Goal: Task Accomplishment & Management: Use online tool/utility

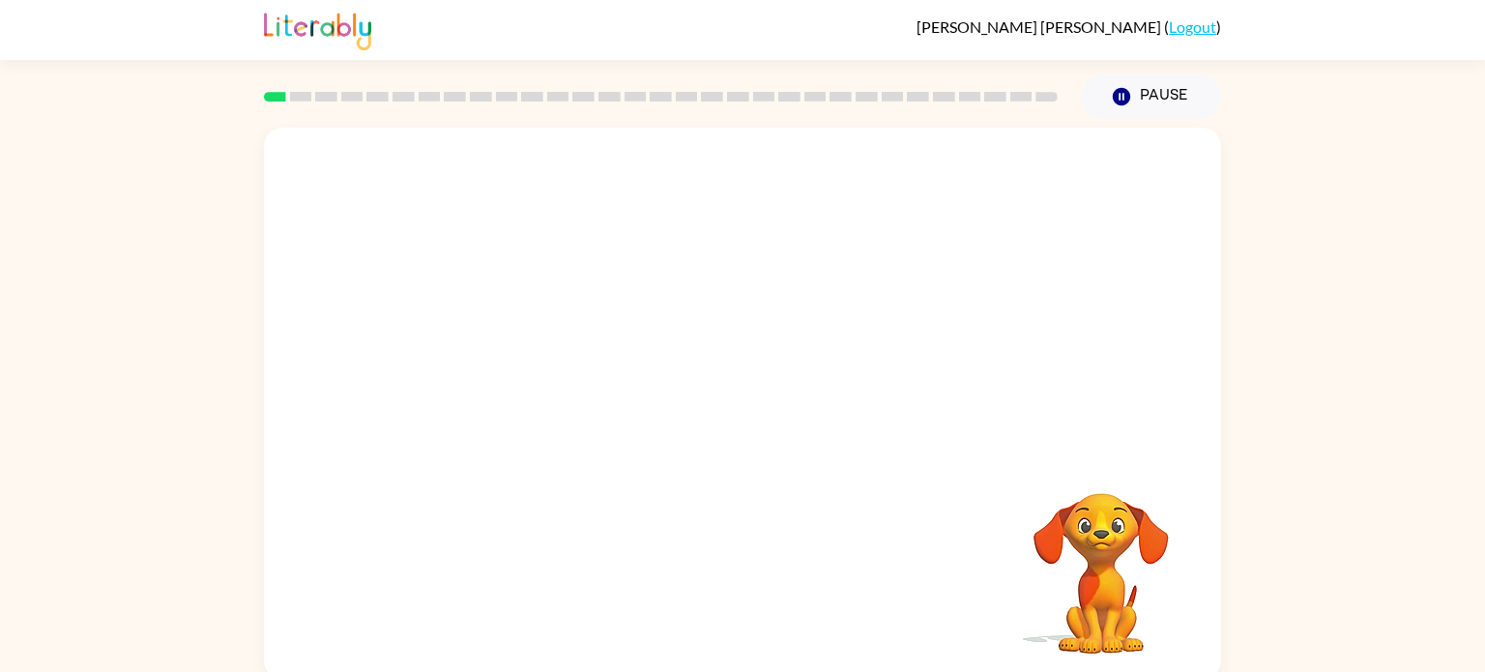
scroll to position [8, 0]
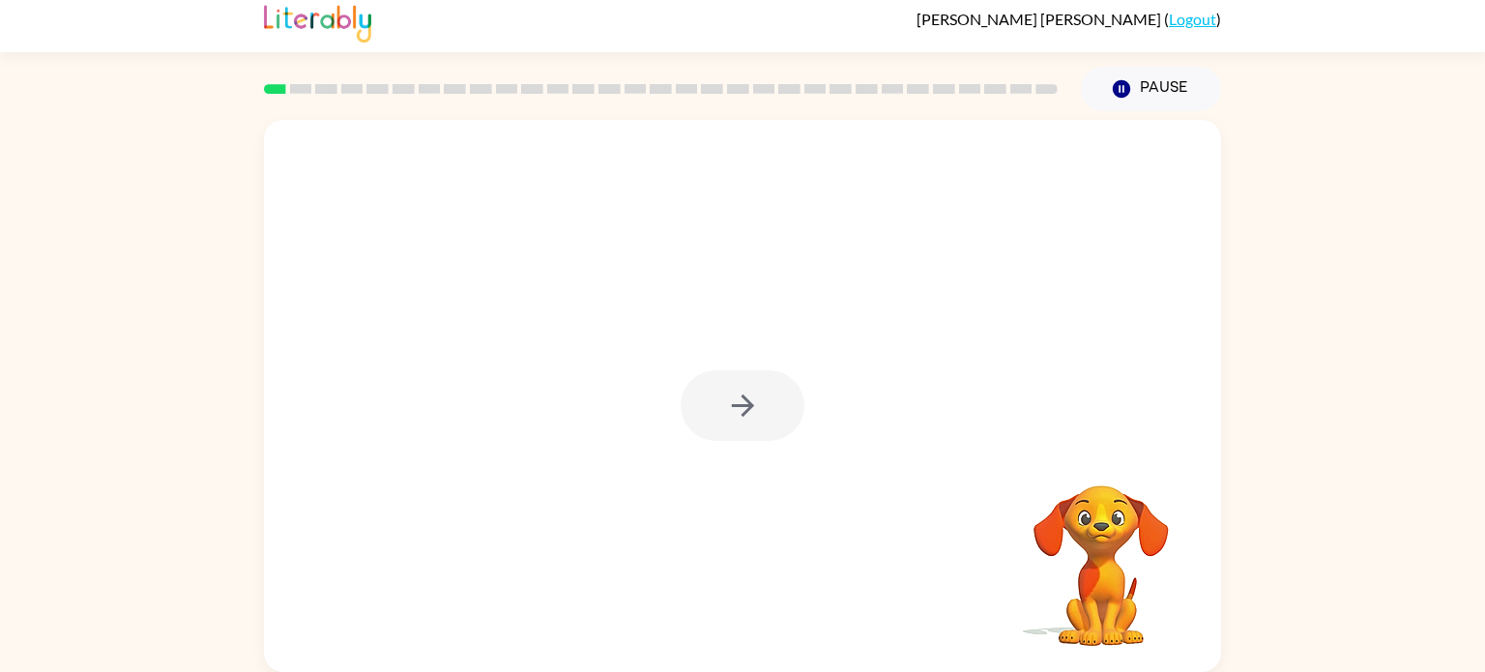
click at [756, 429] on div at bounding box center [743, 405] width 124 height 71
click at [793, 456] on div at bounding box center [742, 396] width 957 height 552
click at [756, 410] on icon "button" at bounding box center [743, 406] width 34 height 34
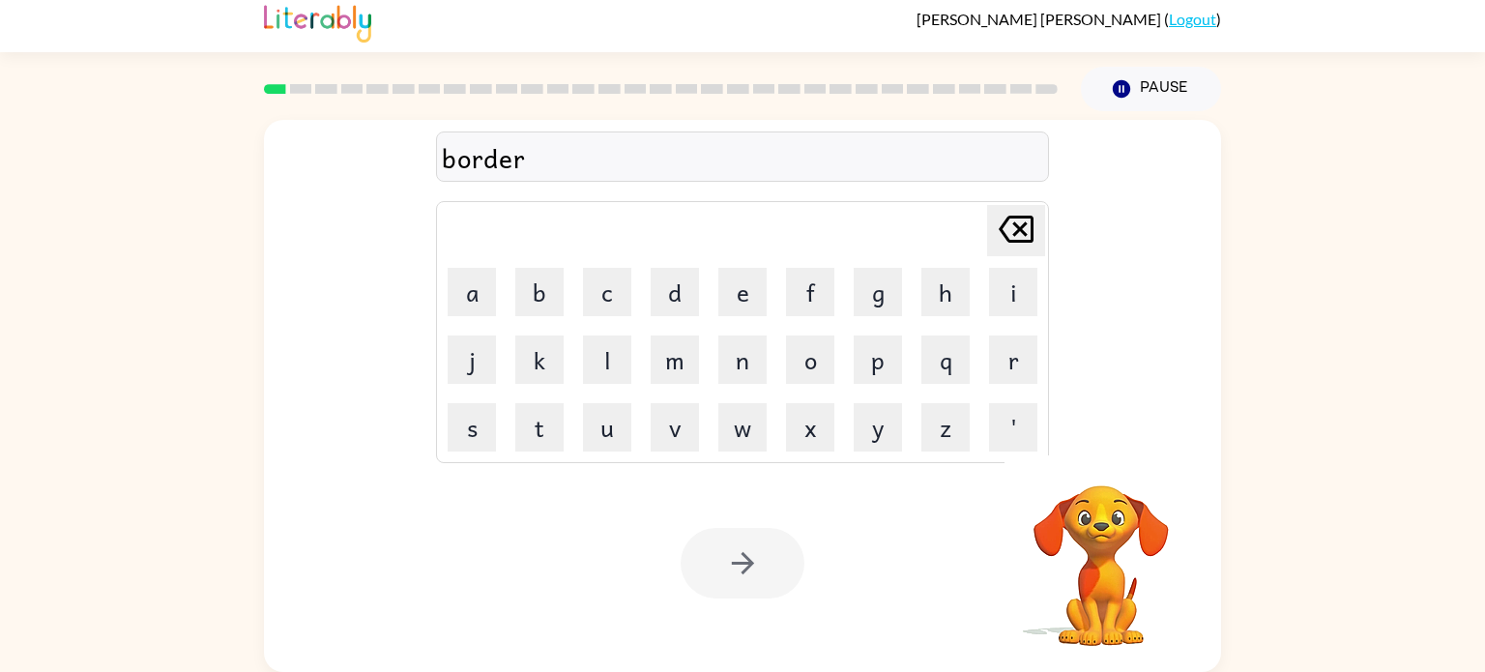
click at [751, 580] on div at bounding box center [743, 563] width 124 height 71
click at [731, 537] on button "button" at bounding box center [743, 563] width 124 height 71
click at [740, 562] on div at bounding box center [743, 563] width 124 height 71
click at [746, 576] on div at bounding box center [743, 563] width 124 height 71
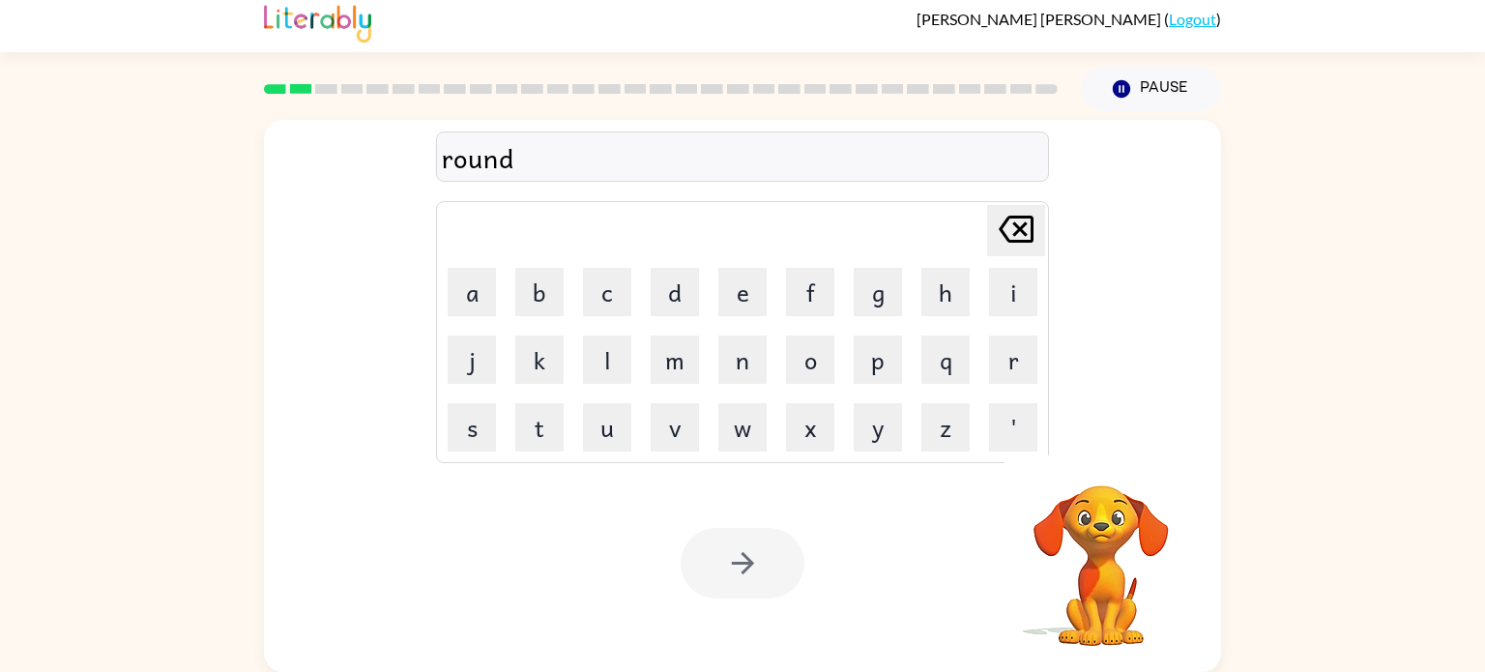
click at [746, 576] on div at bounding box center [743, 563] width 124 height 71
click at [785, 559] on button "button" at bounding box center [743, 563] width 124 height 71
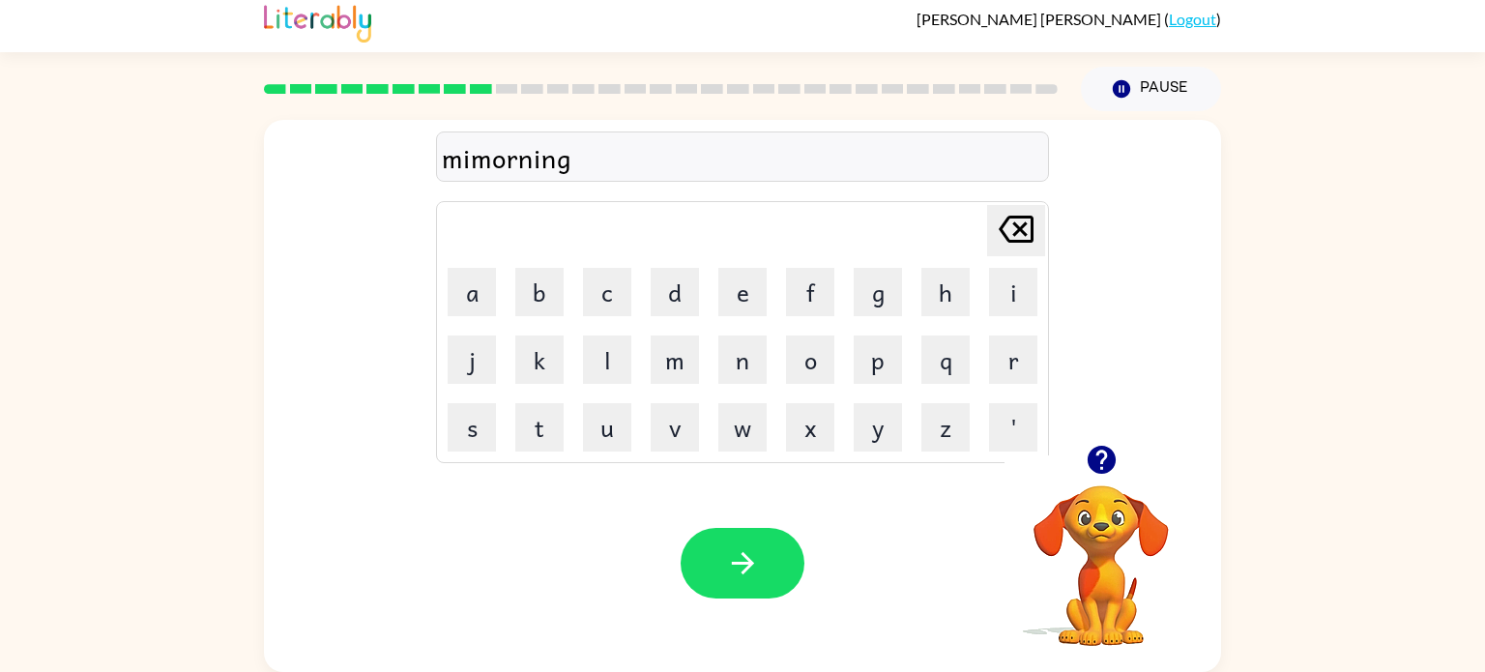
click at [470, 153] on div "mimorning" at bounding box center [742, 157] width 601 height 41
click at [478, 160] on div "mimorning" at bounding box center [742, 157] width 601 height 41
click at [761, 576] on button "button" at bounding box center [743, 563] width 124 height 71
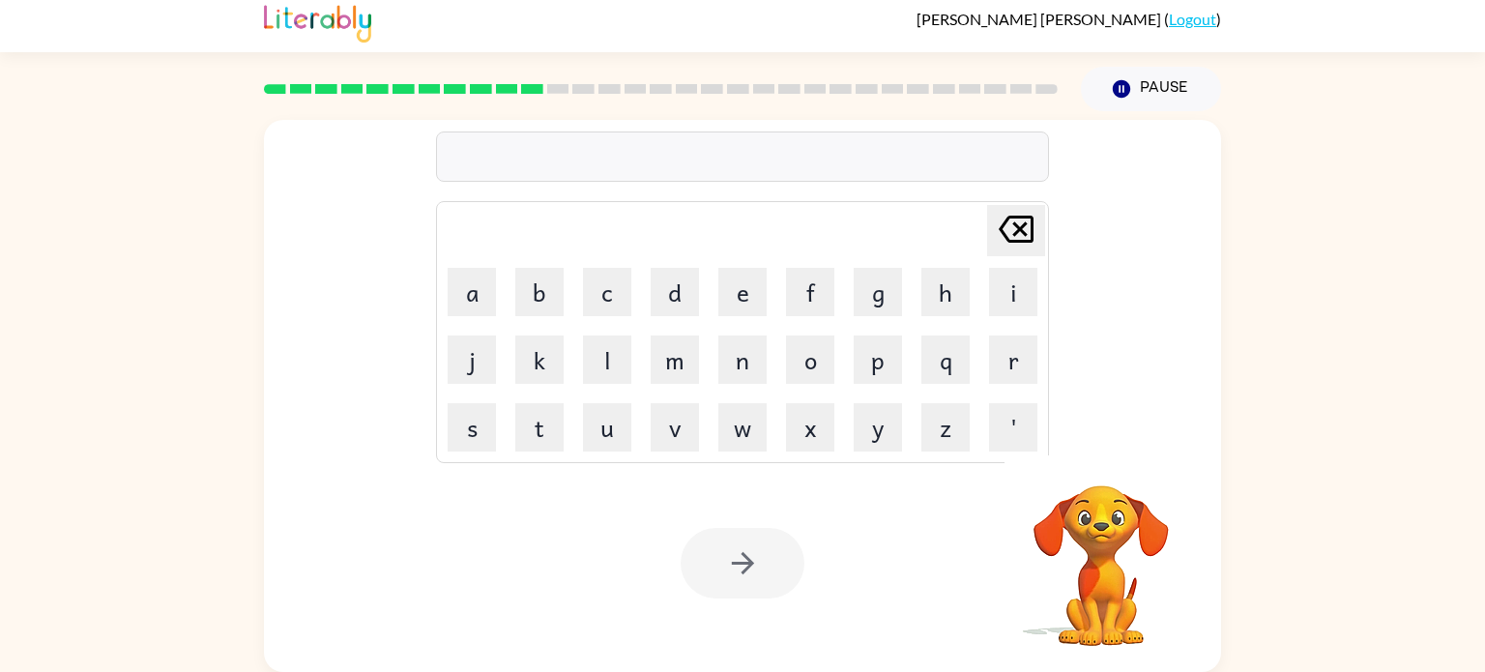
click at [1023, 226] on icon "Delete Delete last character input" at bounding box center [1016, 229] width 46 height 46
type button "delete"
click at [531, 96] on div at bounding box center [660, 89] width 817 height 68
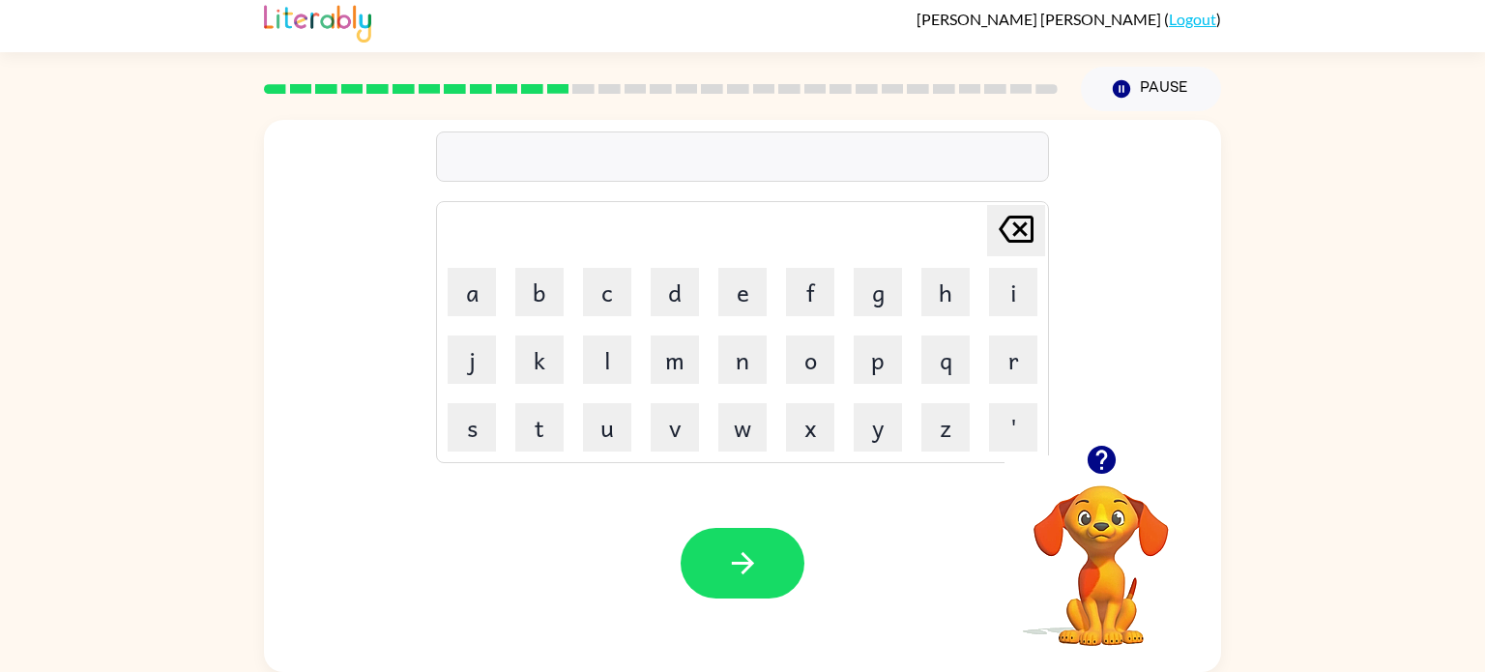
click at [1112, 553] on video "Your browser must support playing .mp4 files to use Literably. Please try using…" at bounding box center [1100, 551] width 193 height 193
click at [1098, 454] on icon "button" at bounding box center [1101, 460] width 28 height 28
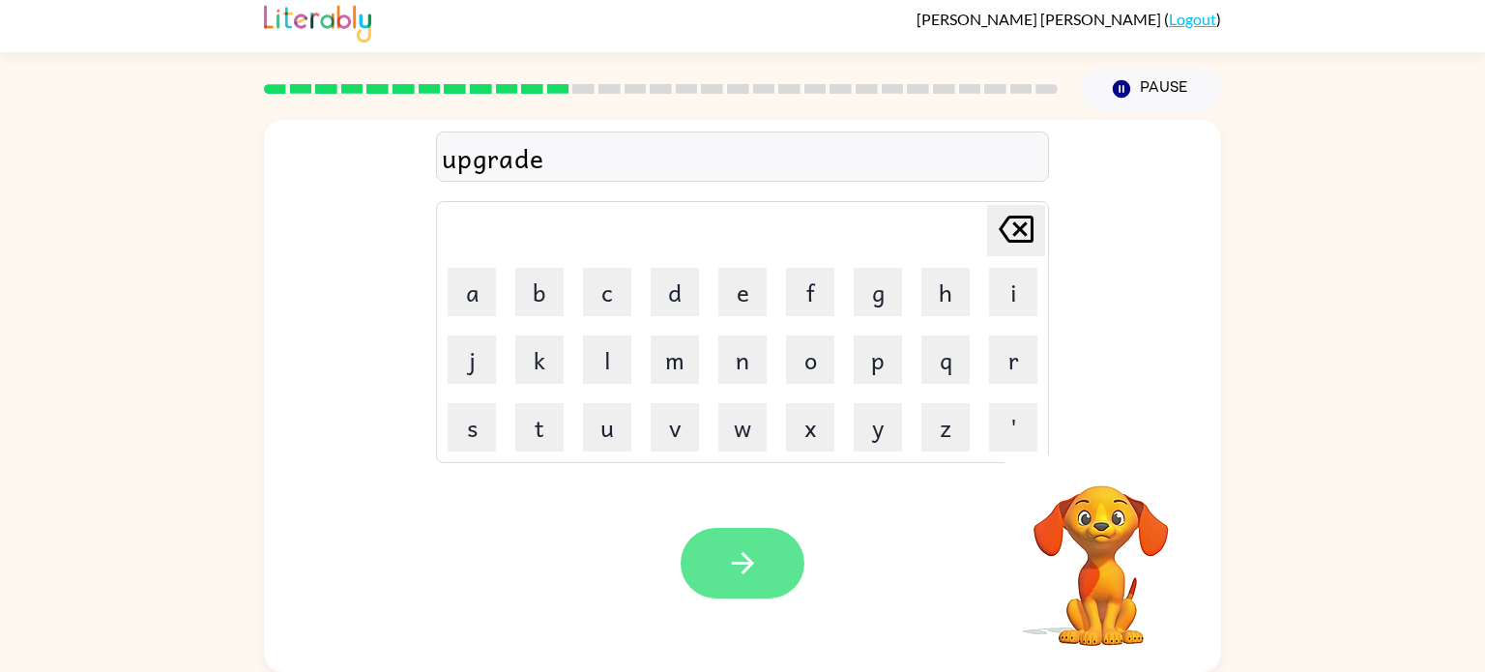
click at [740, 590] on button "button" at bounding box center [743, 563] width 124 height 71
click at [775, 554] on button "button" at bounding box center [743, 563] width 124 height 71
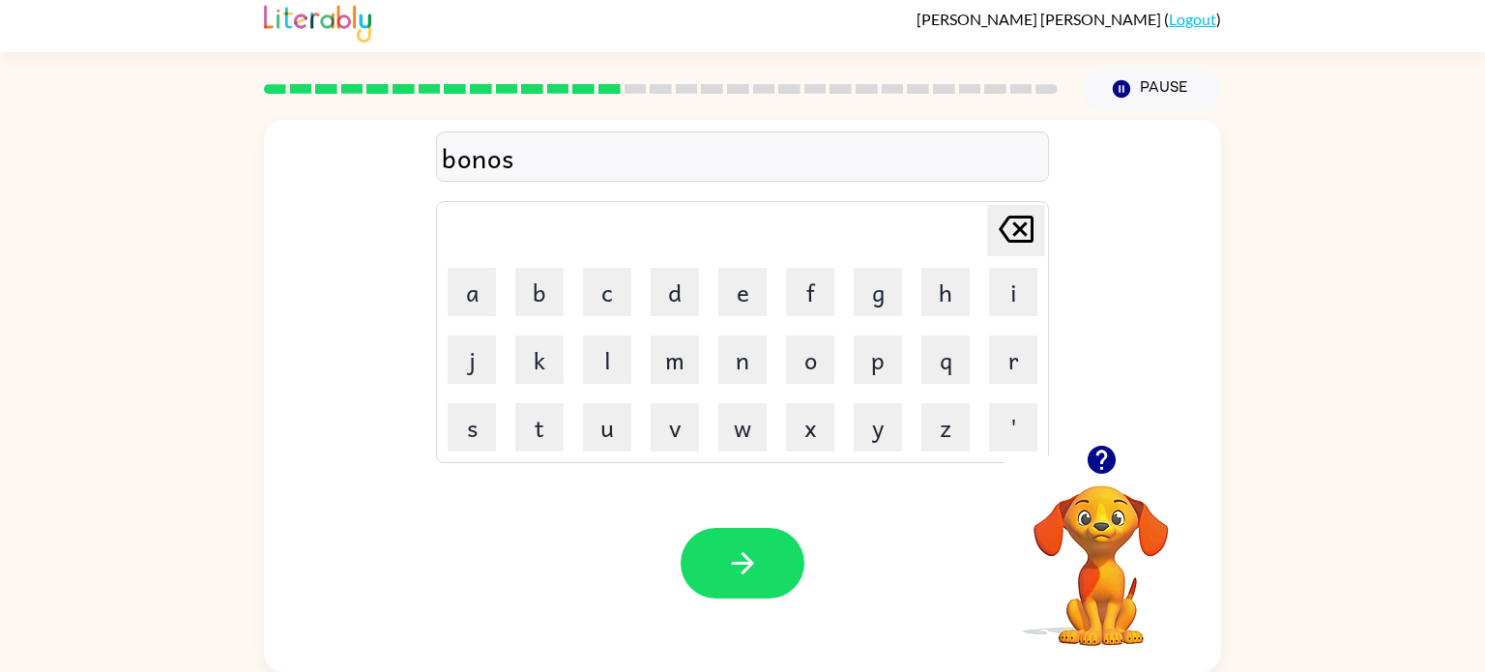
type button "delete"
click at [1023, 226] on icon "Delete Delete last character input" at bounding box center [1016, 229] width 46 height 46
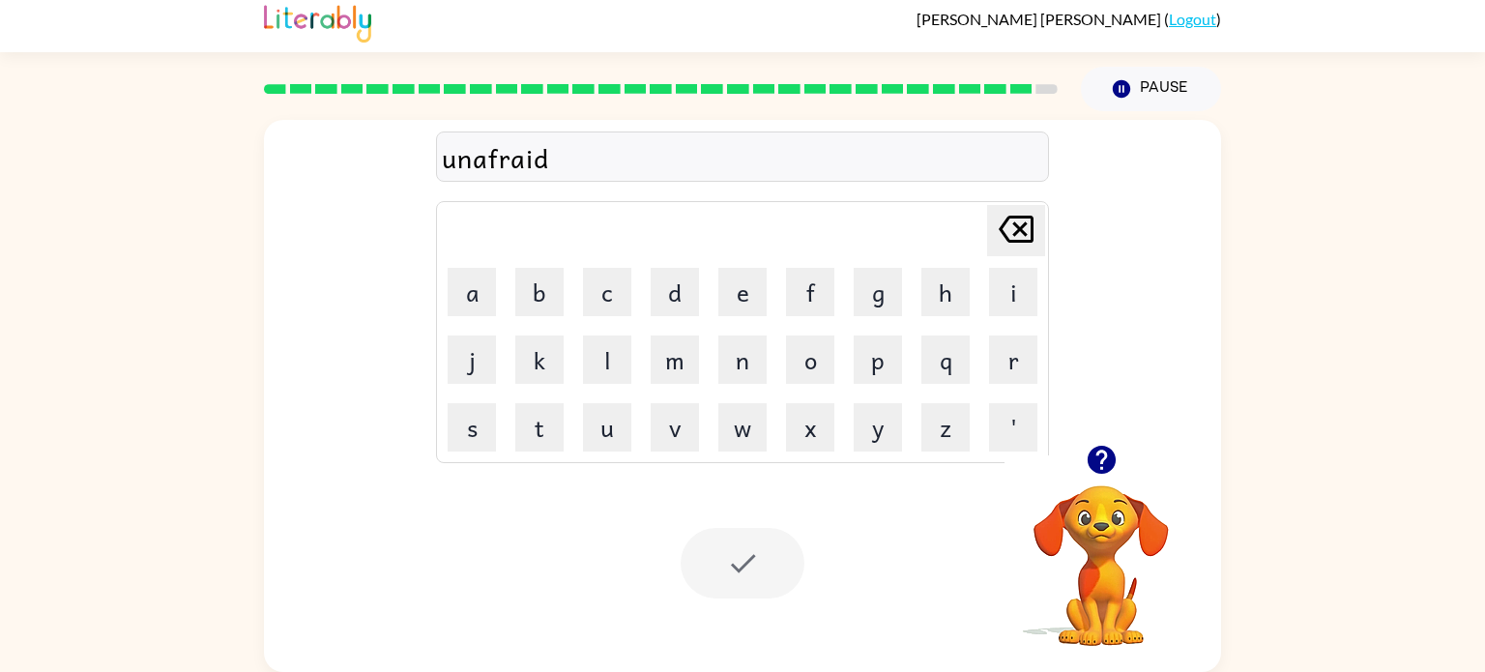
scroll to position [0, 0]
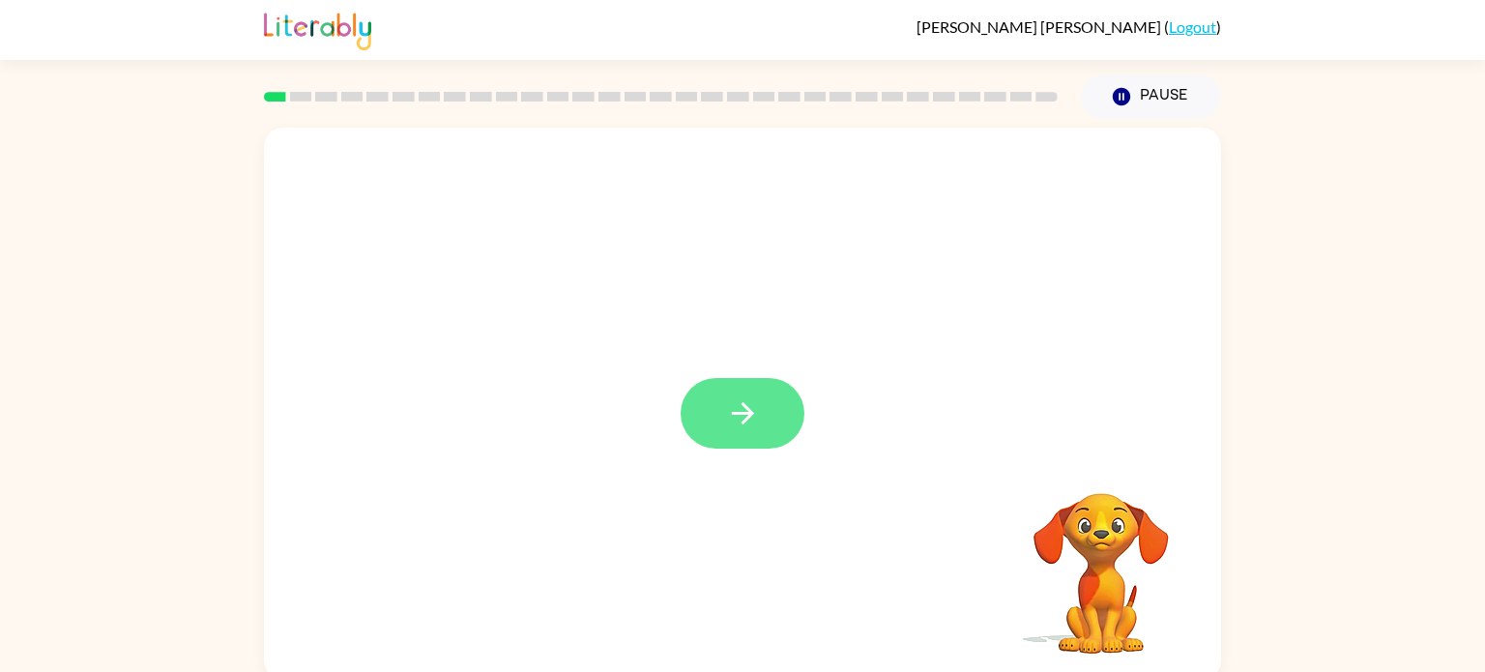
click at [742, 445] on button "button" at bounding box center [743, 413] width 124 height 71
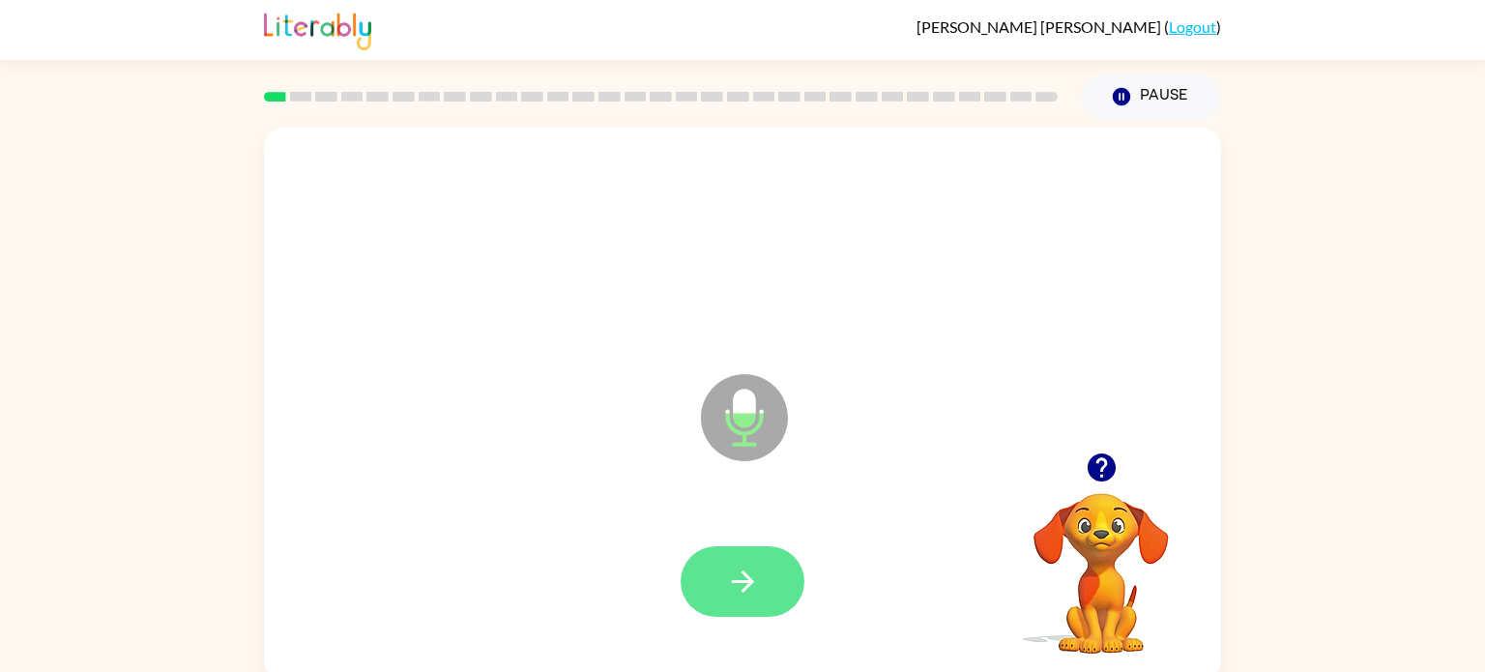
click at [766, 602] on button "button" at bounding box center [743, 581] width 124 height 71
click at [762, 577] on button "button" at bounding box center [743, 581] width 124 height 71
click at [773, 591] on button "button" at bounding box center [743, 581] width 124 height 71
click at [715, 572] on button "button" at bounding box center [743, 581] width 124 height 71
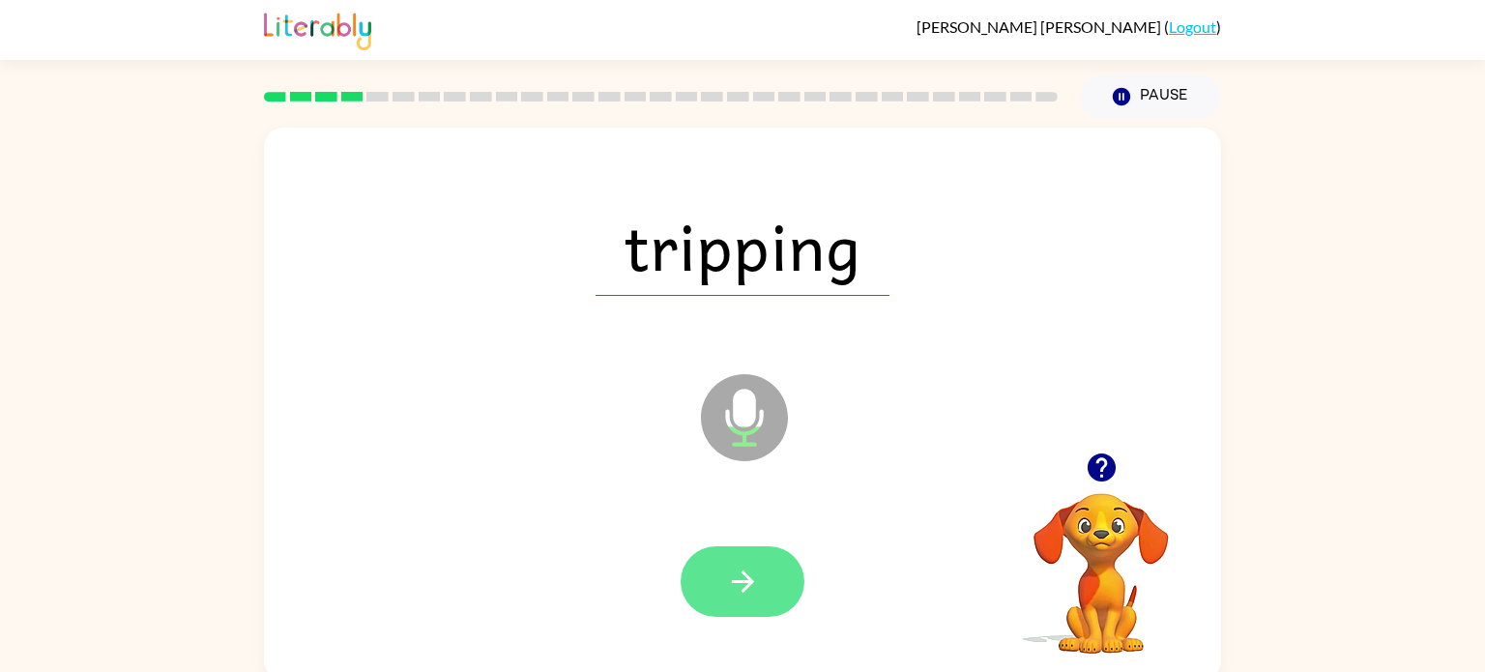
click at [739, 580] on icon "button" at bounding box center [743, 582] width 34 height 34
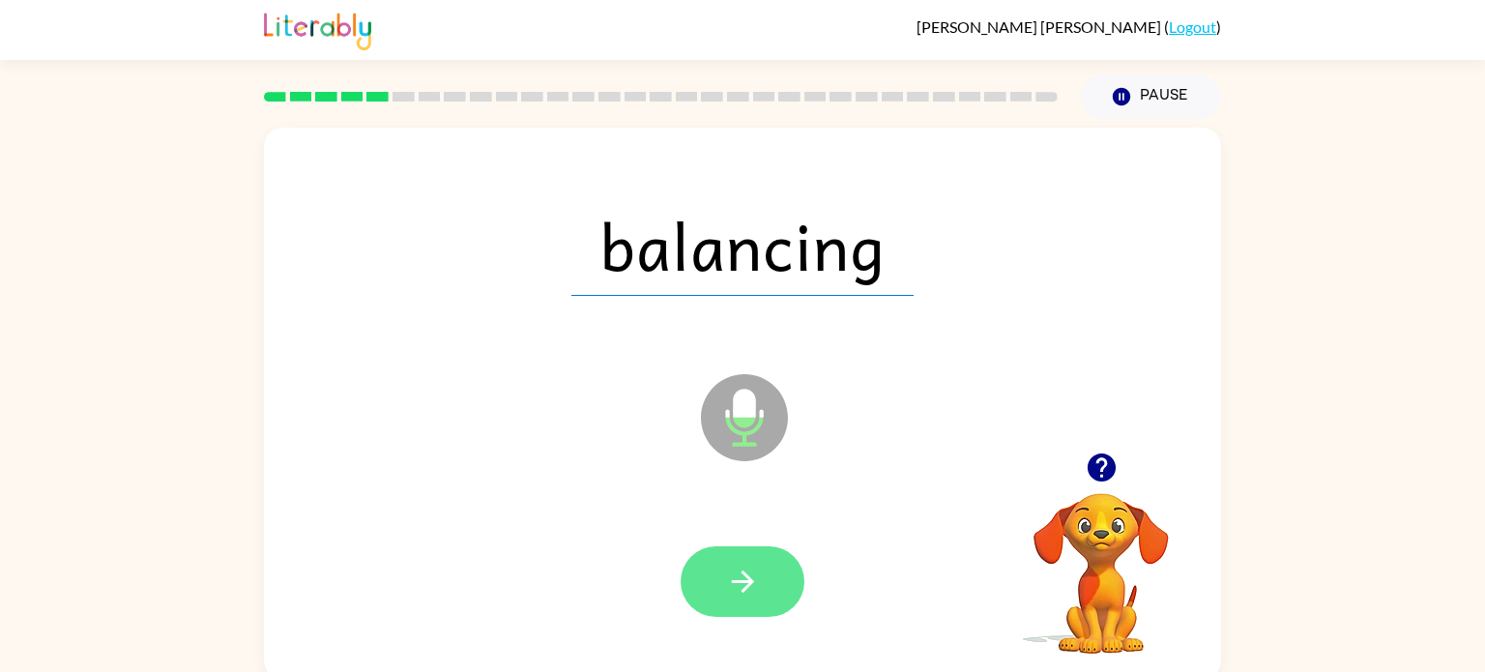
click at [758, 593] on icon "button" at bounding box center [743, 582] width 34 height 34
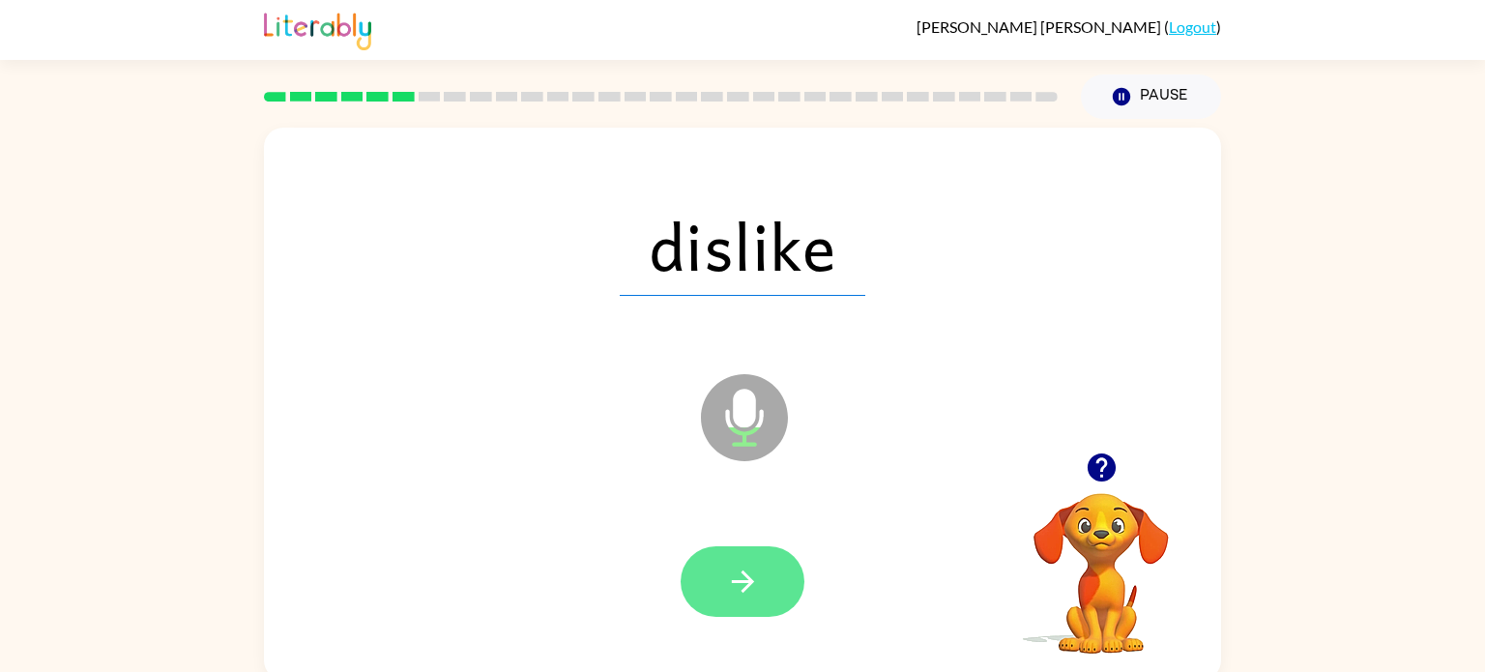
click at [759, 579] on button "button" at bounding box center [743, 581] width 124 height 71
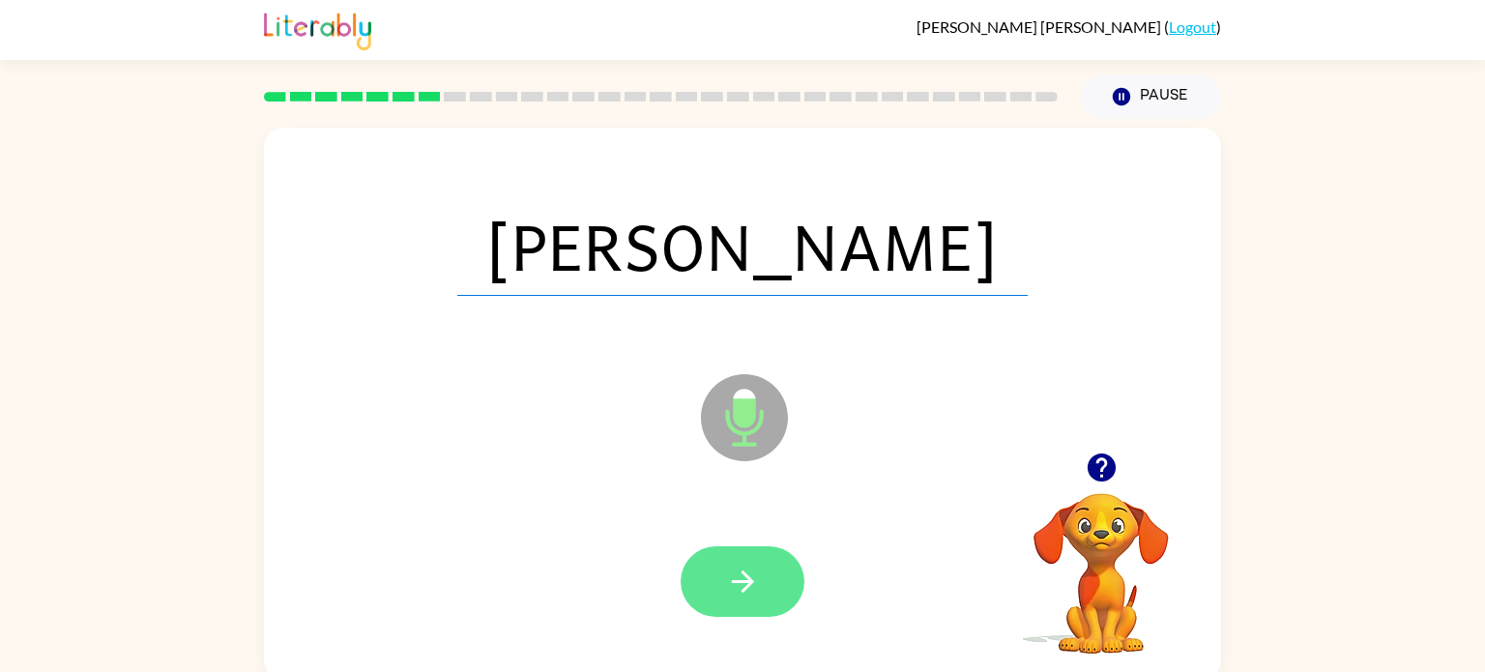
click at [759, 579] on button "button" at bounding box center [743, 581] width 124 height 71
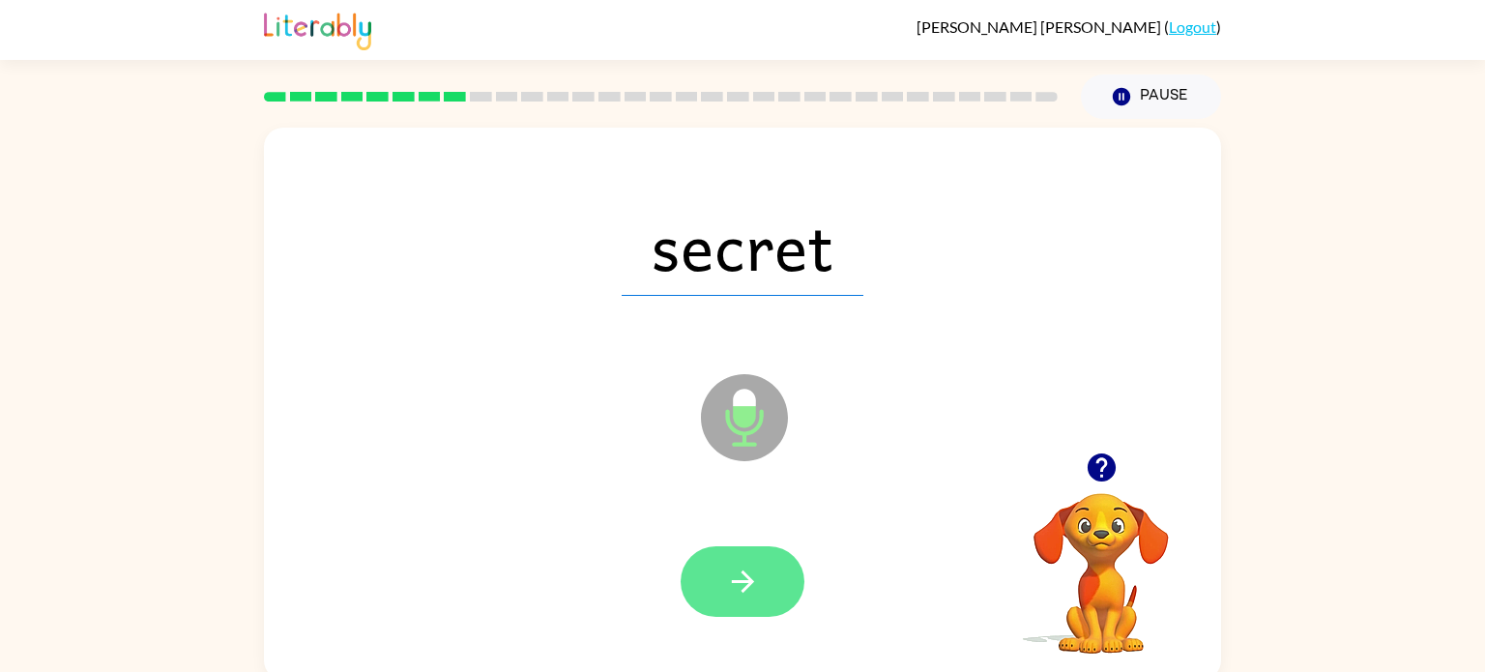
click at [742, 576] on icon "button" at bounding box center [743, 582] width 34 height 34
click at [754, 592] on icon "button" at bounding box center [743, 582] width 34 height 34
click at [770, 576] on button "button" at bounding box center [743, 581] width 124 height 71
click at [758, 565] on icon "button" at bounding box center [743, 582] width 34 height 34
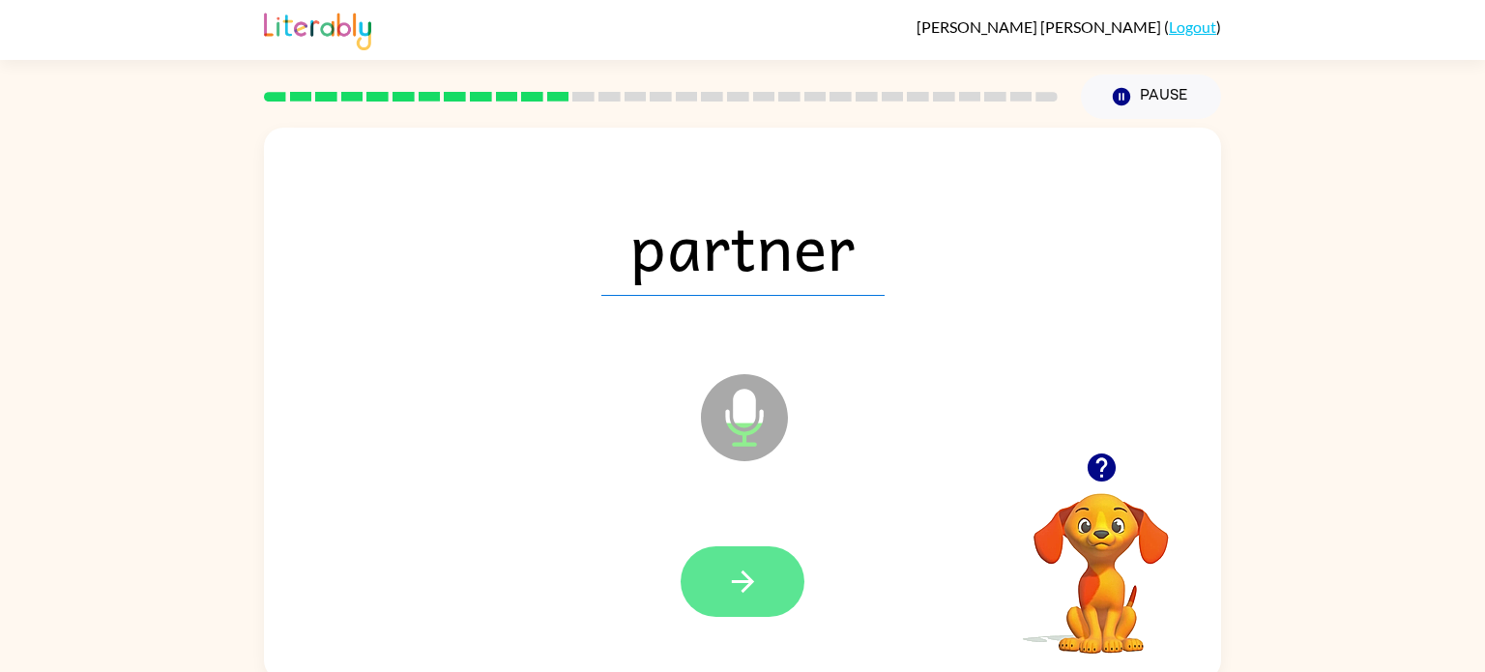
click at [769, 590] on button "button" at bounding box center [743, 581] width 124 height 71
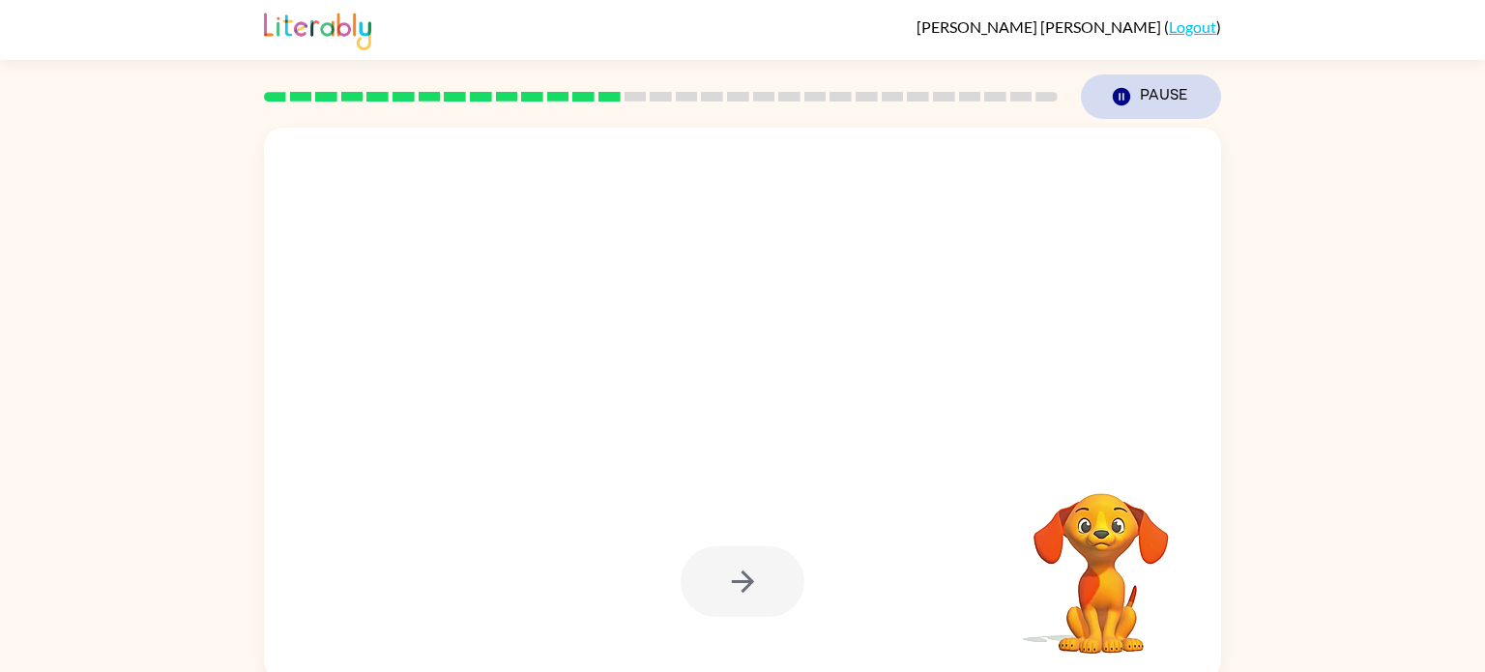
click at [1138, 99] on button "Pause Pause" at bounding box center [1151, 96] width 140 height 44
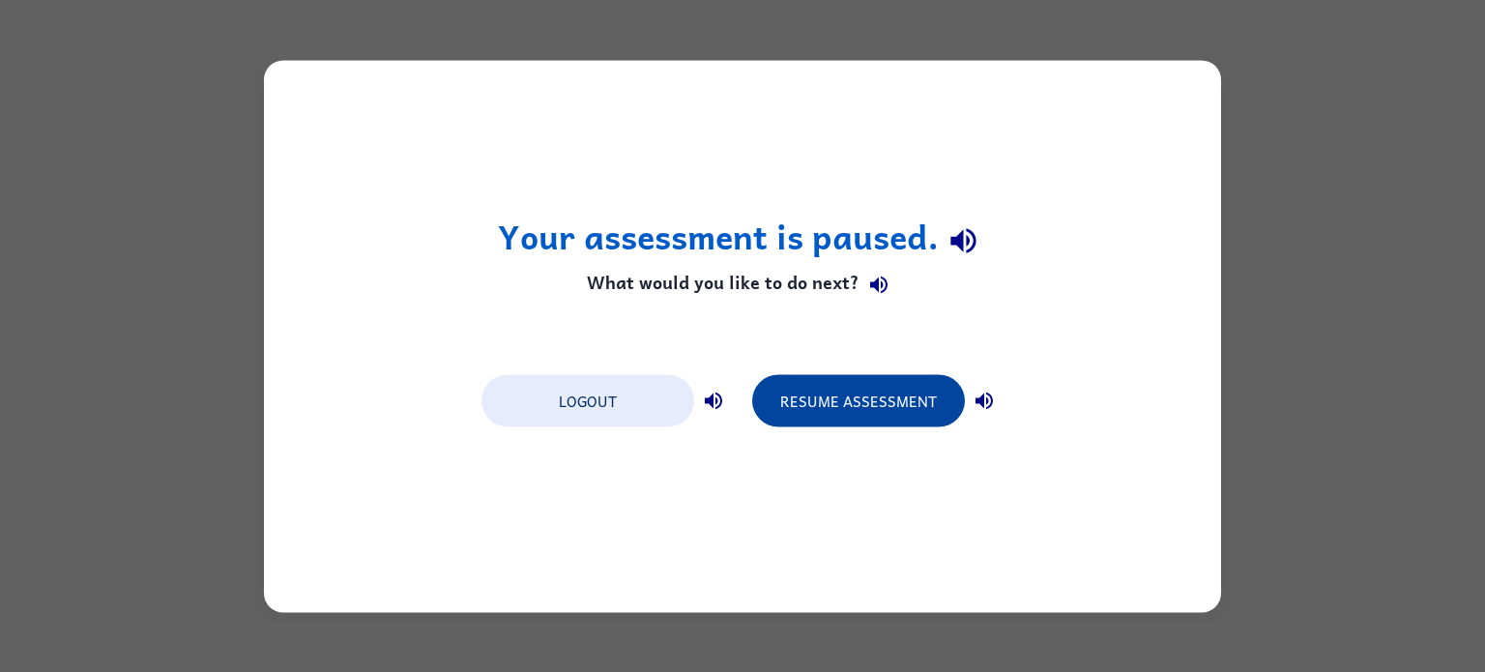
click at [951, 393] on button "Resume Assessment" at bounding box center [858, 400] width 213 height 52
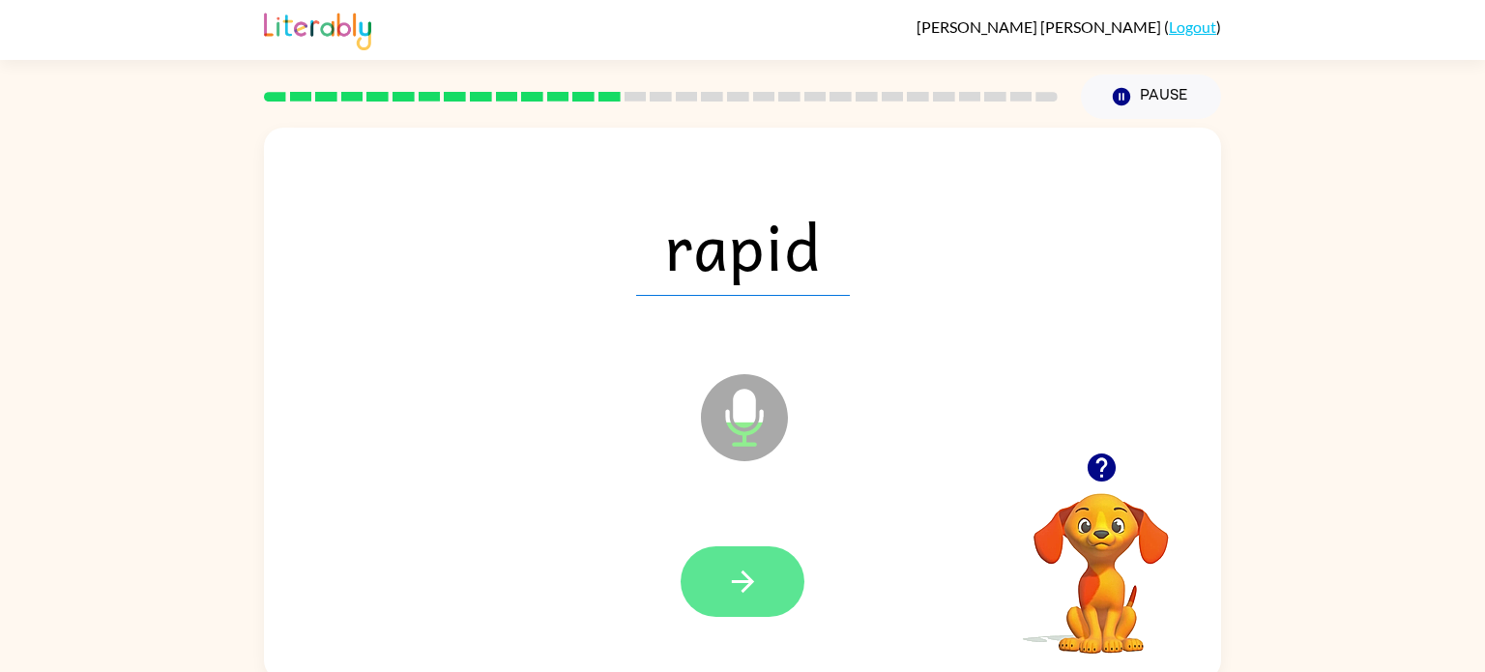
click at [749, 587] on icon "button" at bounding box center [743, 582] width 34 height 34
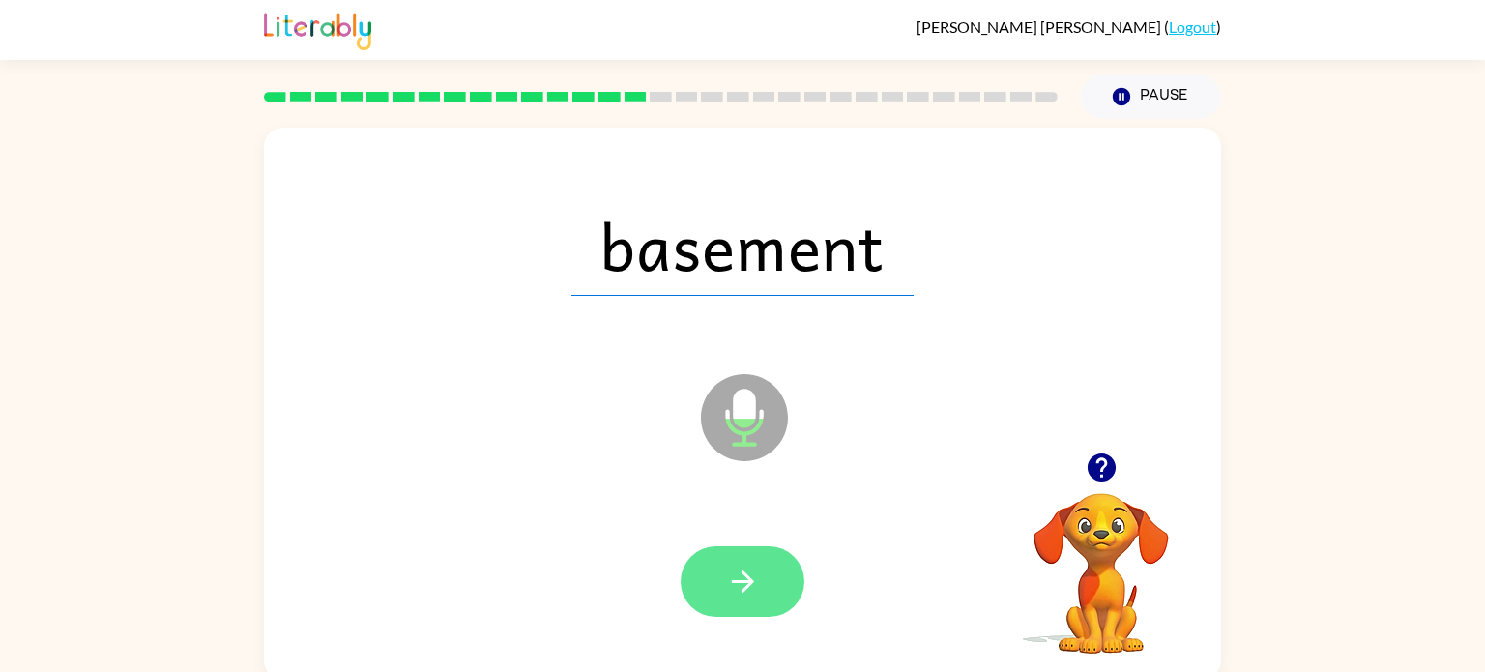
click at [762, 592] on button "button" at bounding box center [743, 581] width 124 height 71
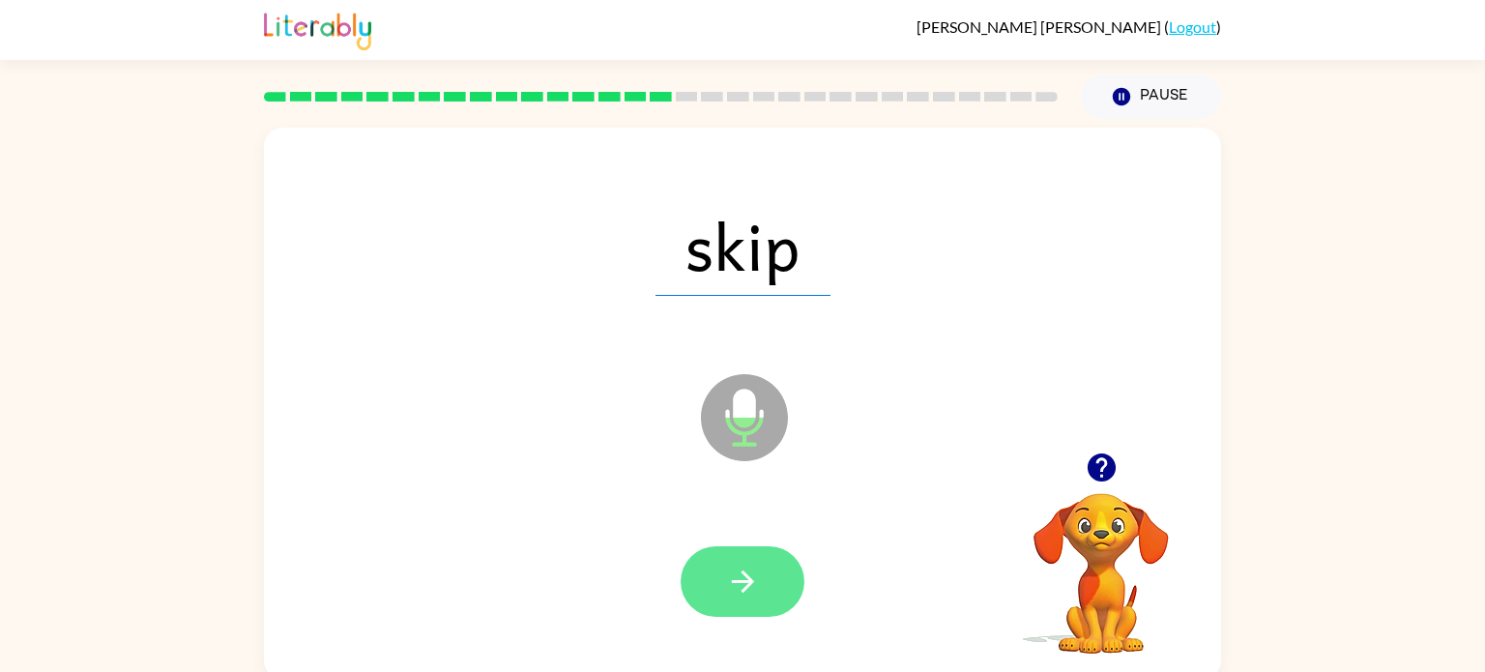
click at [762, 592] on button "button" at bounding box center [743, 581] width 124 height 71
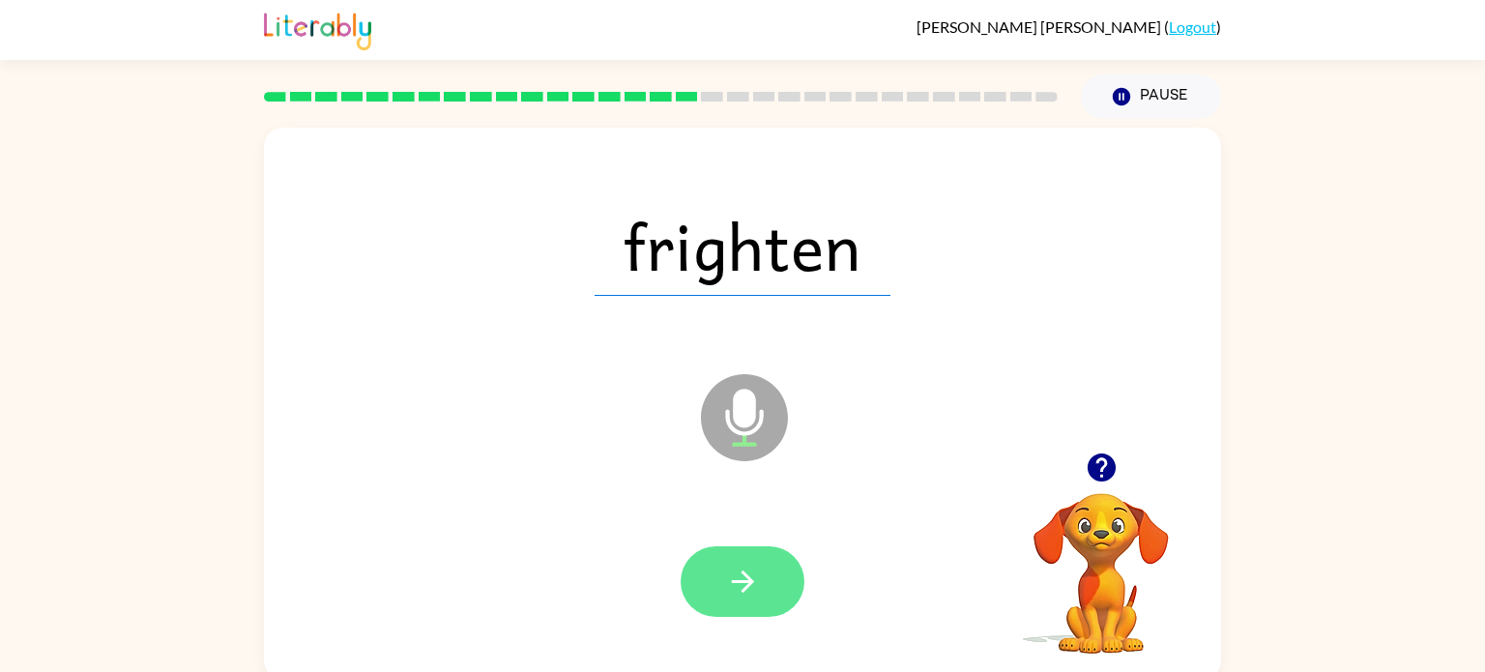
click at [762, 592] on button "button" at bounding box center [743, 581] width 124 height 71
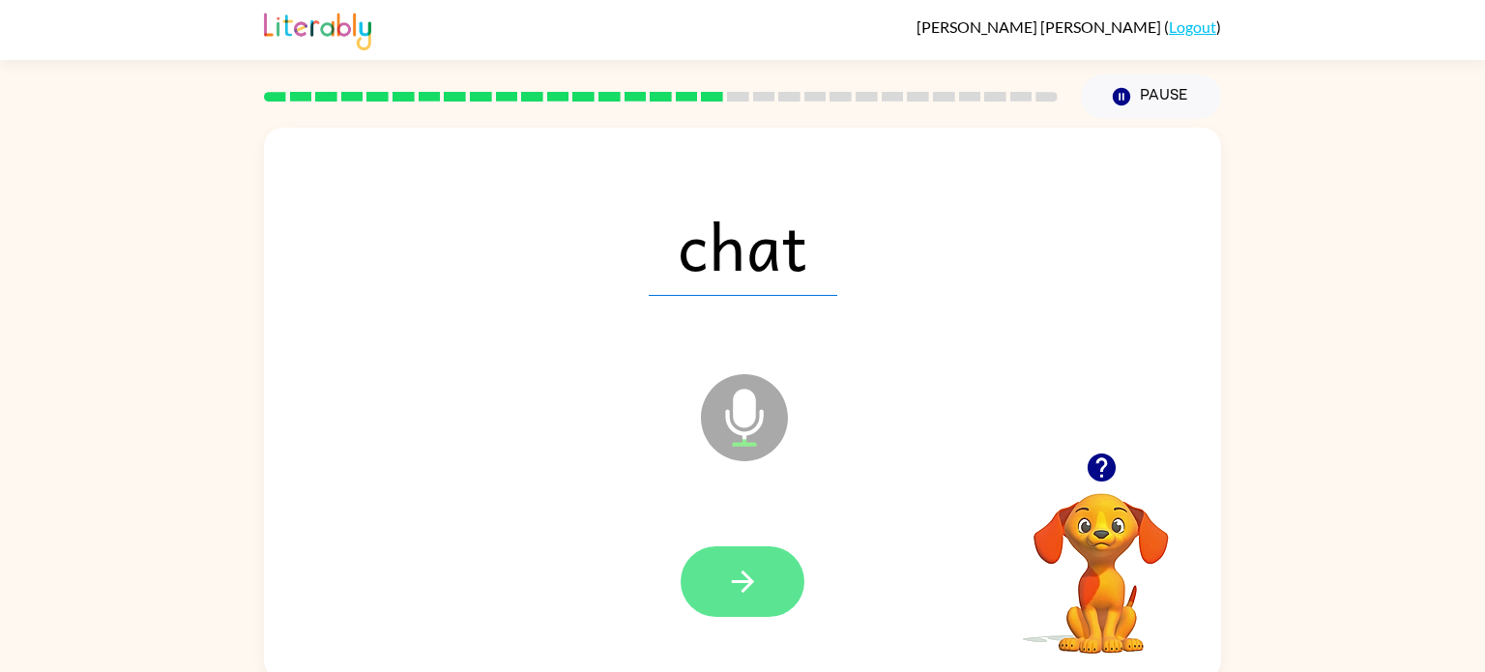
click at [776, 586] on button "button" at bounding box center [743, 581] width 124 height 71
click at [751, 576] on icon "button" at bounding box center [743, 582] width 34 height 34
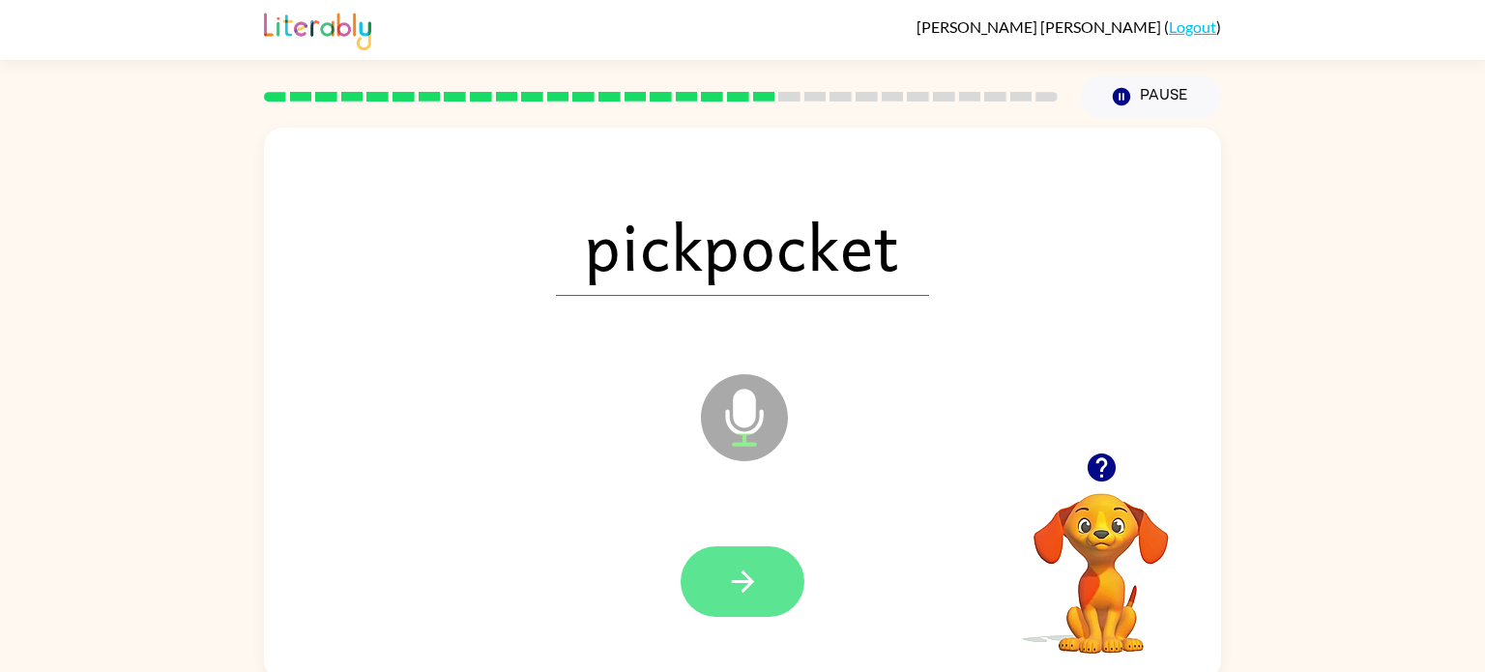
click at [778, 585] on button "button" at bounding box center [743, 581] width 124 height 71
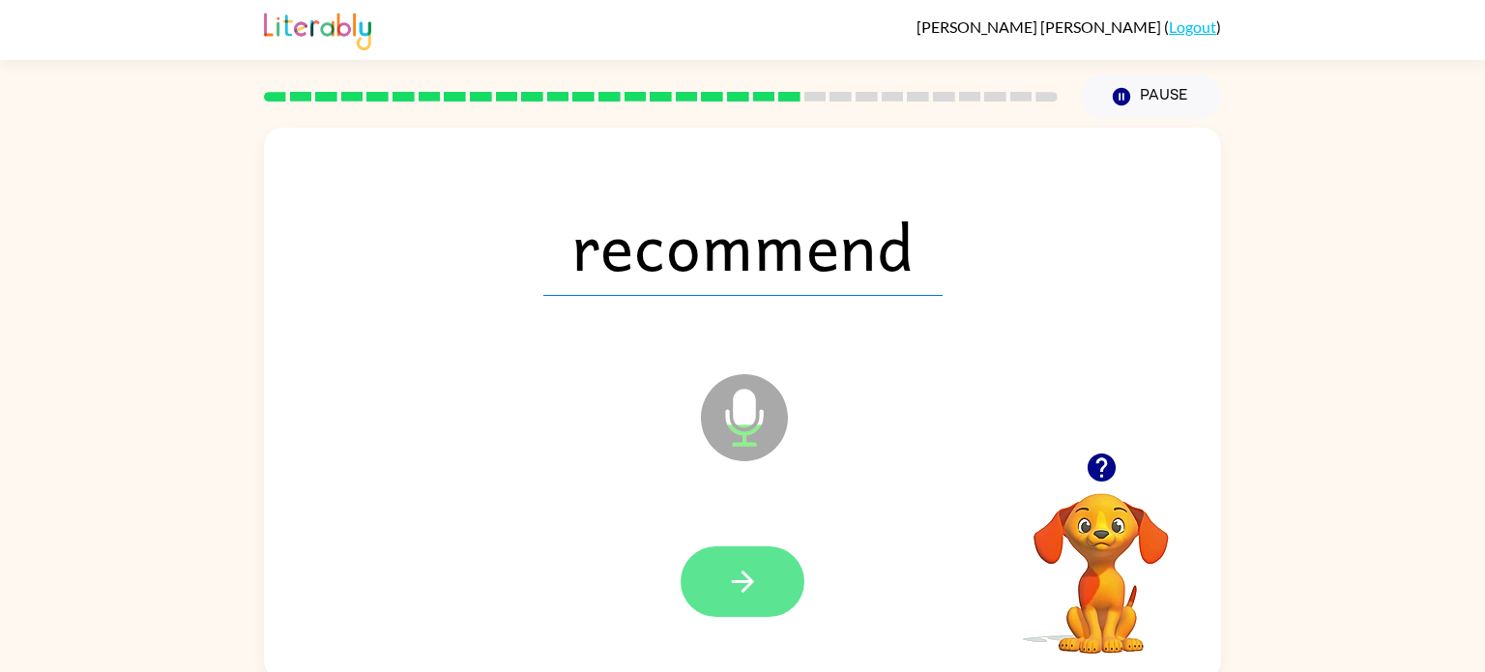
click at [762, 592] on button "button" at bounding box center [743, 581] width 124 height 71
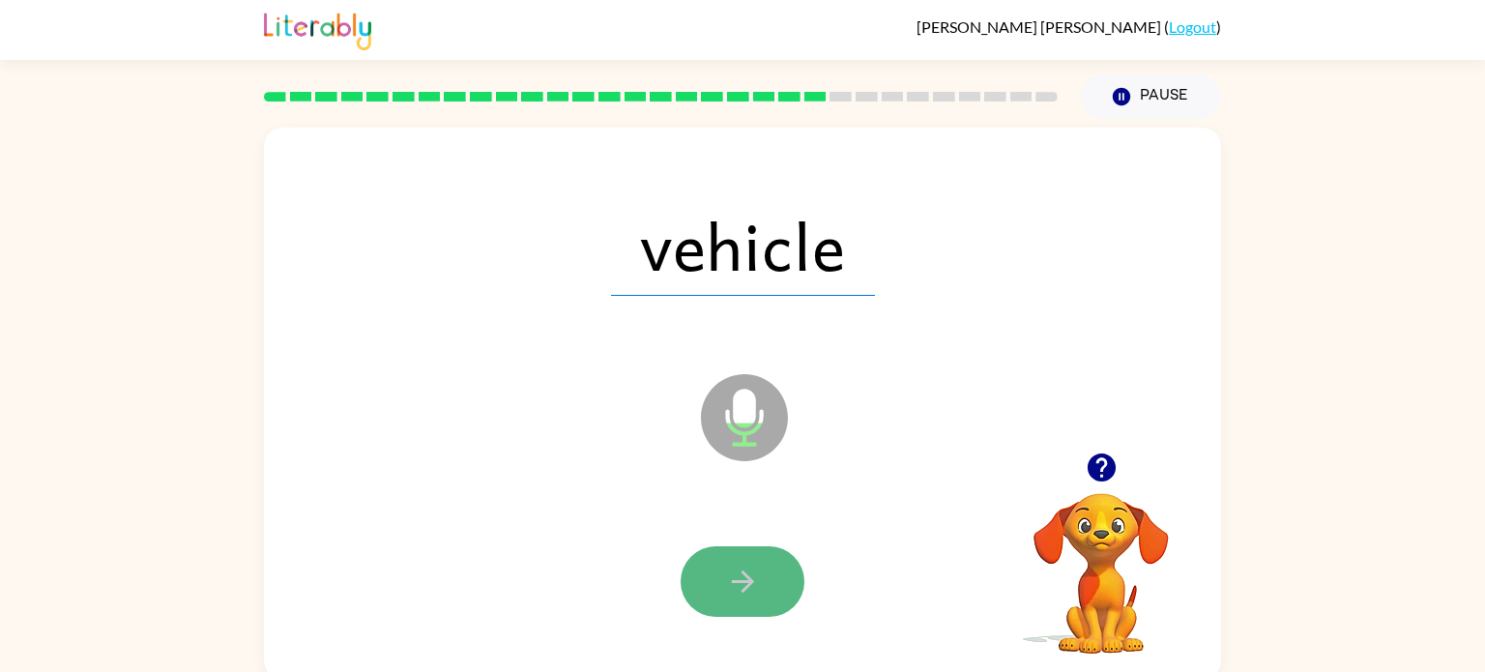
click at [749, 577] on icon "button" at bounding box center [743, 582] width 34 height 34
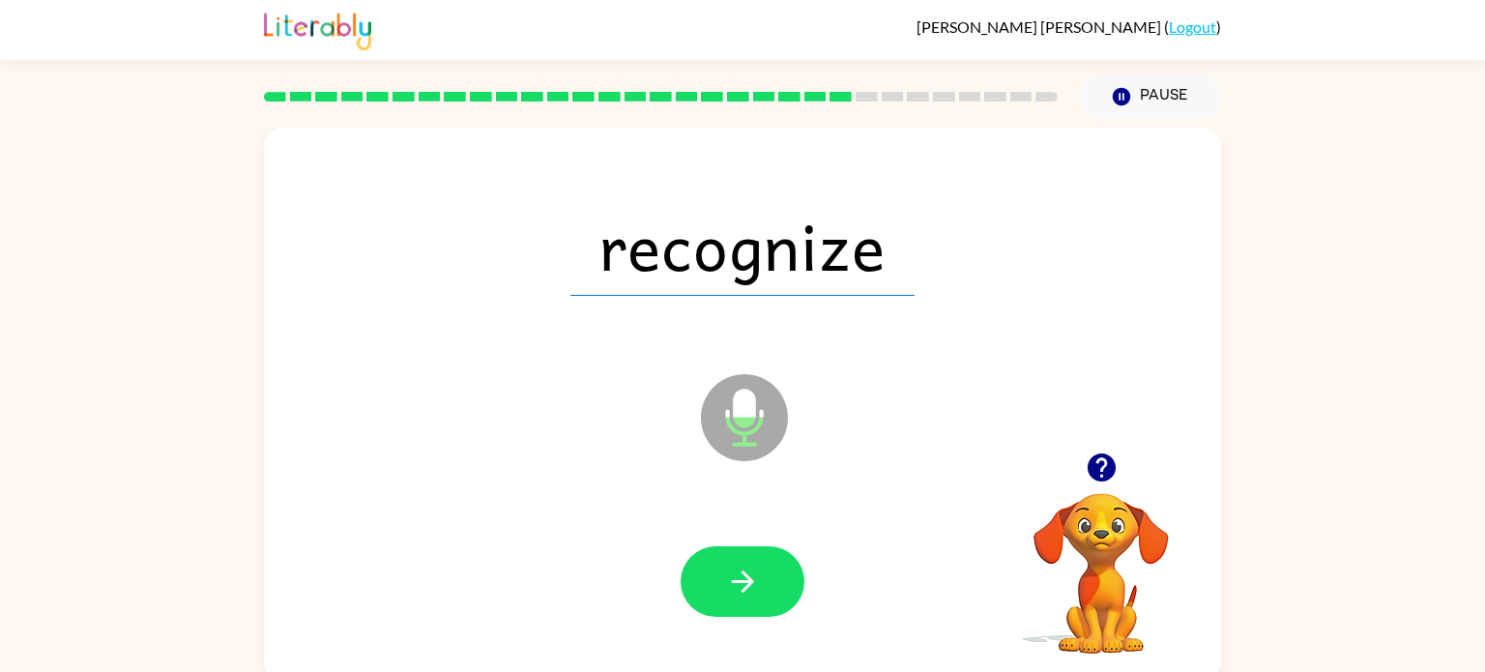
click at [749, 577] on icon "button" at bounding box center [743, 582] width 34 height 34
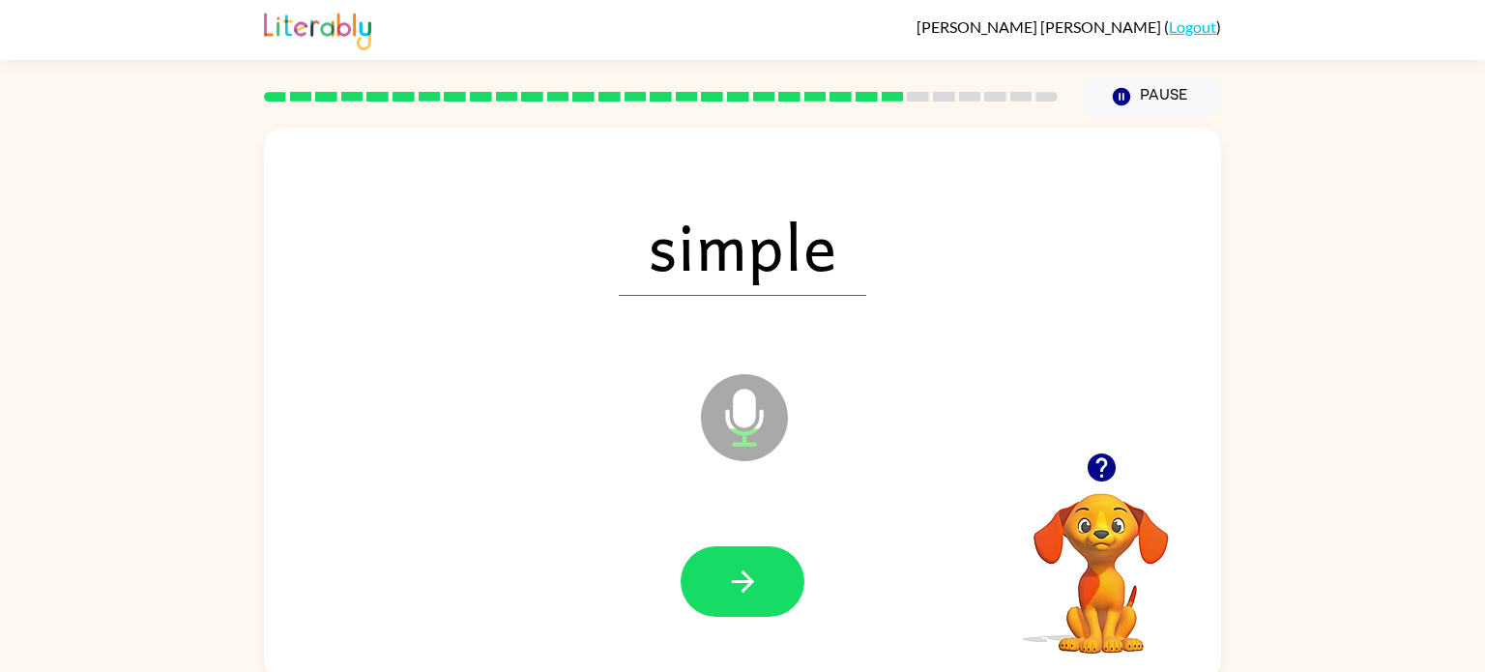
click at [749, 577] on icon "button" at bounding box center [743, 582] width 34 height 34
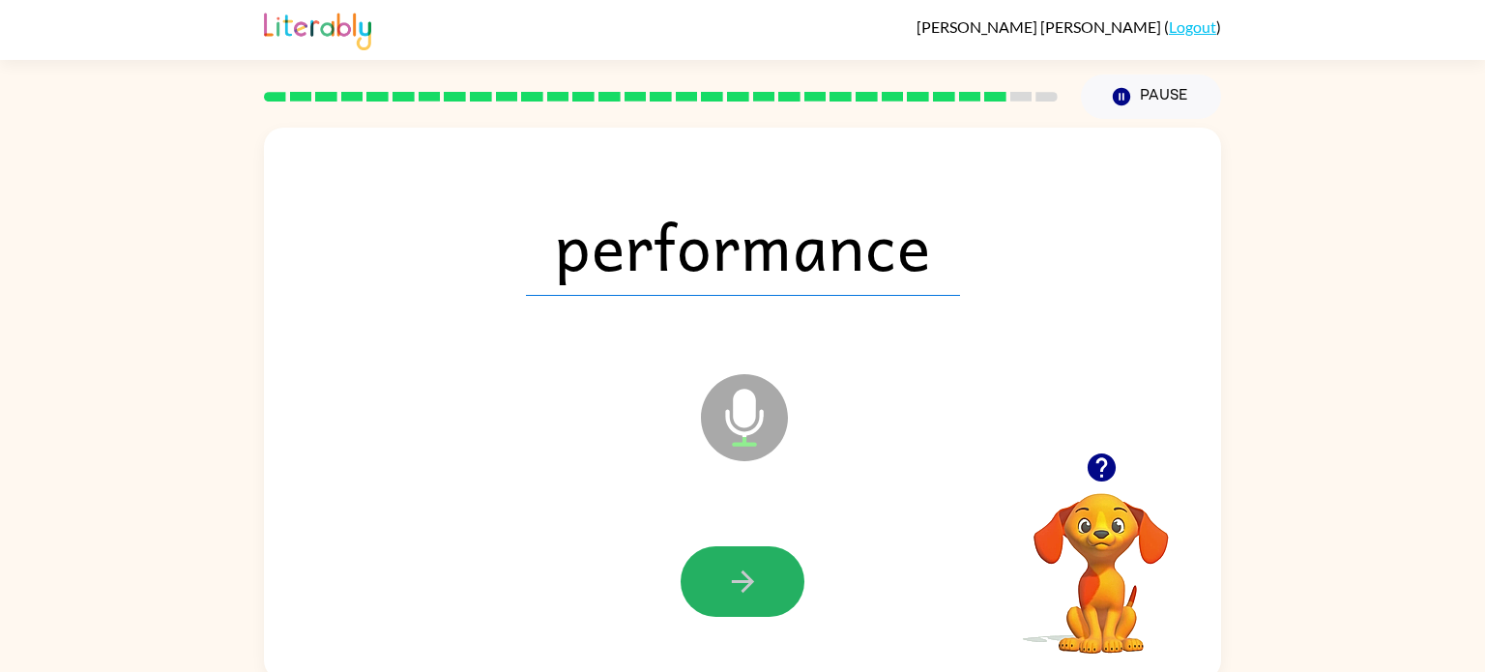
click at [749, 577] on icon "button" at bounding box center [743, 582] width 34 height 34
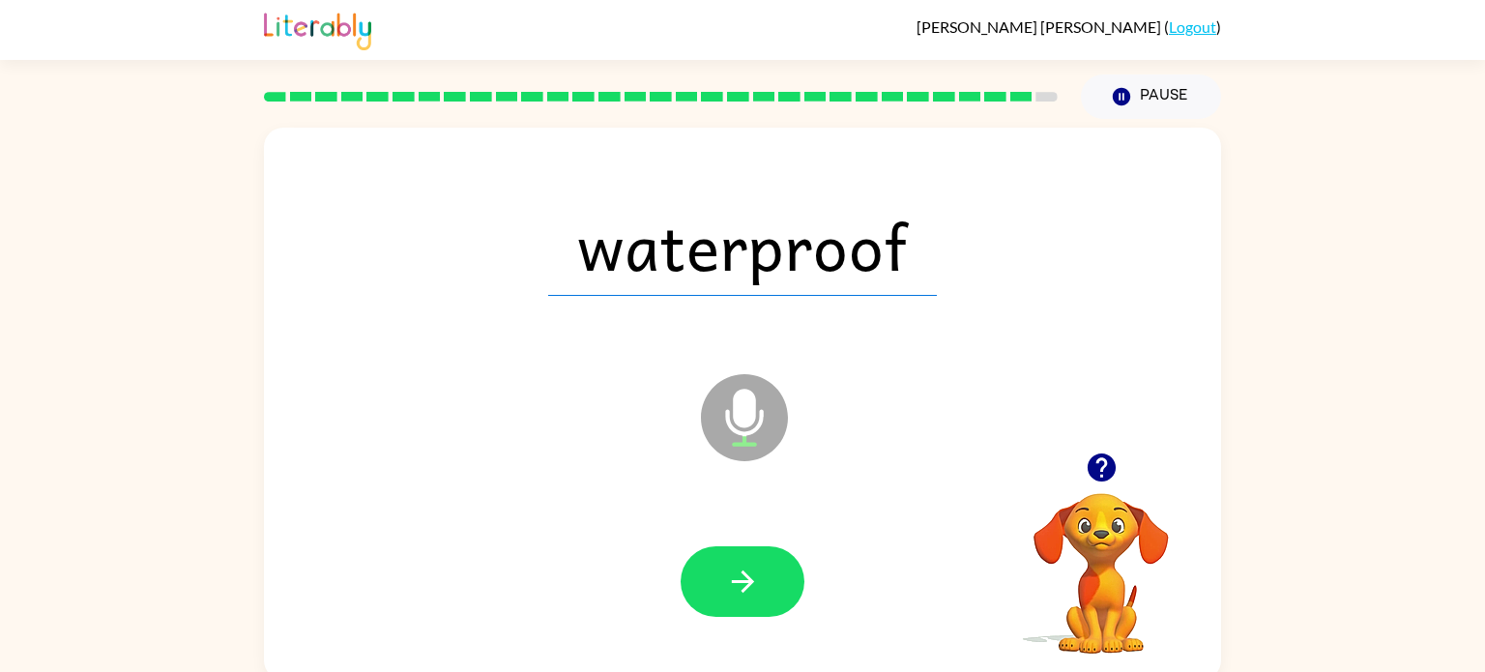
click at [749, 577] on icon "button" at bounding box center [743, 582] width 34 height 34
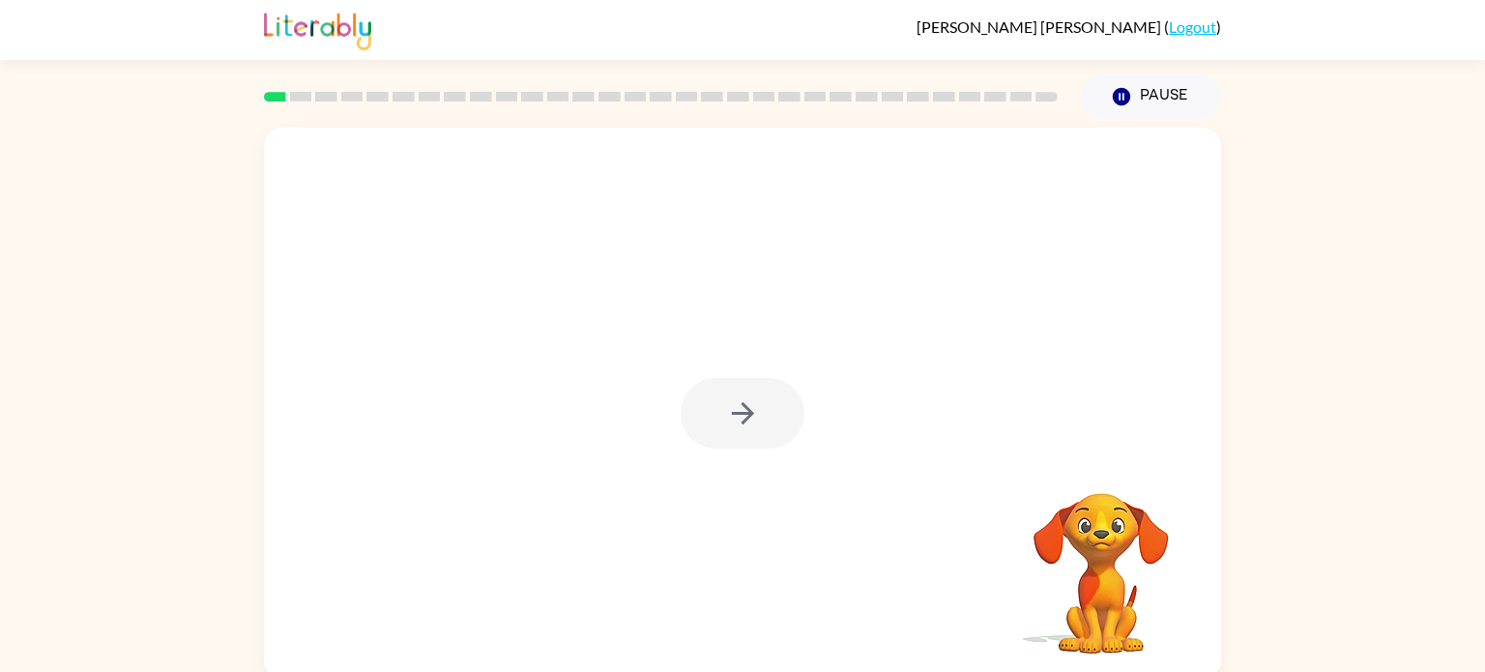
click at [745, 423] on div at bounding box center [743, 413] width 124 height 71
click at [763, 400] on button "button" at bounding box center [743, 413] width 124 height 71
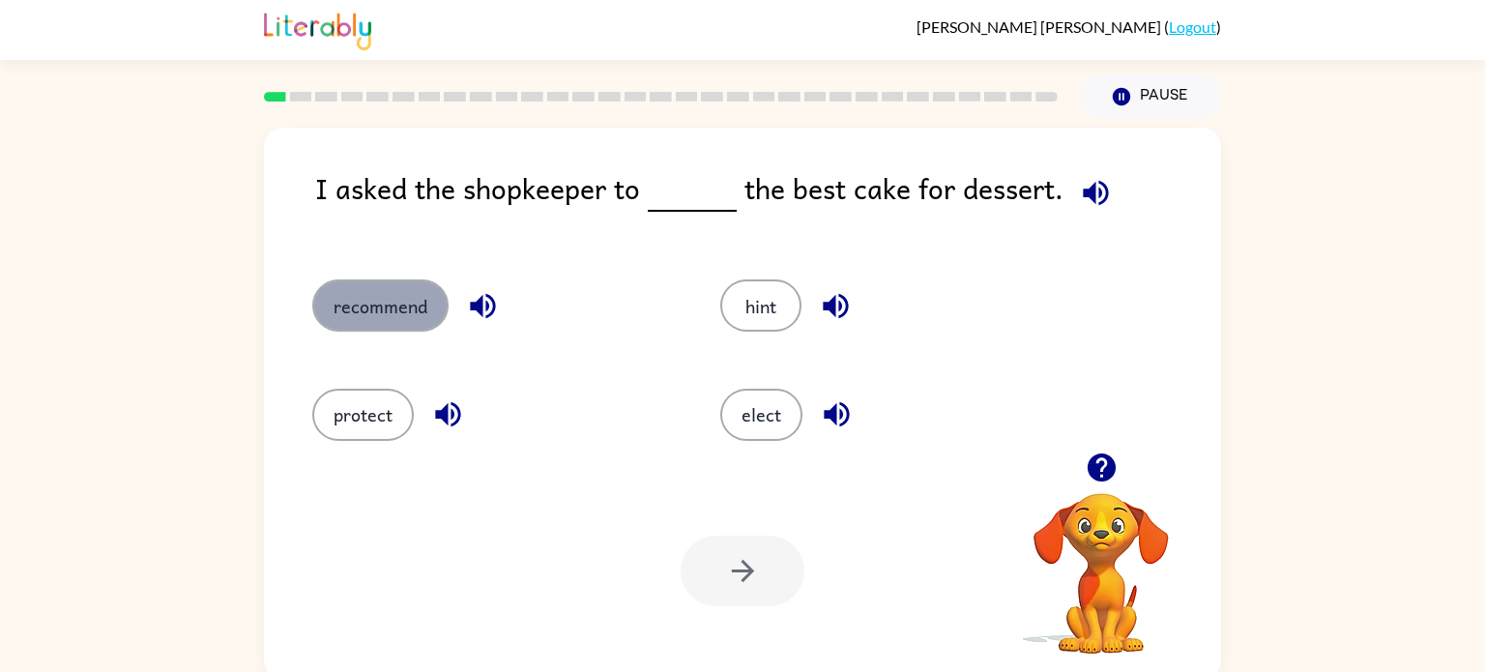
click at [412, 322] on button "recommend" at bounding box center [380, 305] width 136 height 52
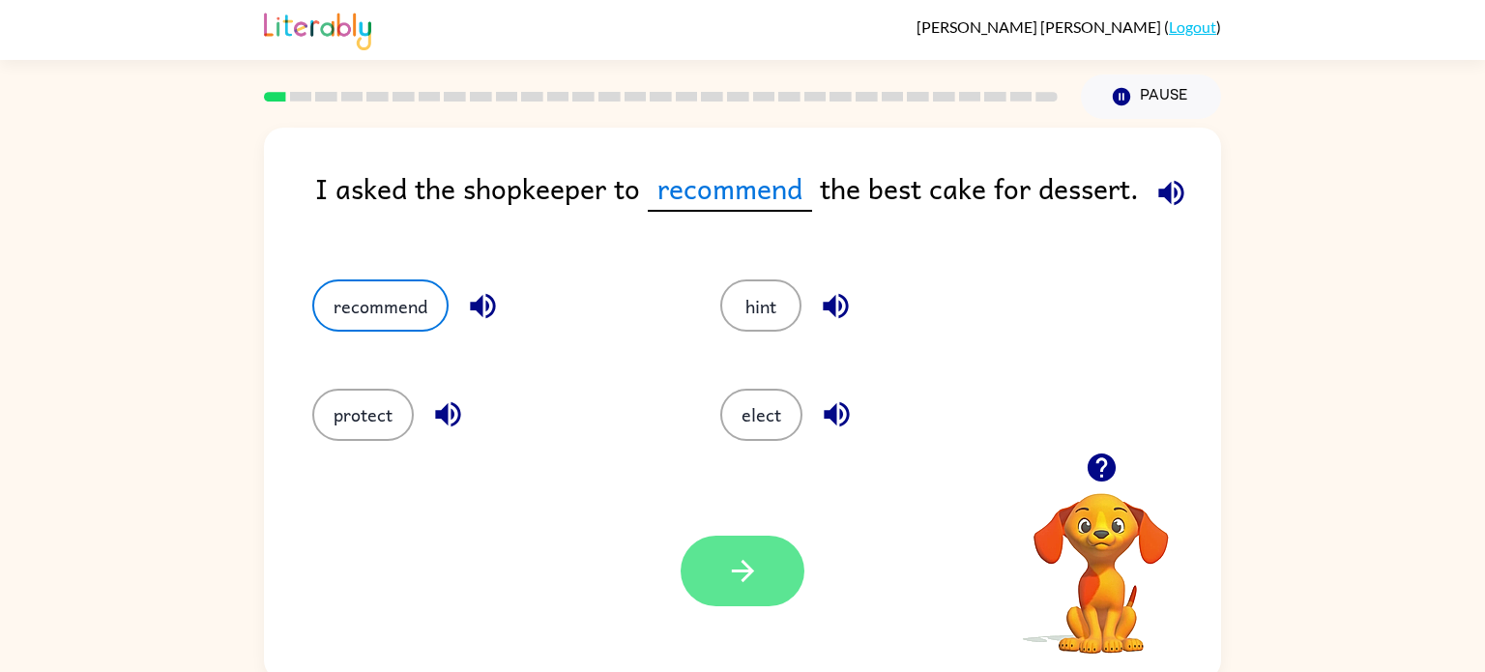
click at [757, 587] on icon "button" at bounding box center [743, 571] width 34 height 34
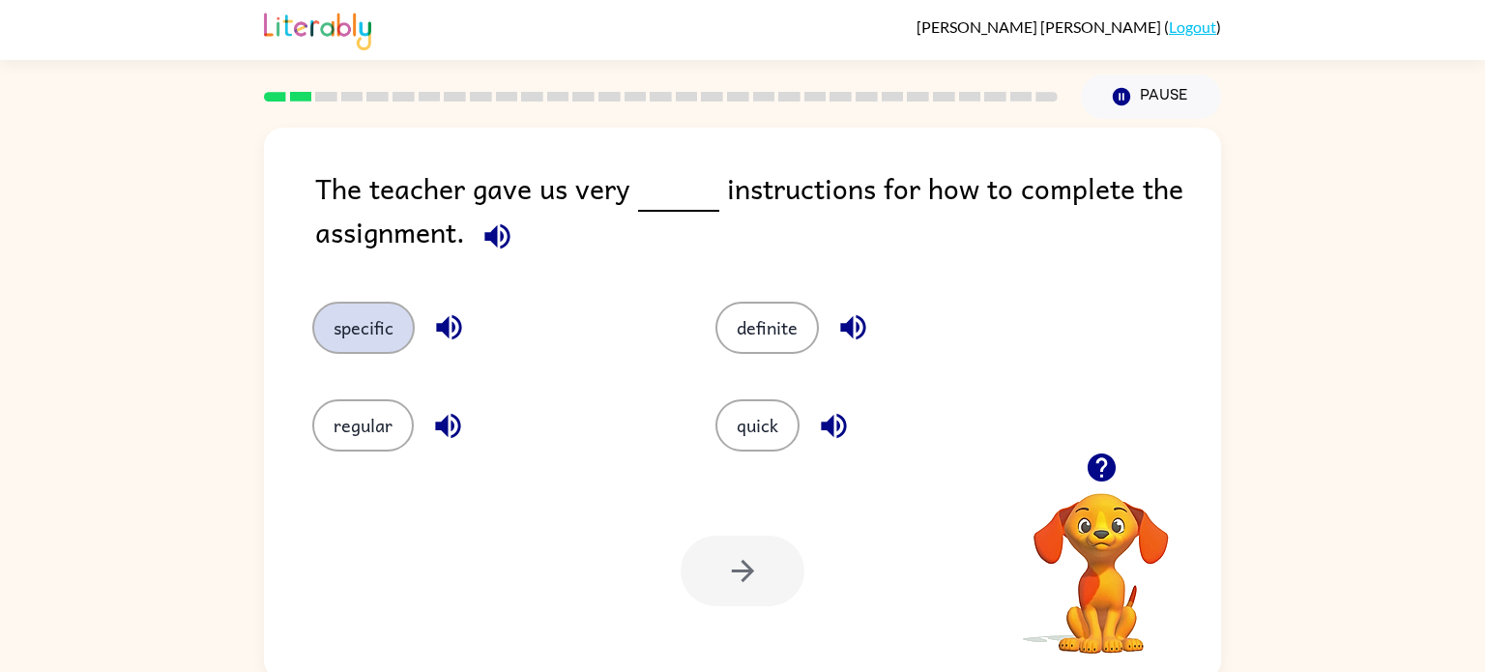
click at [392, 331] on button "specific" at bounding box center [363, 328] width 102 height 52
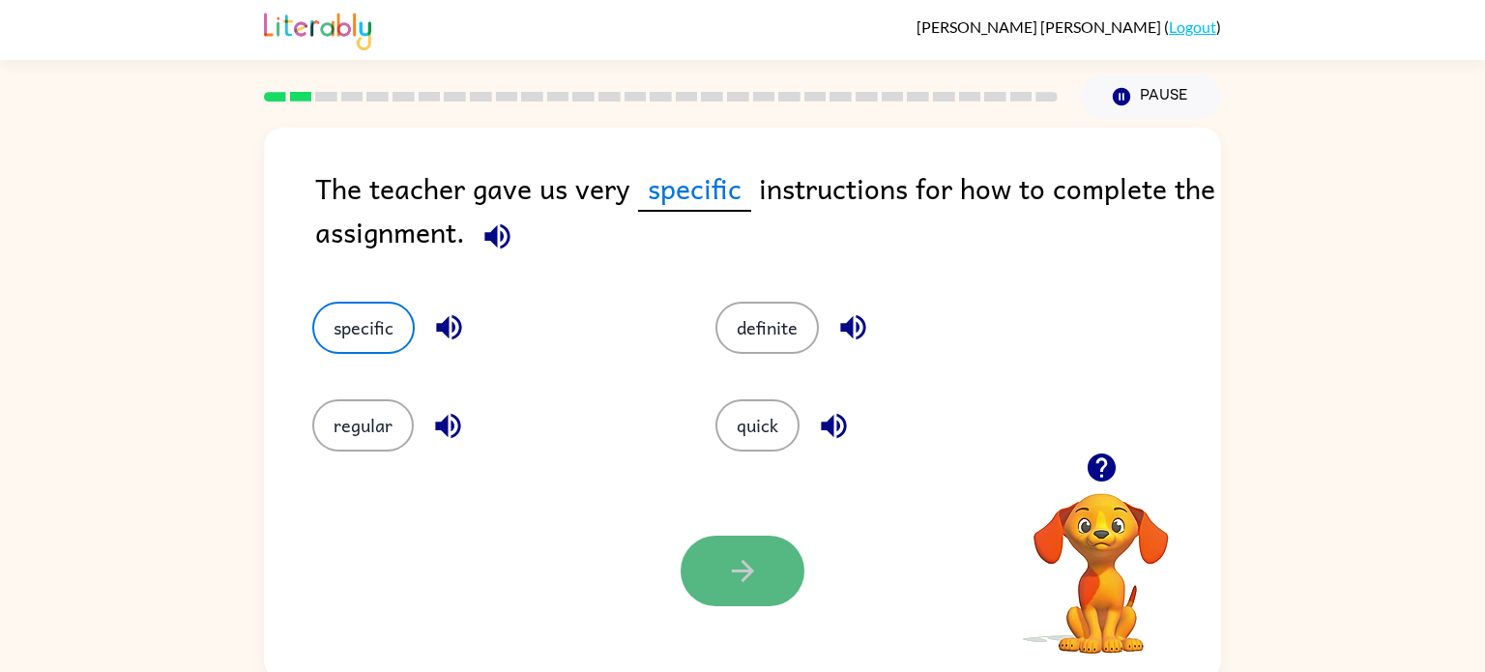
click at [737, 571] on icon "button" at bounding box center [742, 571] width 22 height 22
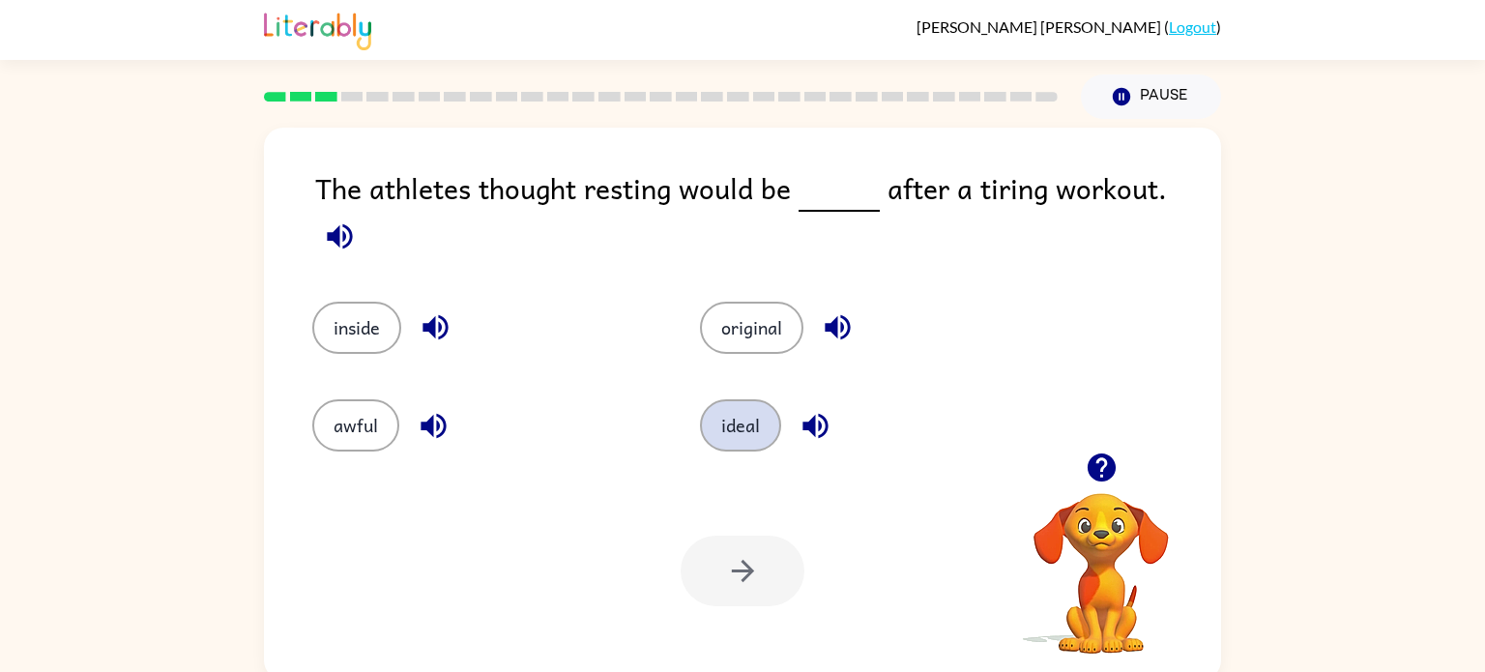
click at [744, 406] on button "ideal" at bounding box center [740, 425] width 81 height 52
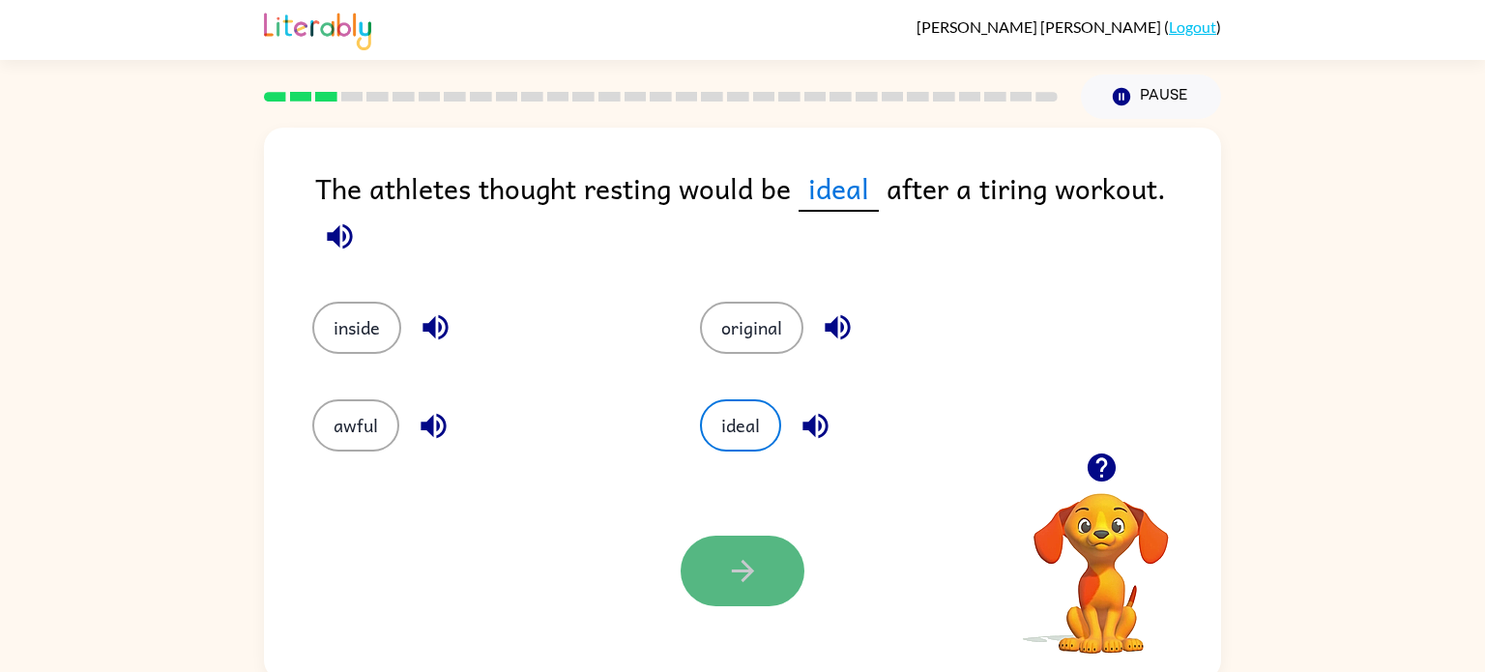
click at [738, 559] on icon "button" at bounding box center [743, 571] width 34 height 34
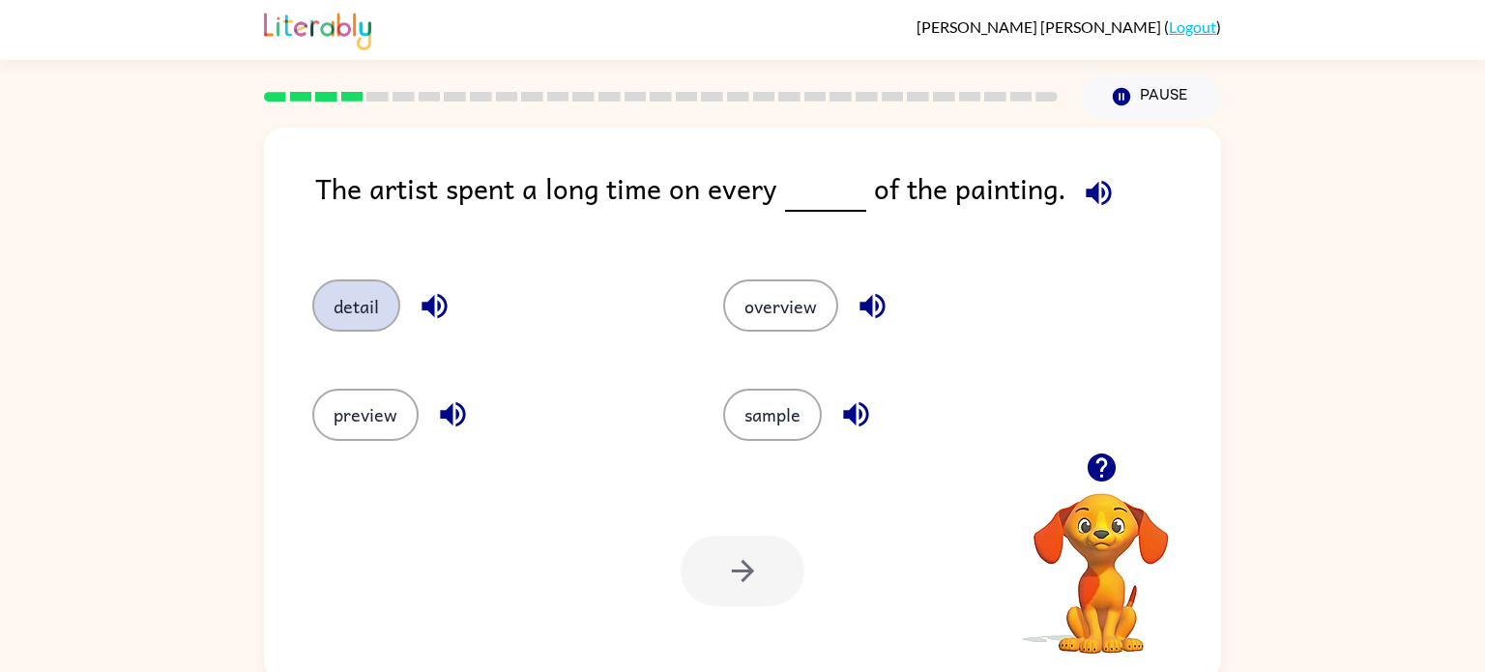
click at [385, 315] on button "detail" at bounding box center [356, 305] width 88 height 52
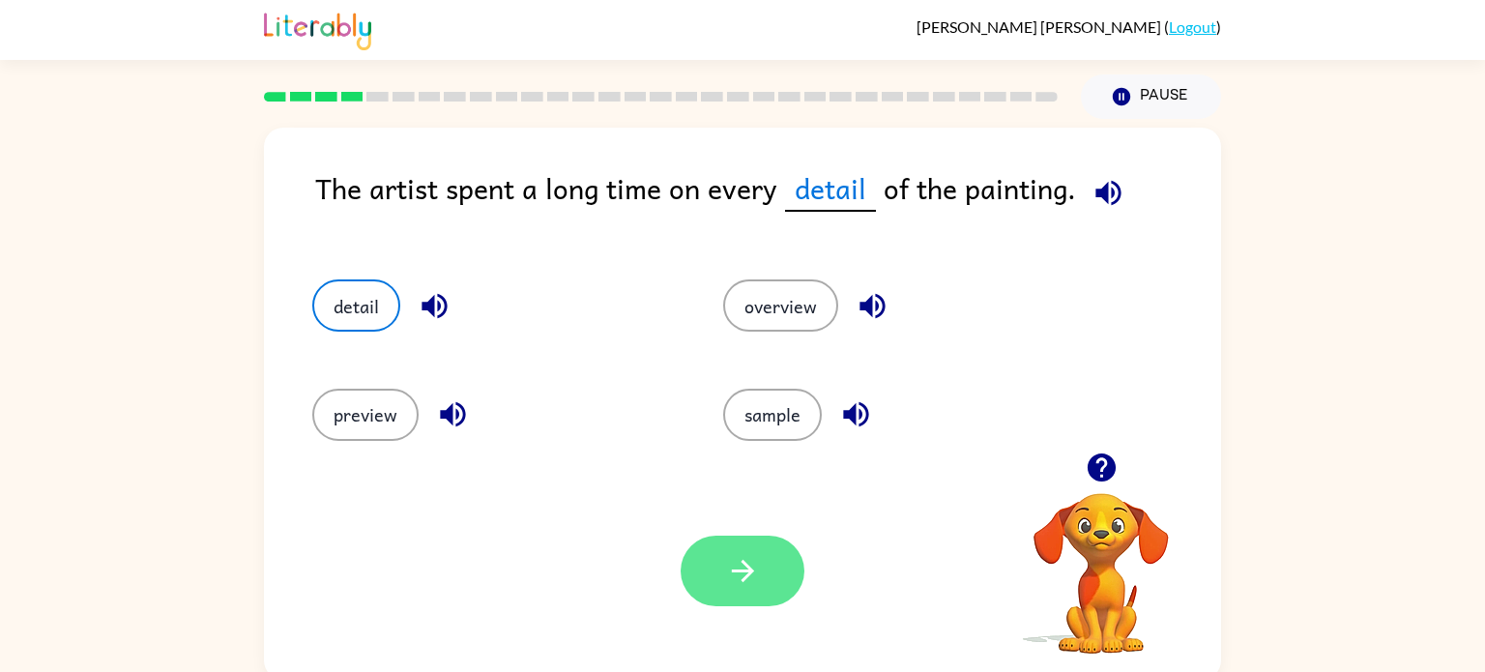
click at [766, 598] on button "button" at bounding box center [743, 571] width 124 height 71
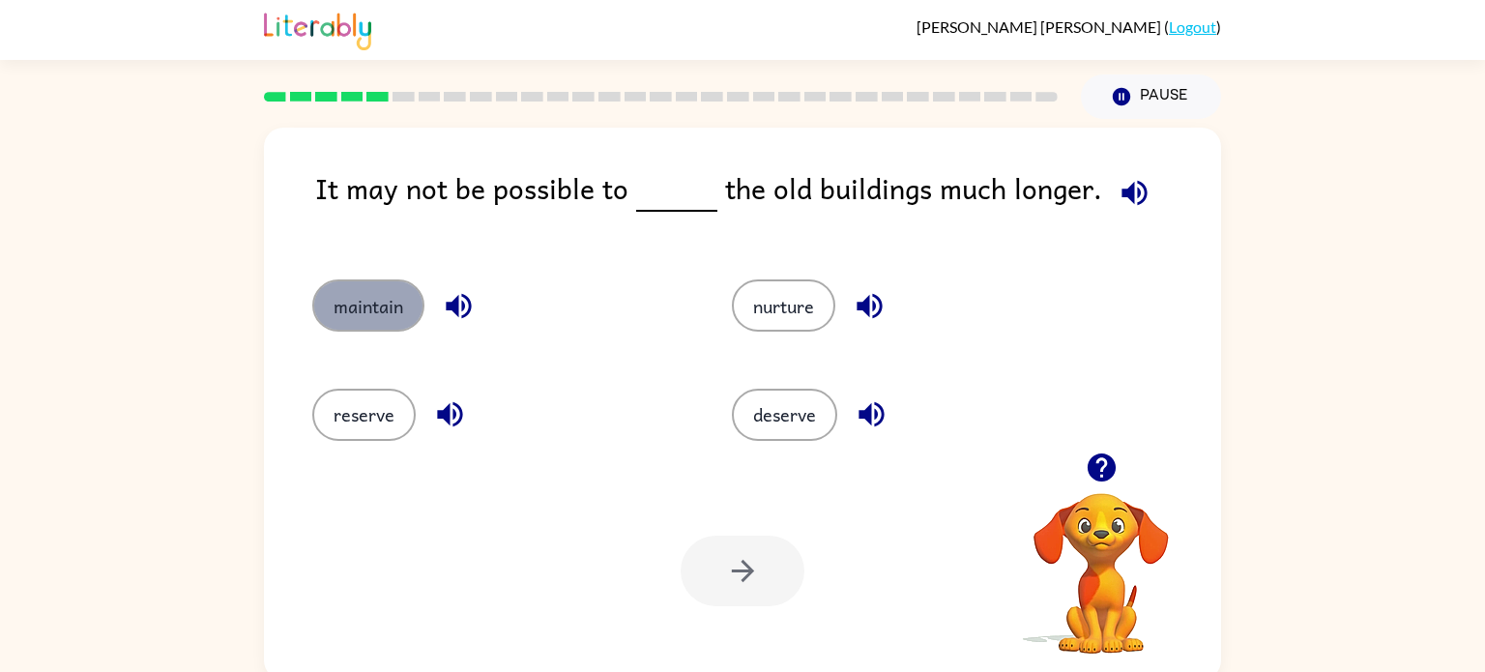
click at [374, 308] on button "maintain" at bounding box center [368, 305] width 112 height 52
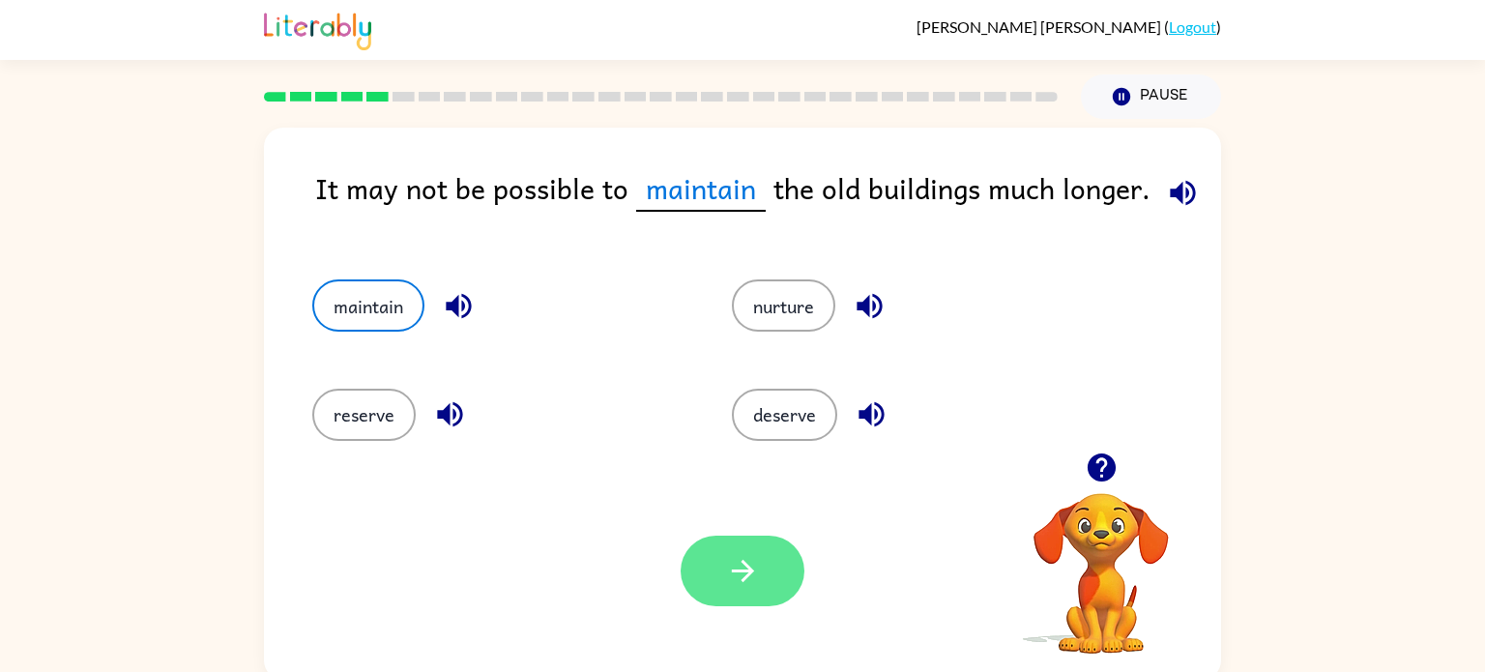
click at [762, 587] on button "button" at bounding box center [743, 571] width 124 height 71
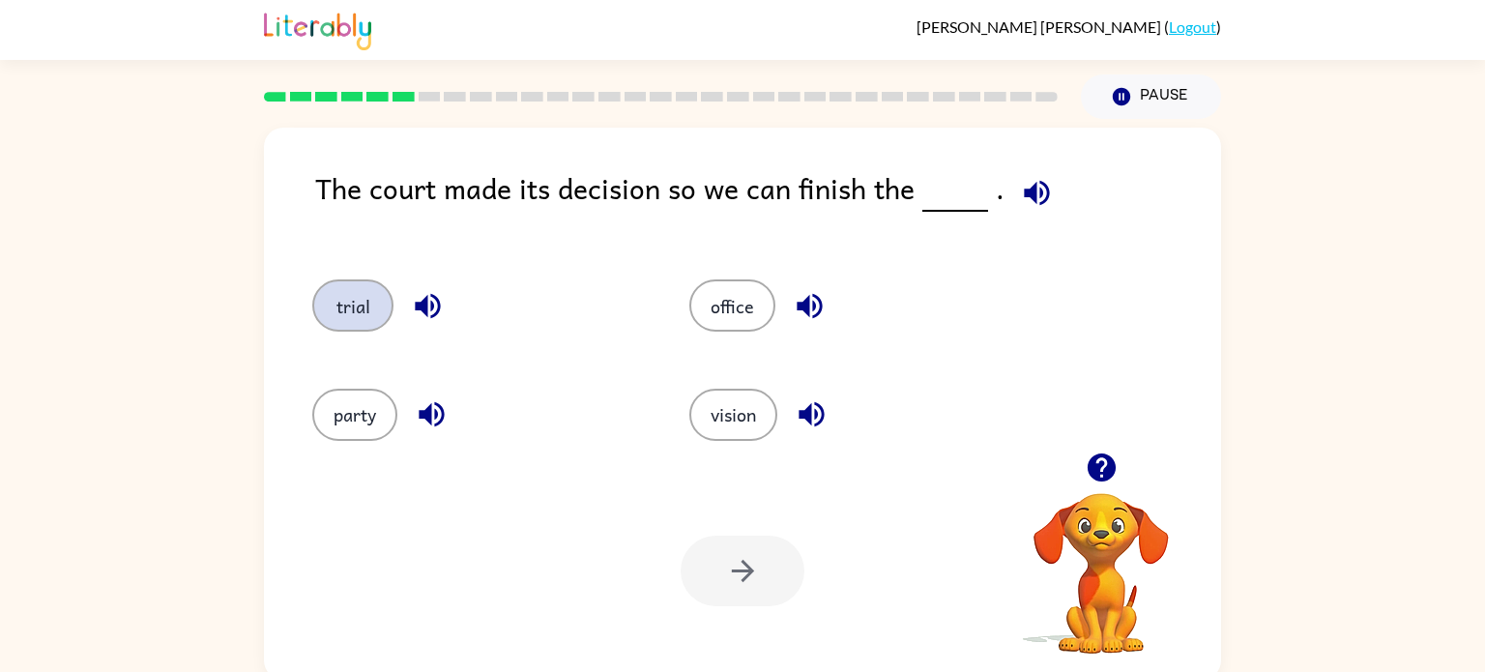
click at [360, 305] on button "trial" at bounding box center [352, 305] width 81 height 52
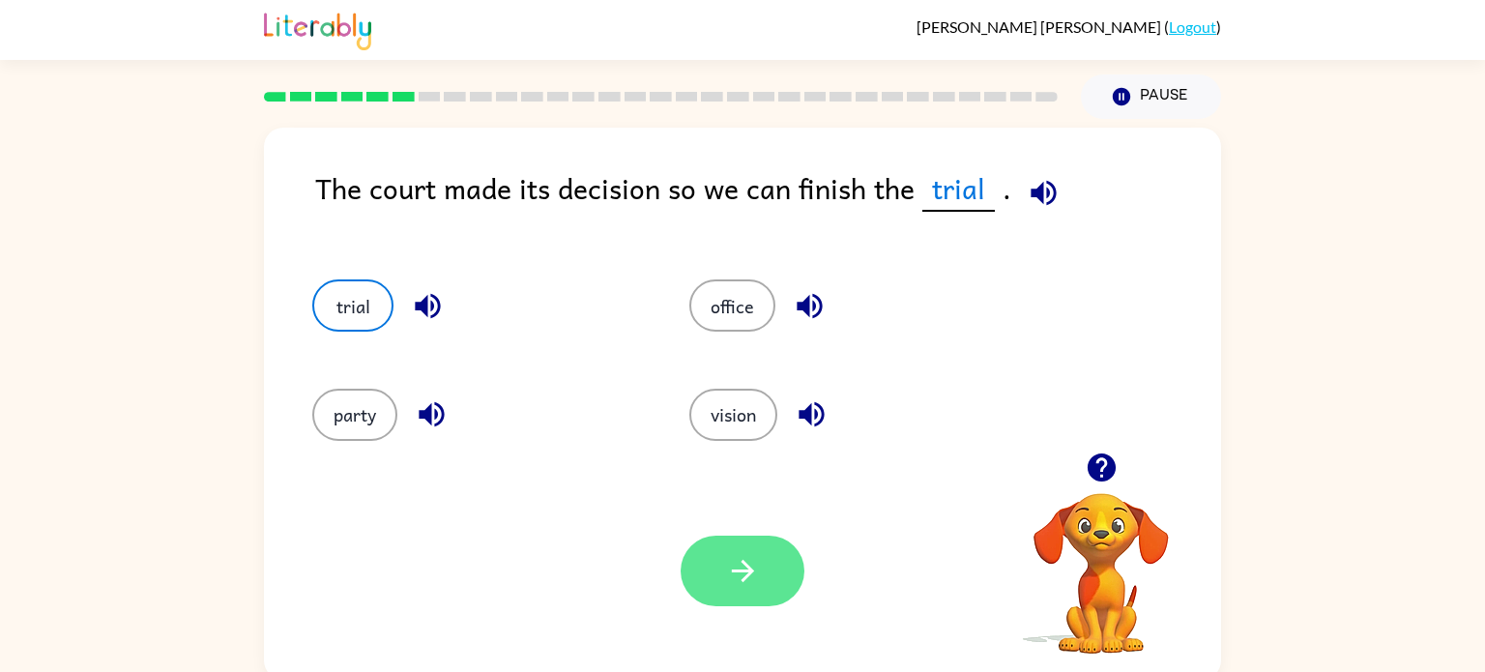
click at [756, 580] on icon "button" at bounding box center [743, 571] width 34 height 34
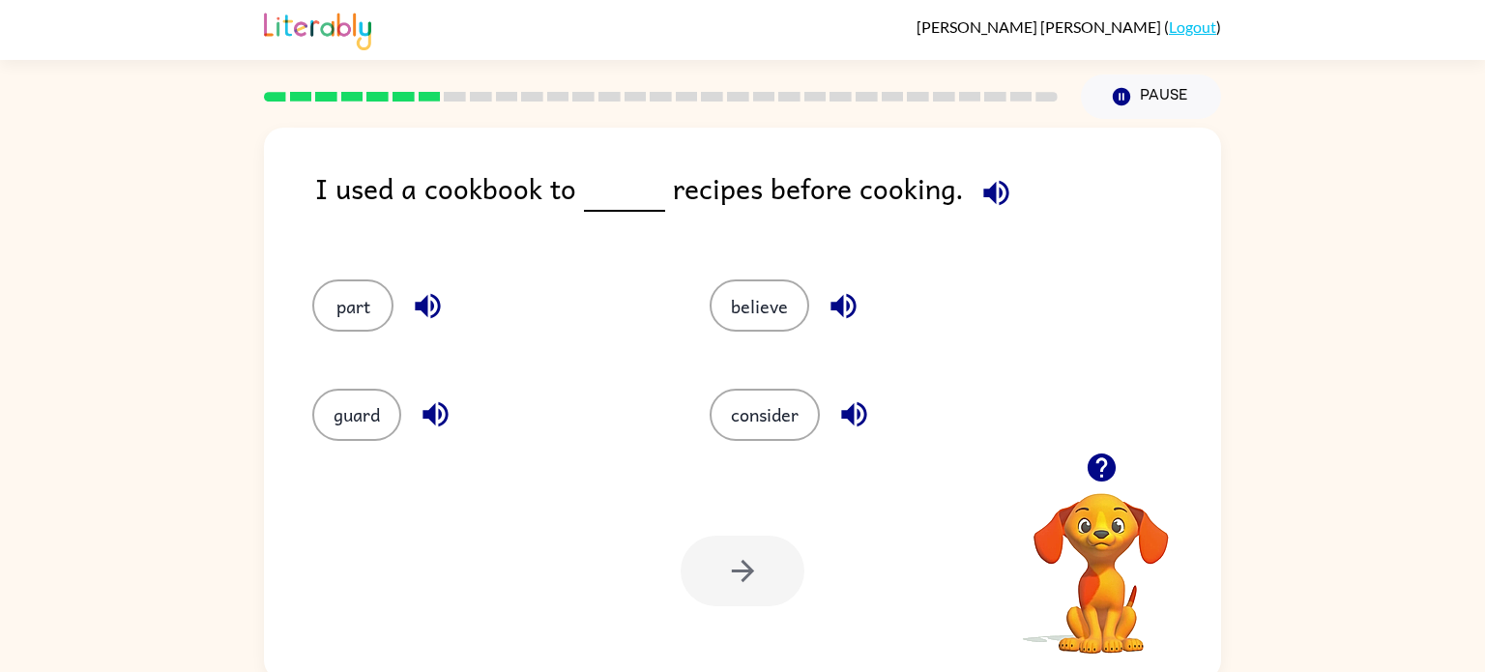
click at [705, 419] on div "consider" at bounding box center [871, 406] width 397 height 108
click at [734, 416] on button "consider" at bounding box center [765, 415] width 110 height 52
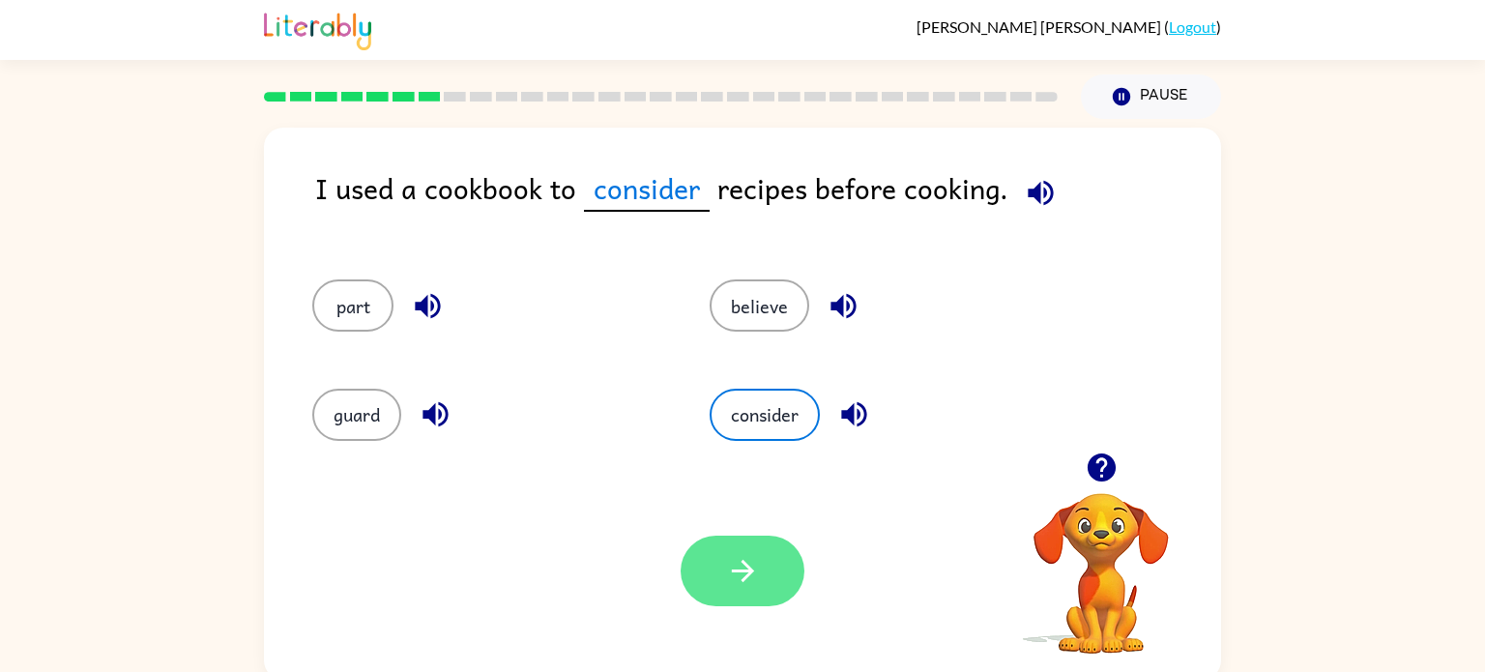
click at [734, 583] on icon "button" at bounding box center [743, 571] width 34 height 34
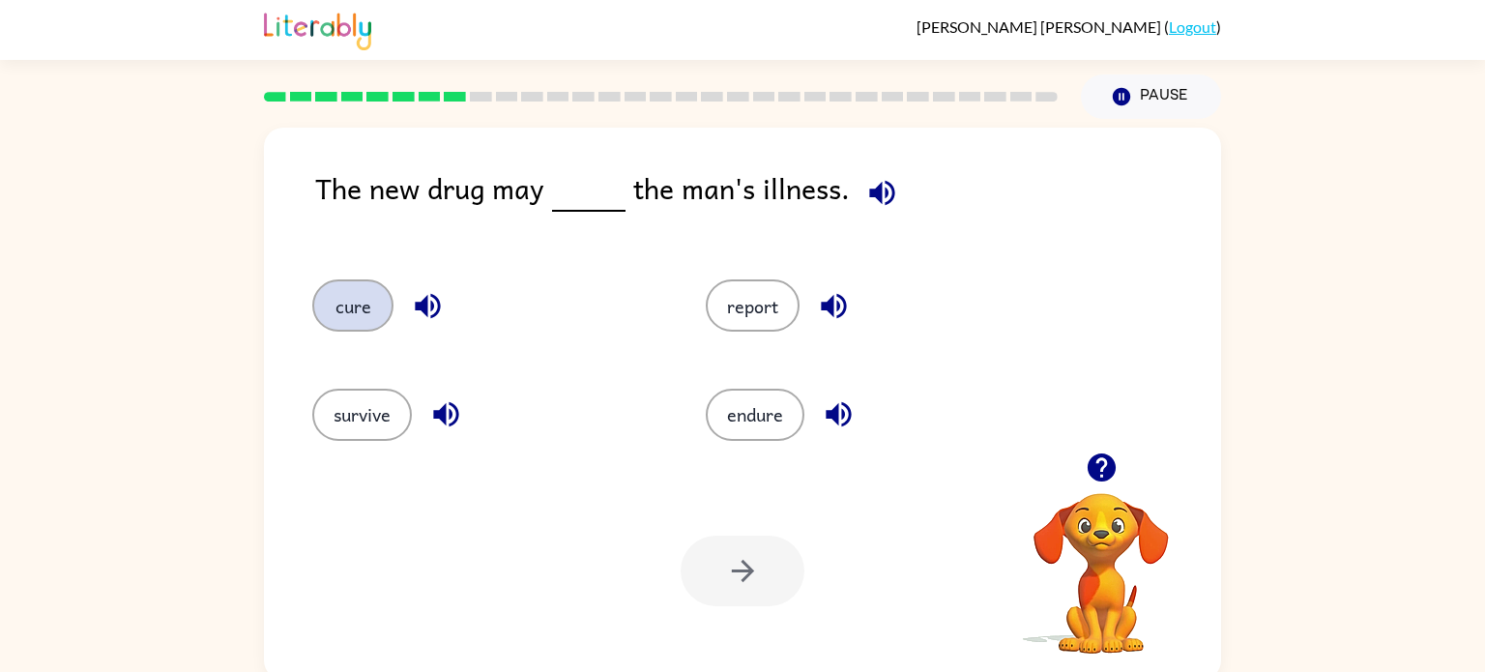
click at [363, 321] on button "cure" at bounding box center [352, 305] width 81 height 52
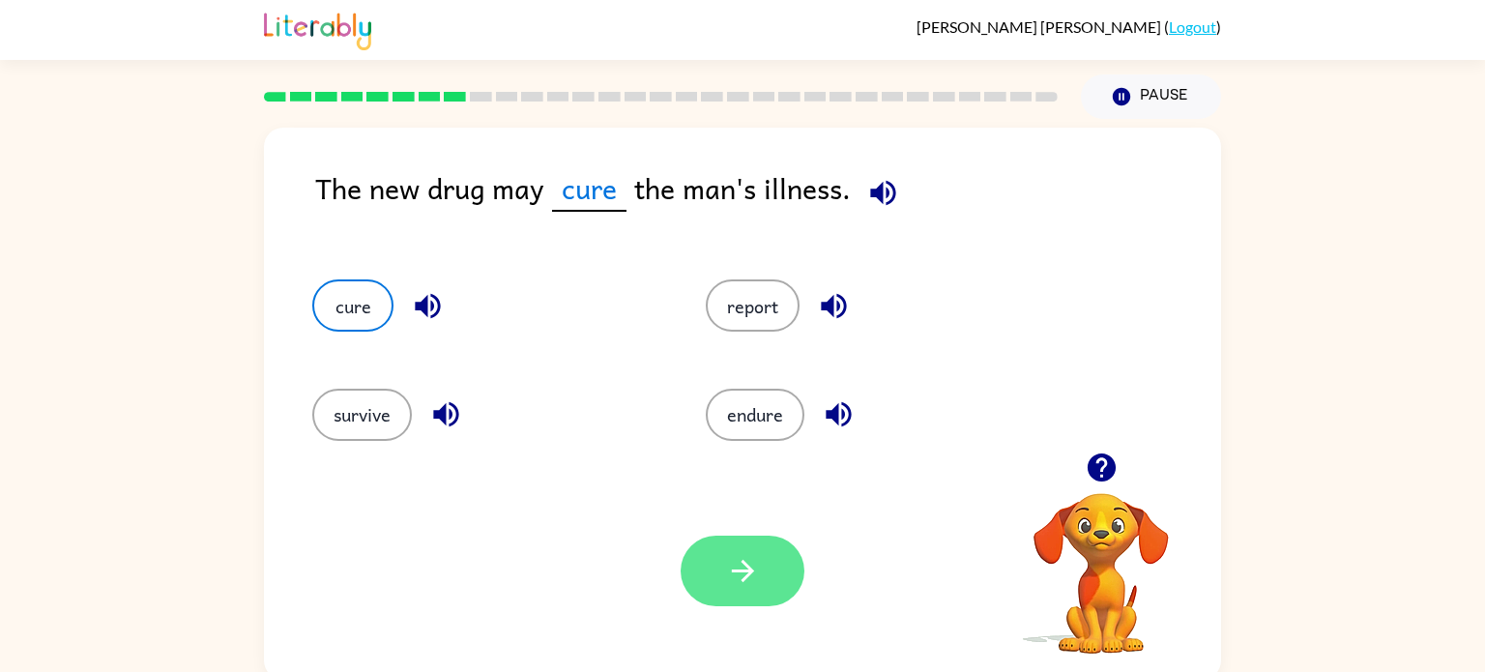
click at [743, 594] on button "button" at bounding box center [743, 571] width 124 height 71
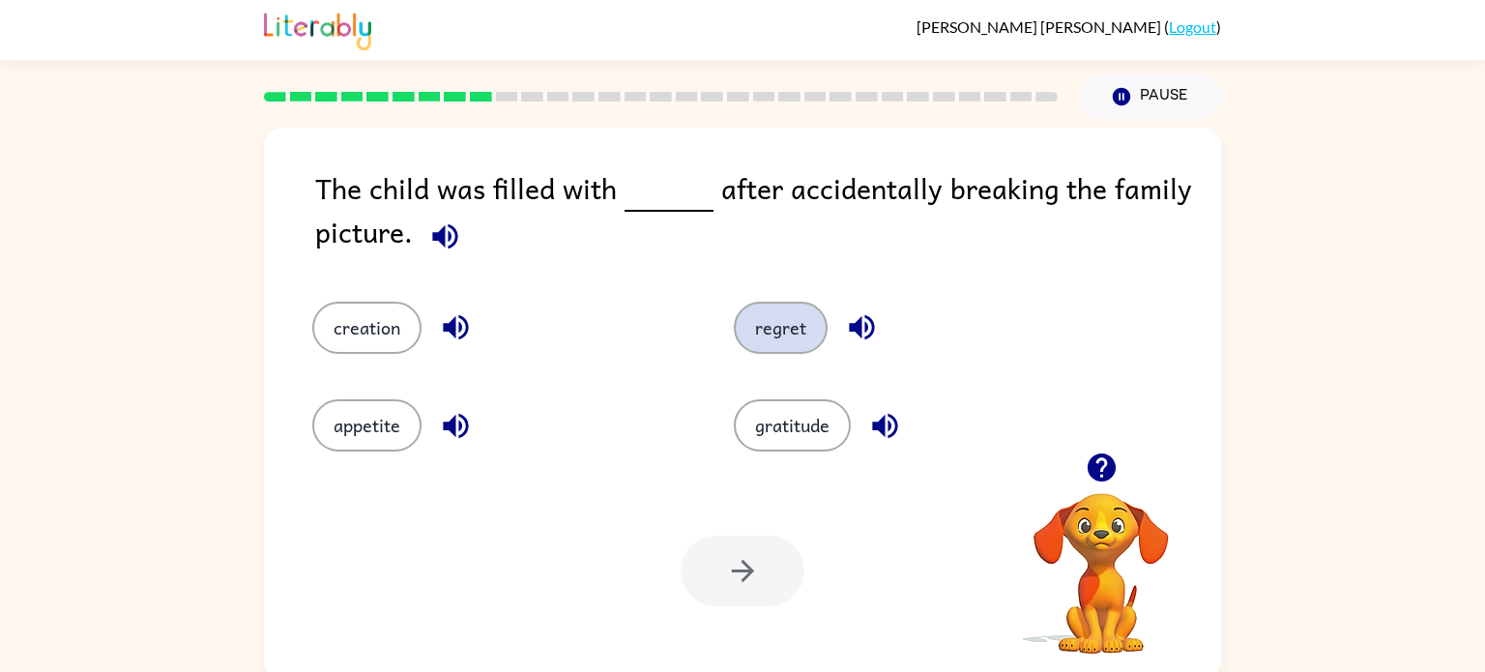
click at [787, 338] on button "regret" at bounding box center [781, 328] width 94 height 52
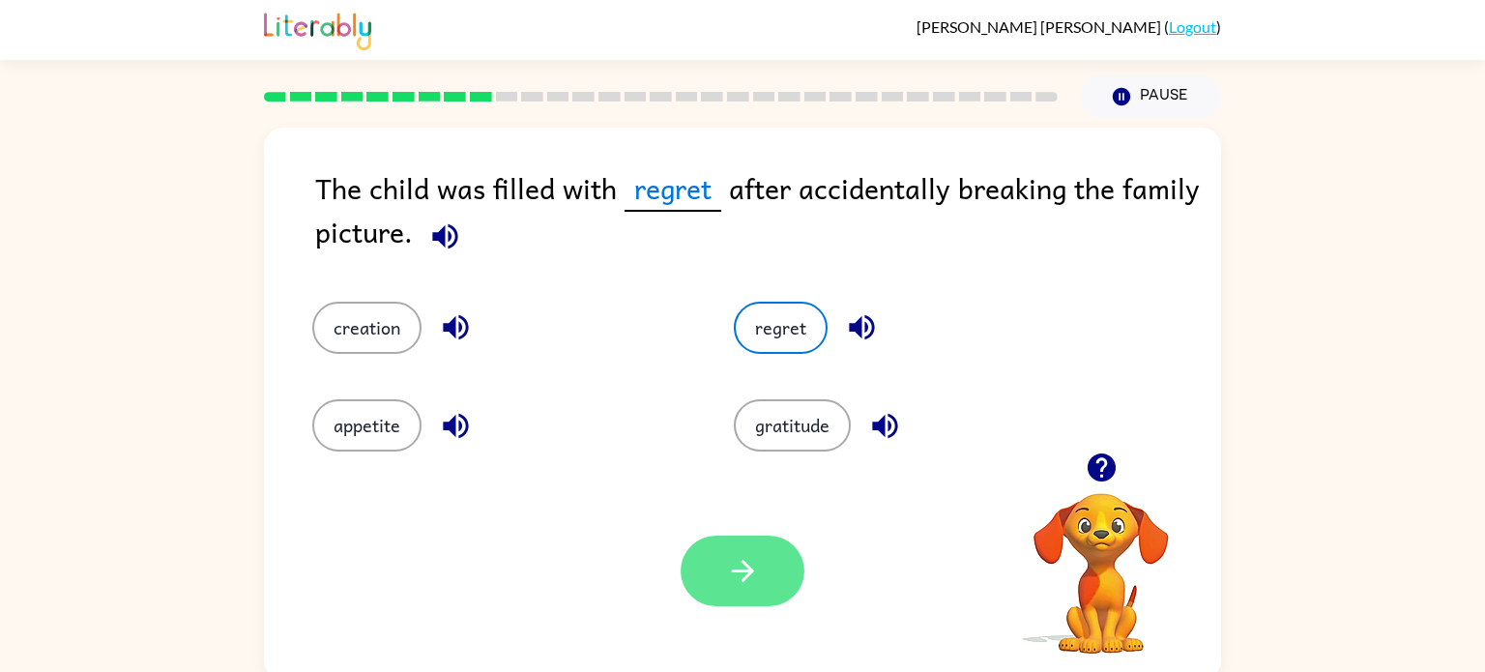
click at [780, 592] on button "button" at bounding box center [743, 571] width 124 height 71
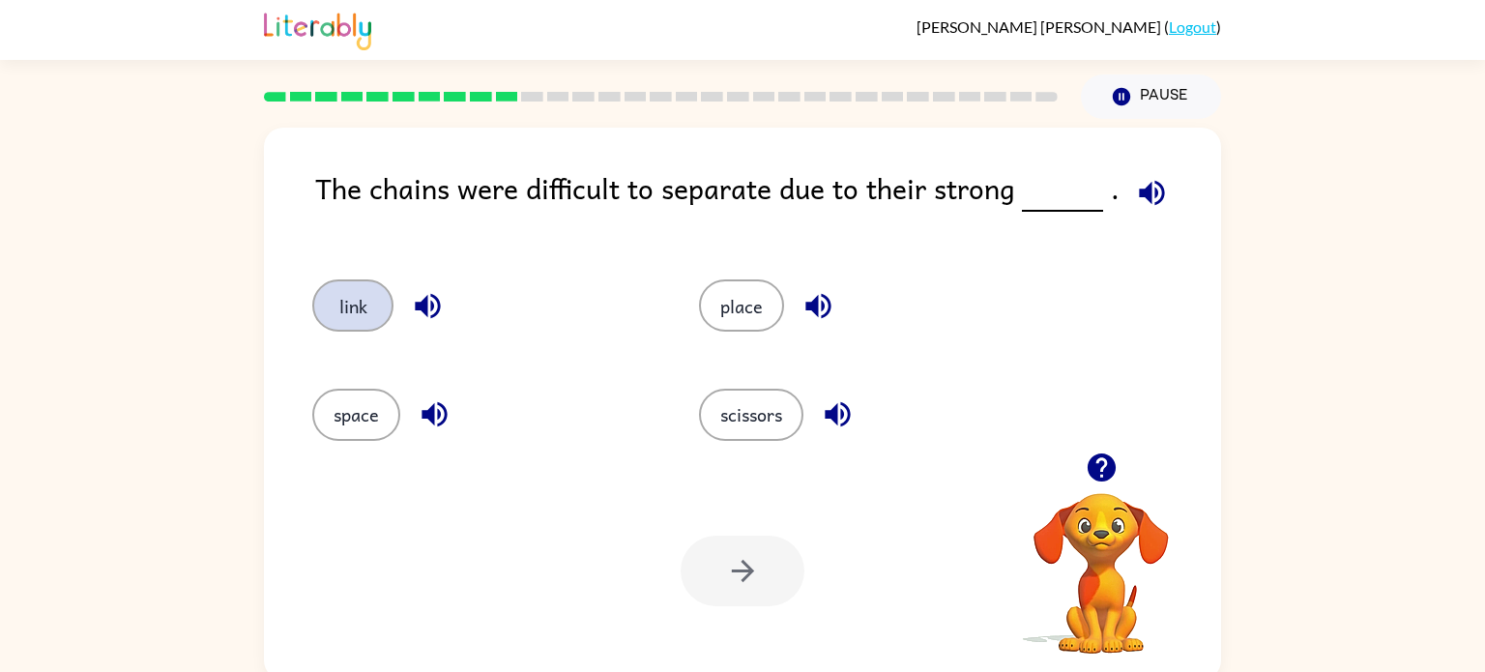
click at [363, 310] on button "link" at bounding box center [352, 305] width 81 height 52
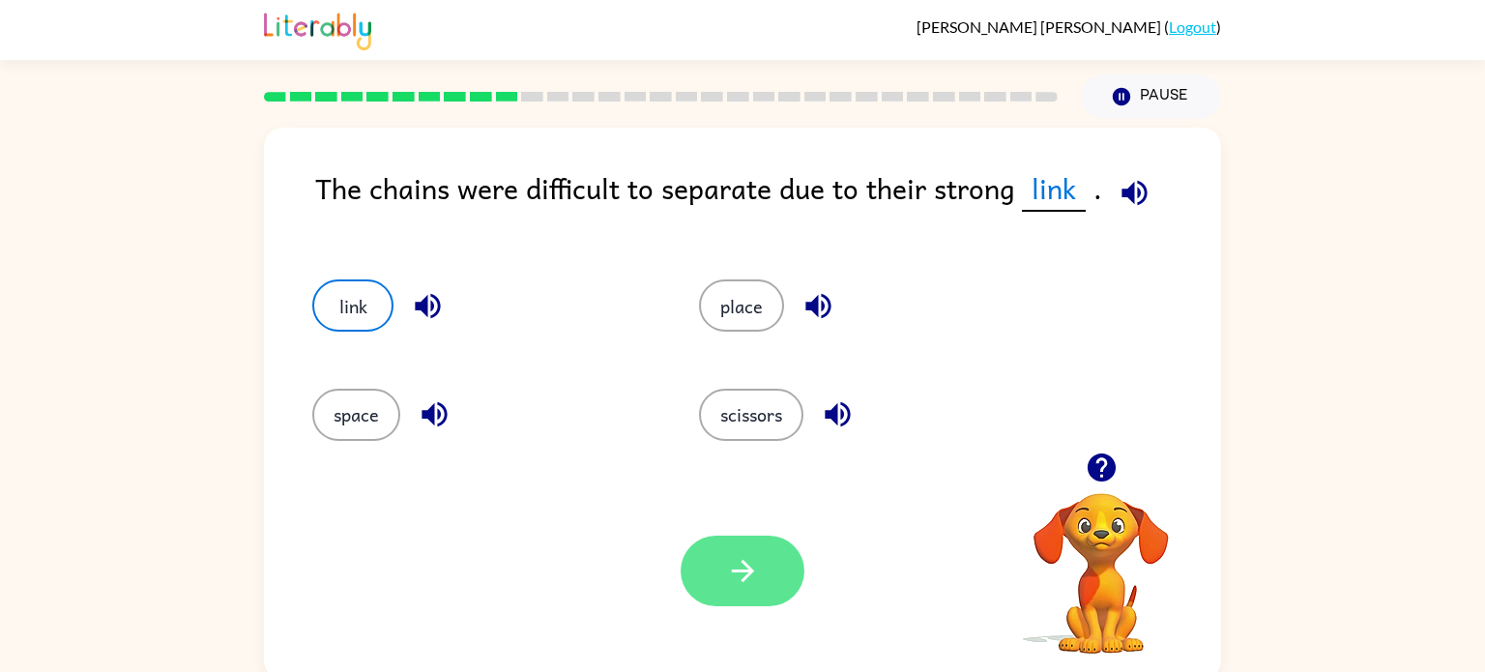
click at [748, 572] on icon "button" at bounding box center [742, 571] width 22 height 22
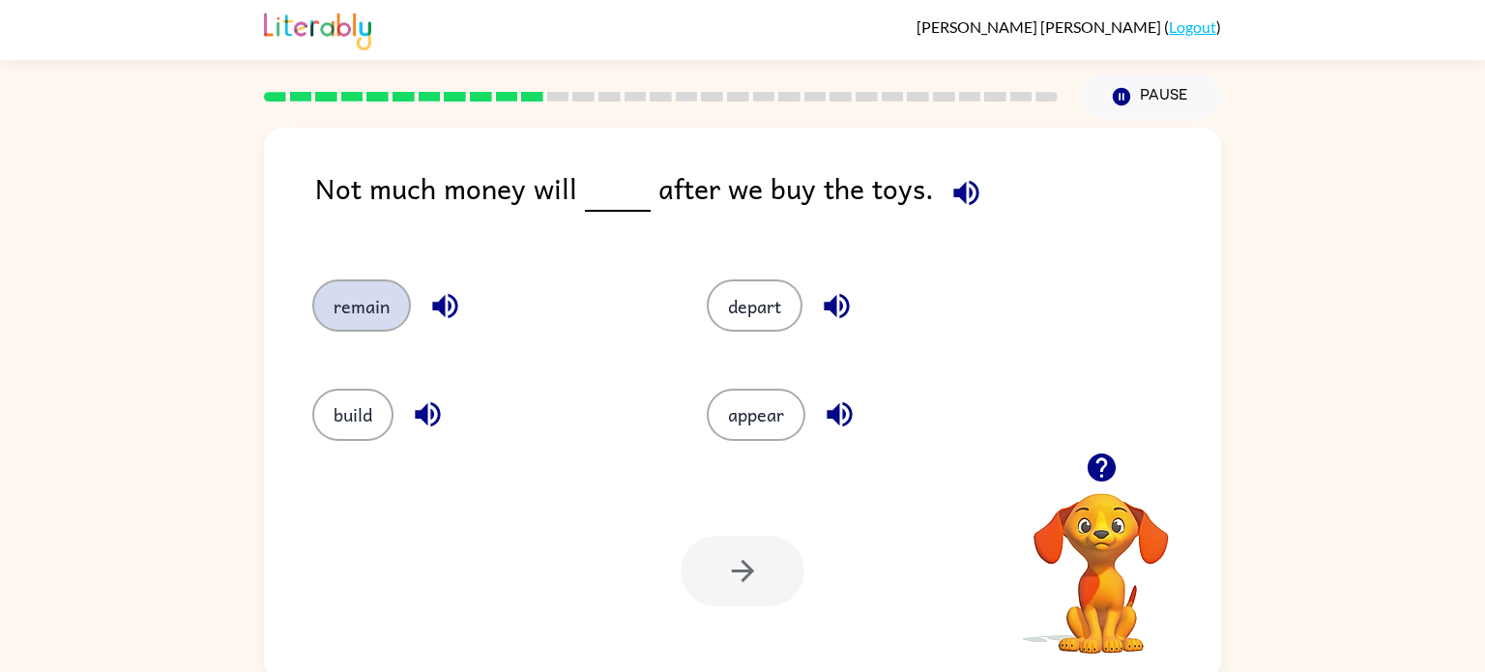
click at [375, 311] on button "remain" at bounding box center [361, 305] width 99 height 52
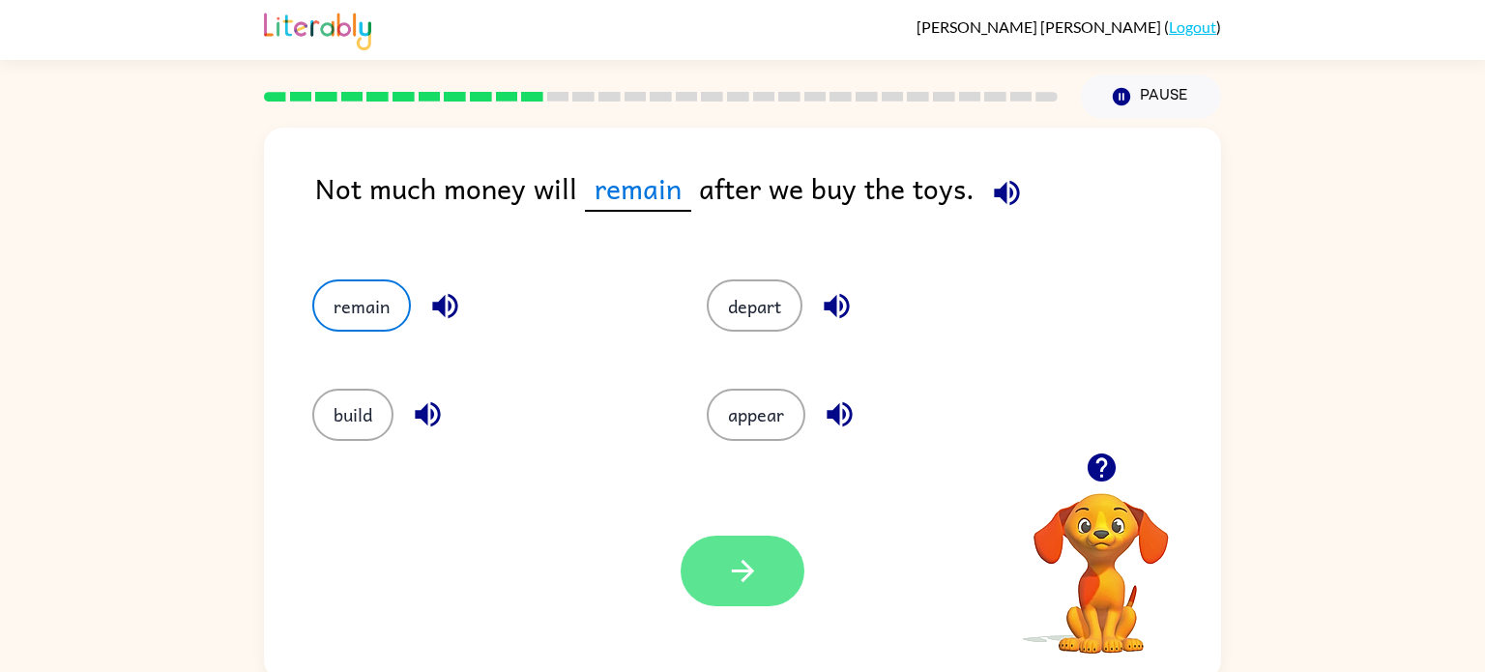
click at [743, 572] on icon "button" at bounding box center [743, 571] width 34 height 34
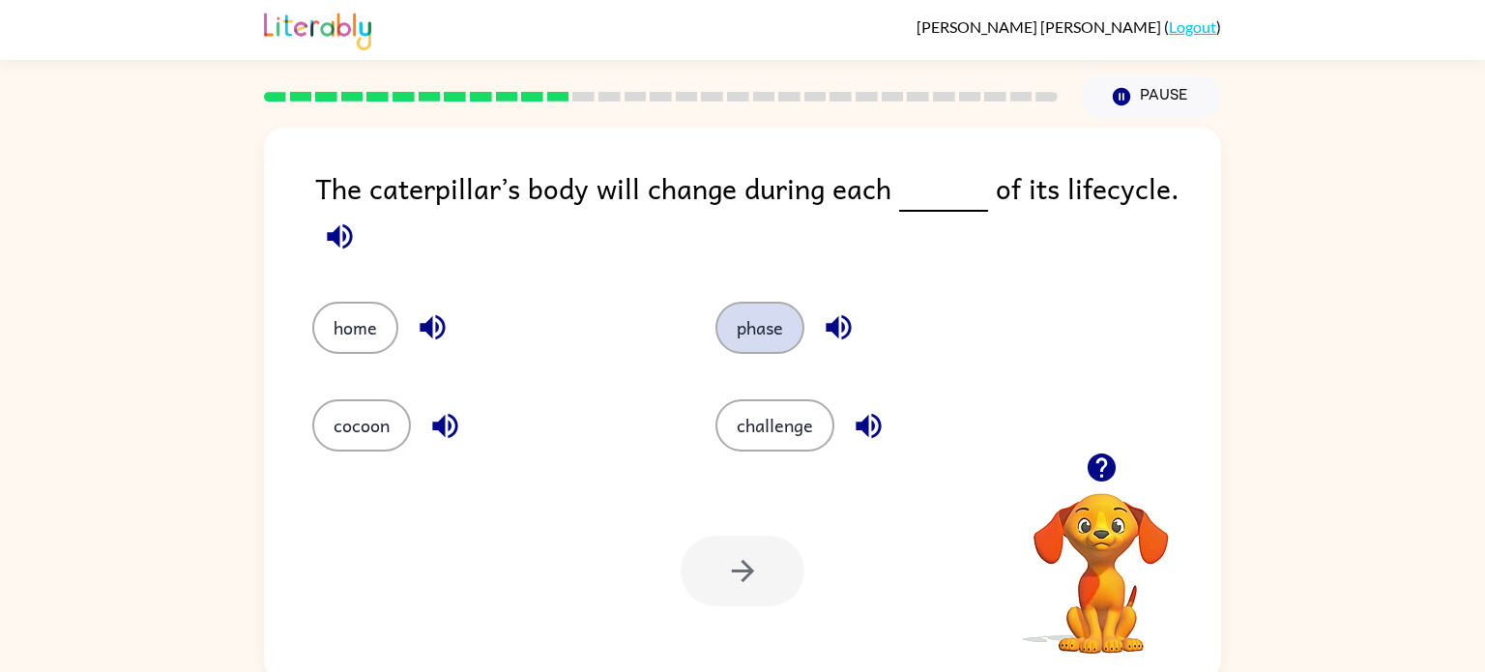
click at [783, 331] on button "phase" at bounding box center [759, 328] width 89 height 52
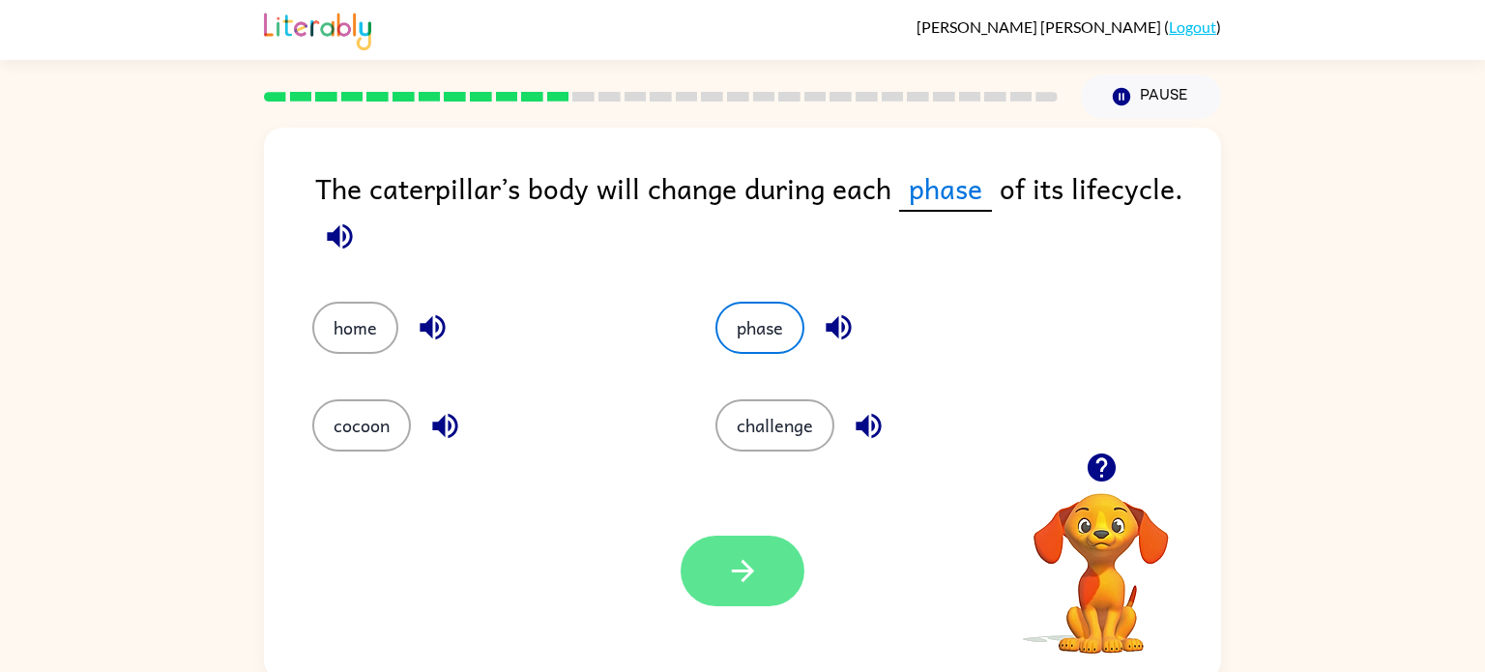
click at [792, 593] on button "button" at bounding box center [743, 571] width 124 height 71
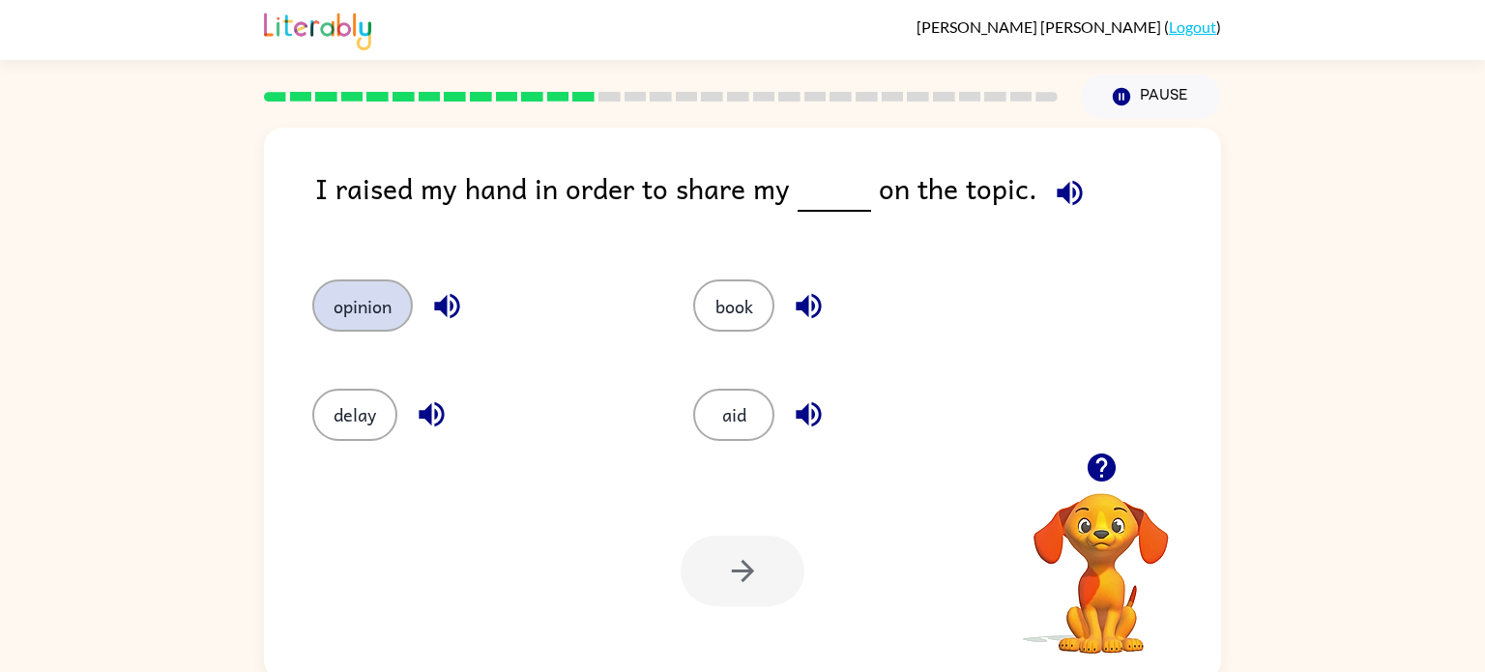
click at [375, 317] on button "opinion" at bounding box center [362, 305] width 101 height 52
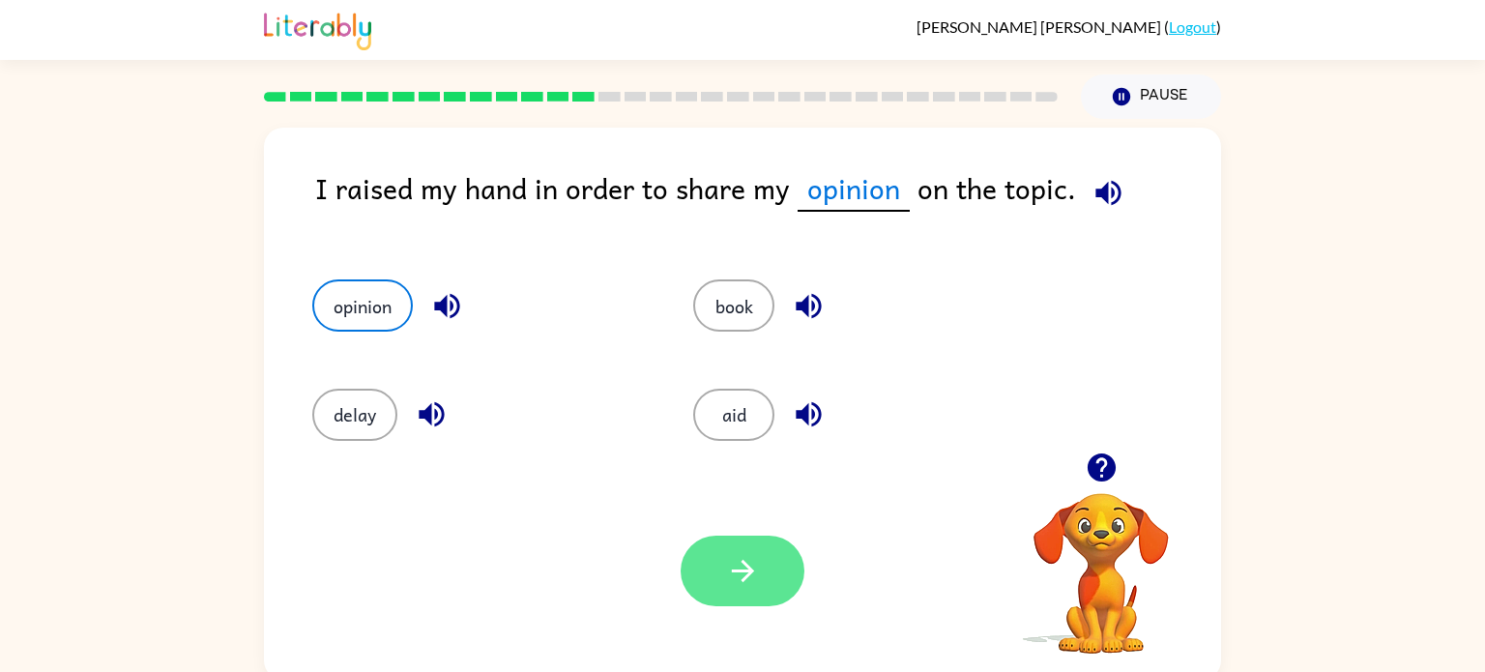
click at [751, 568] on icon "button" at bounding box center [743, 571] width 34 height 34
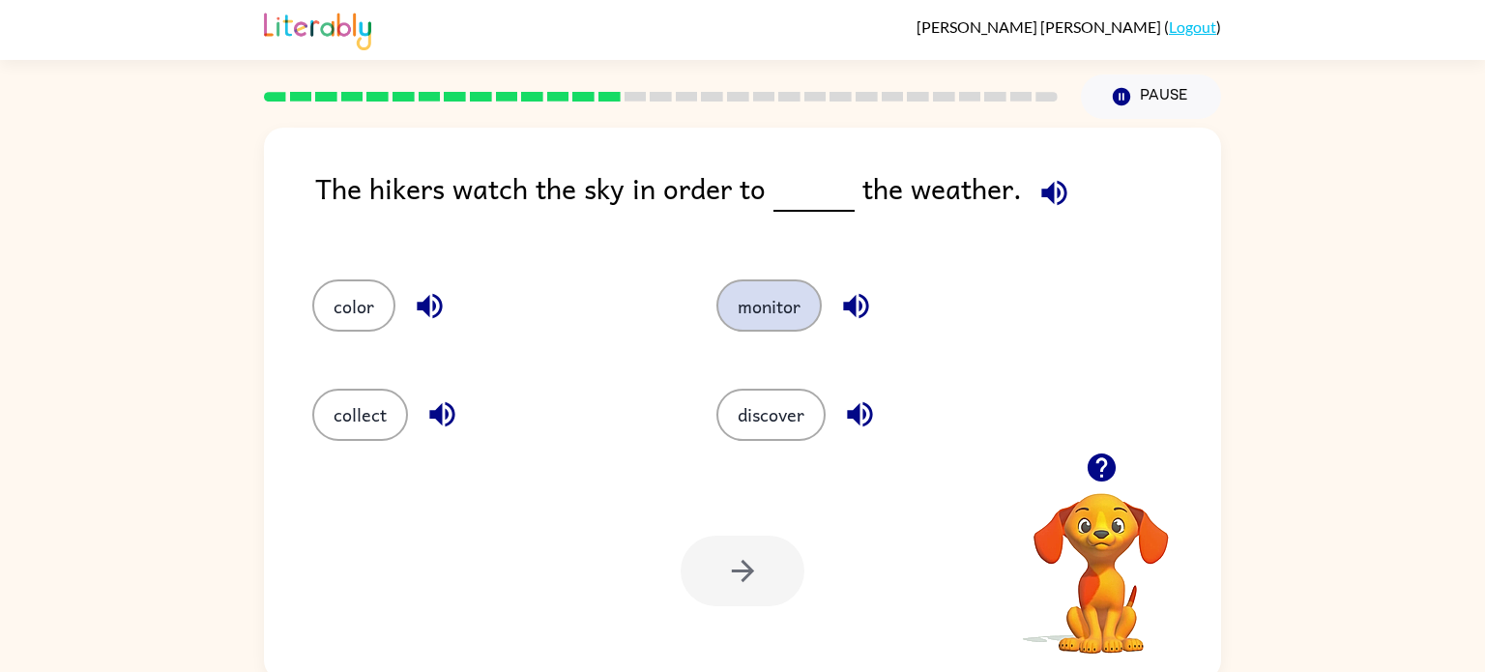
click at [772, 321] on button "monitor" at bounding box center [768, 305] width 105 height 52
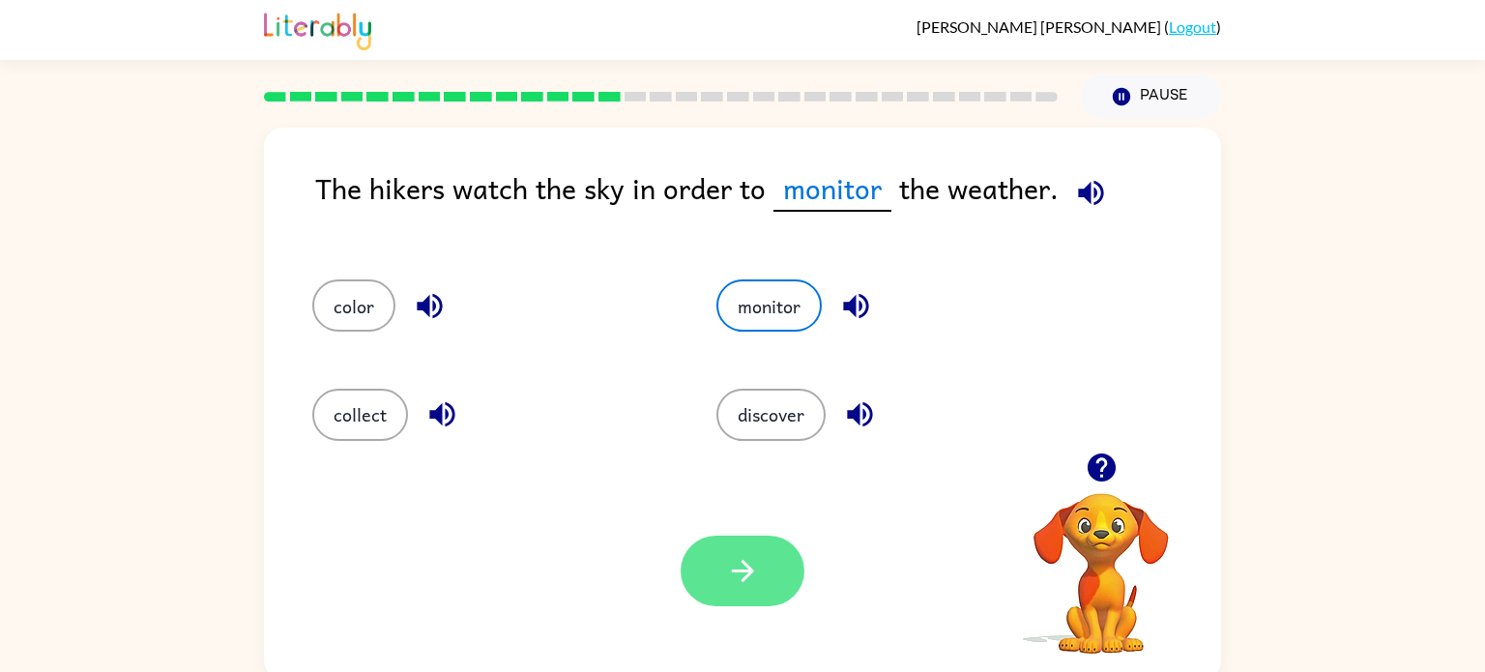
click at [772, 585] on button "button" at bounding box center [743, 571] width 124 height 71
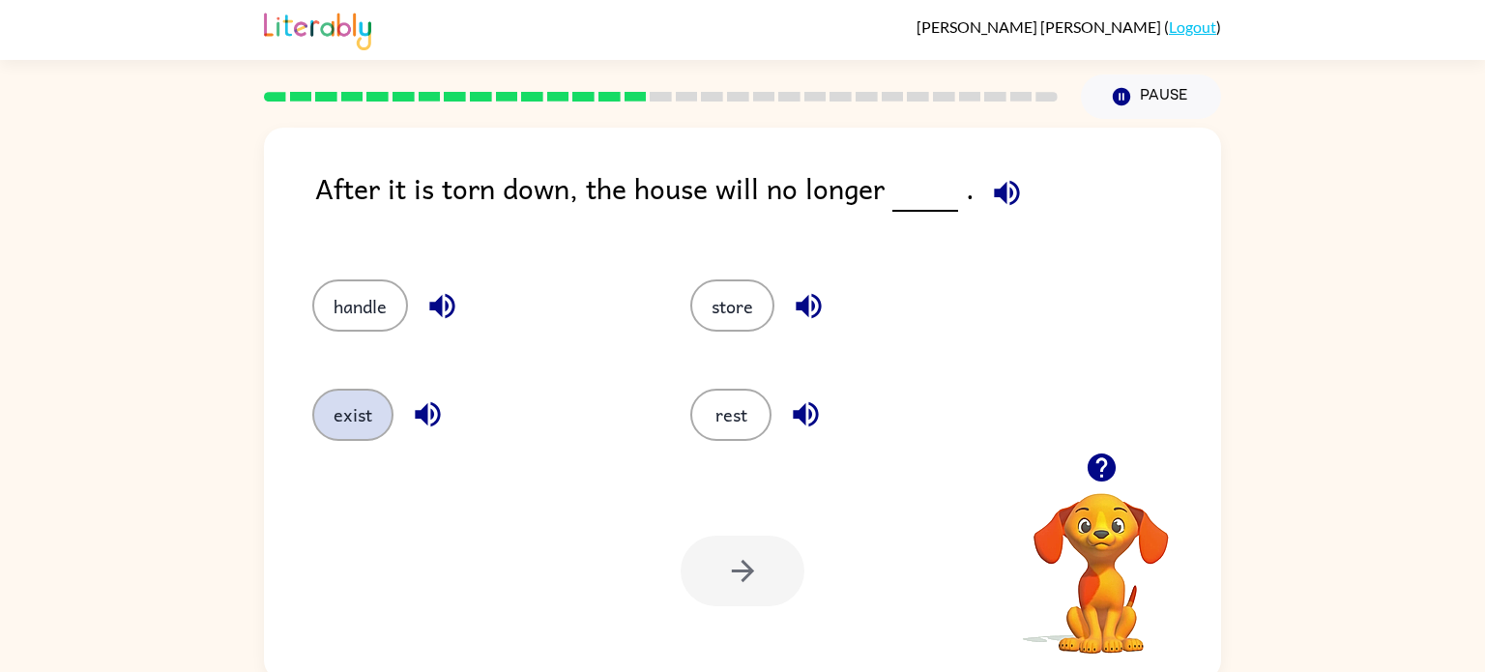
click at [352, 427] on button "exist" at bounding box center [352, 415] width 81 height 52
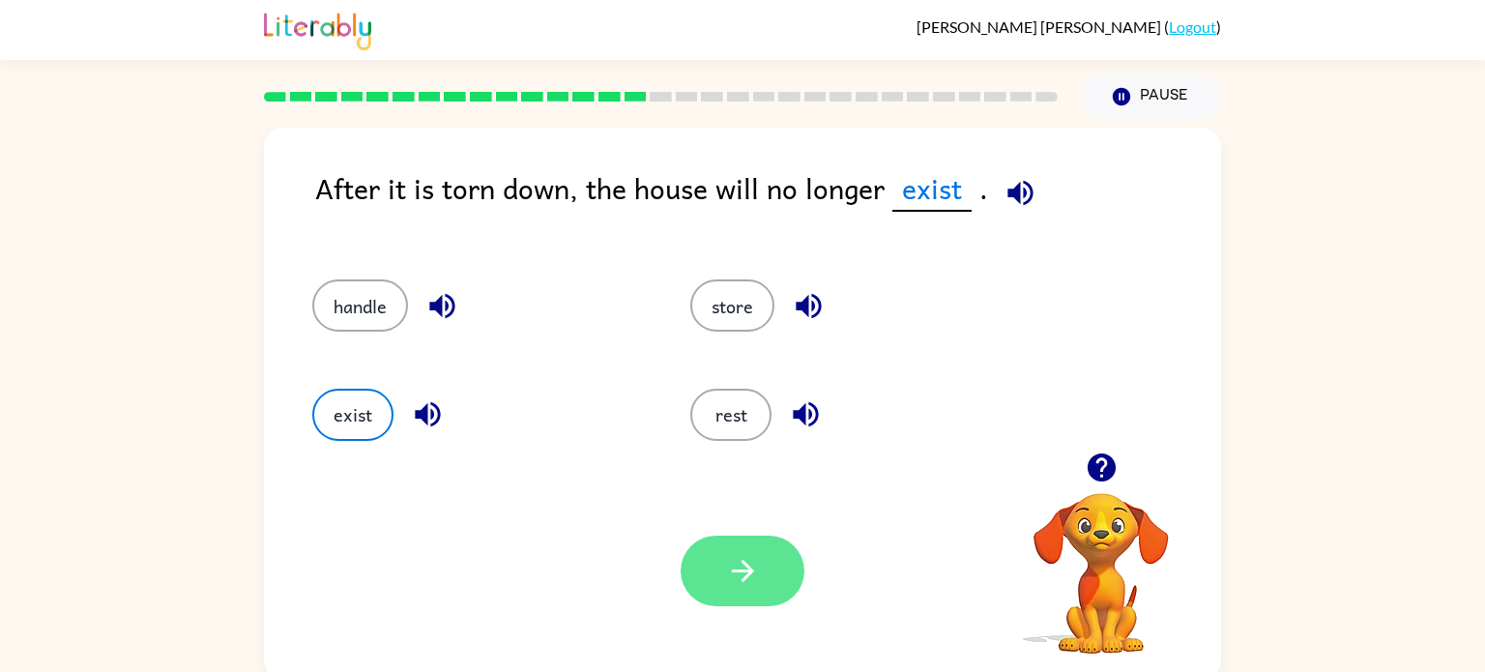
click at [782, 568] on button "button" at bounding box center [743, 571] width 124 height 71
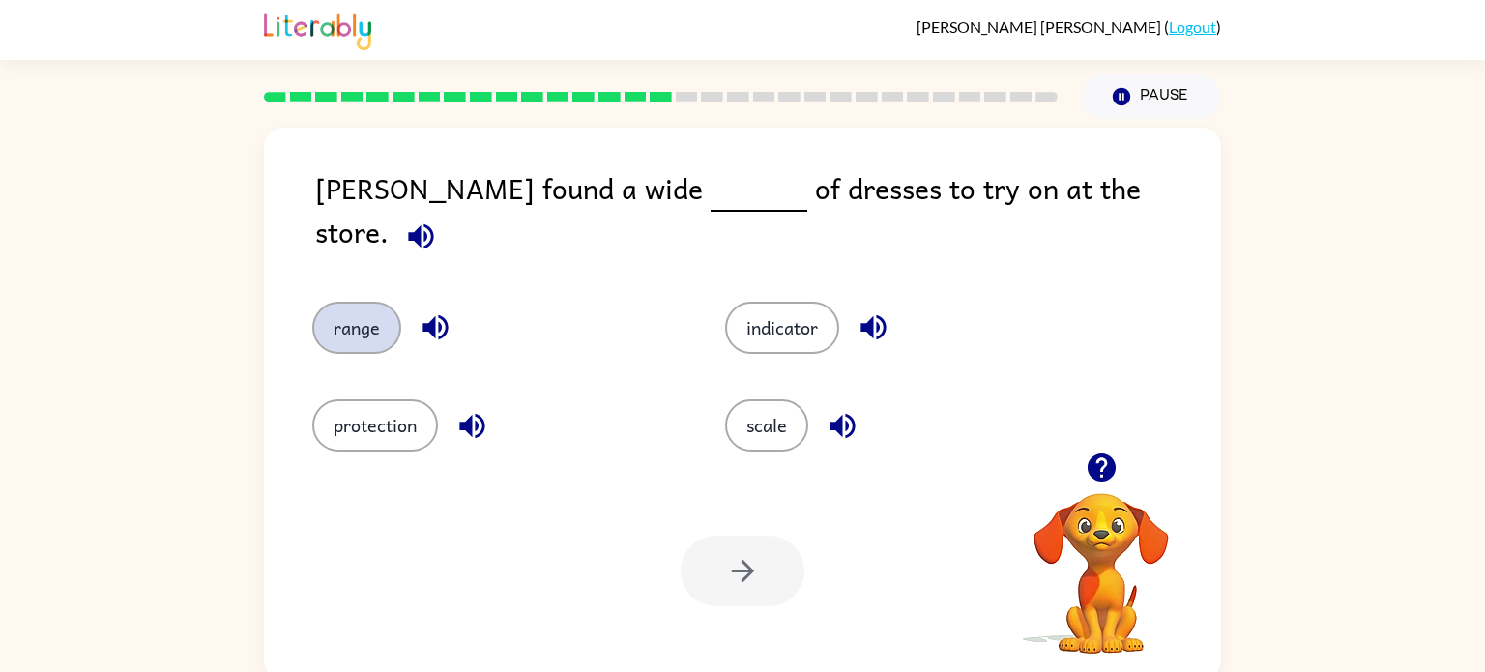
click at [367, 302] on button "range" at bounding box center [356, 328] width 89 height 52
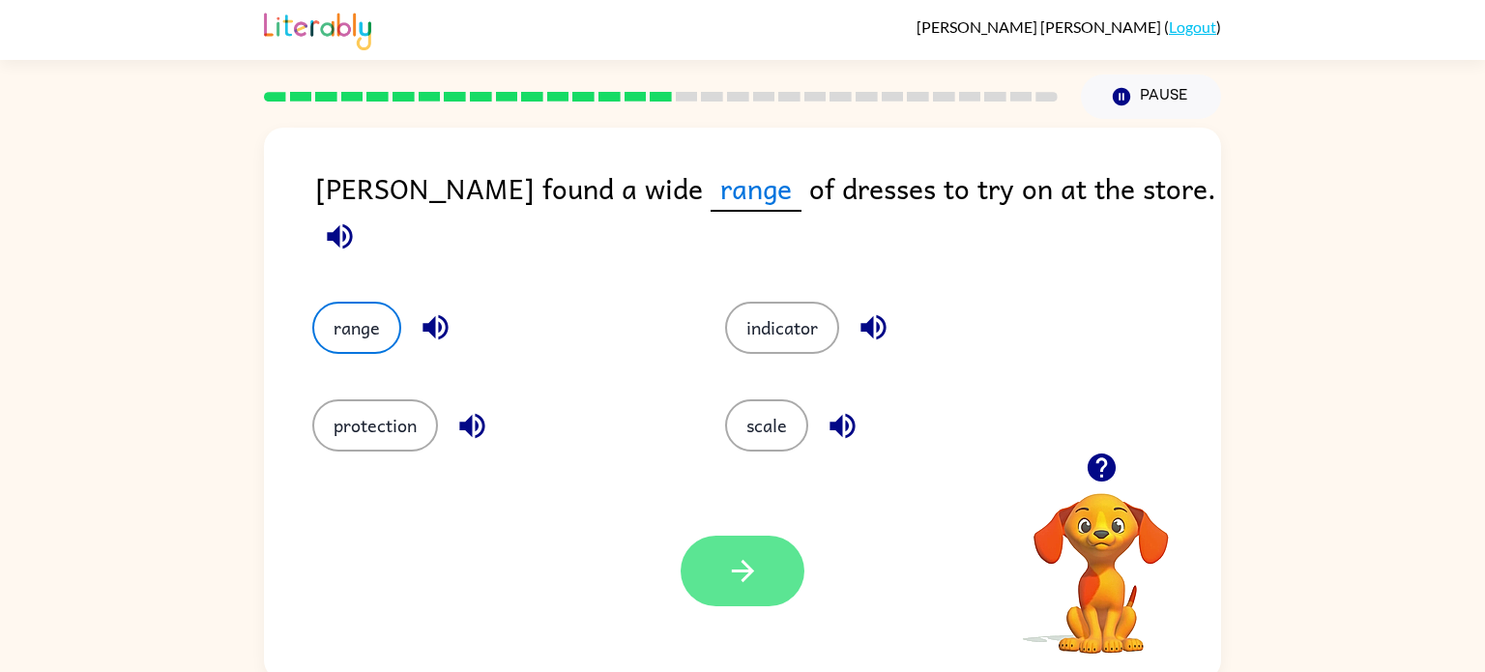
click at [752, 565] on icon "button" at bounding box center [743, 571] width 34 height 34
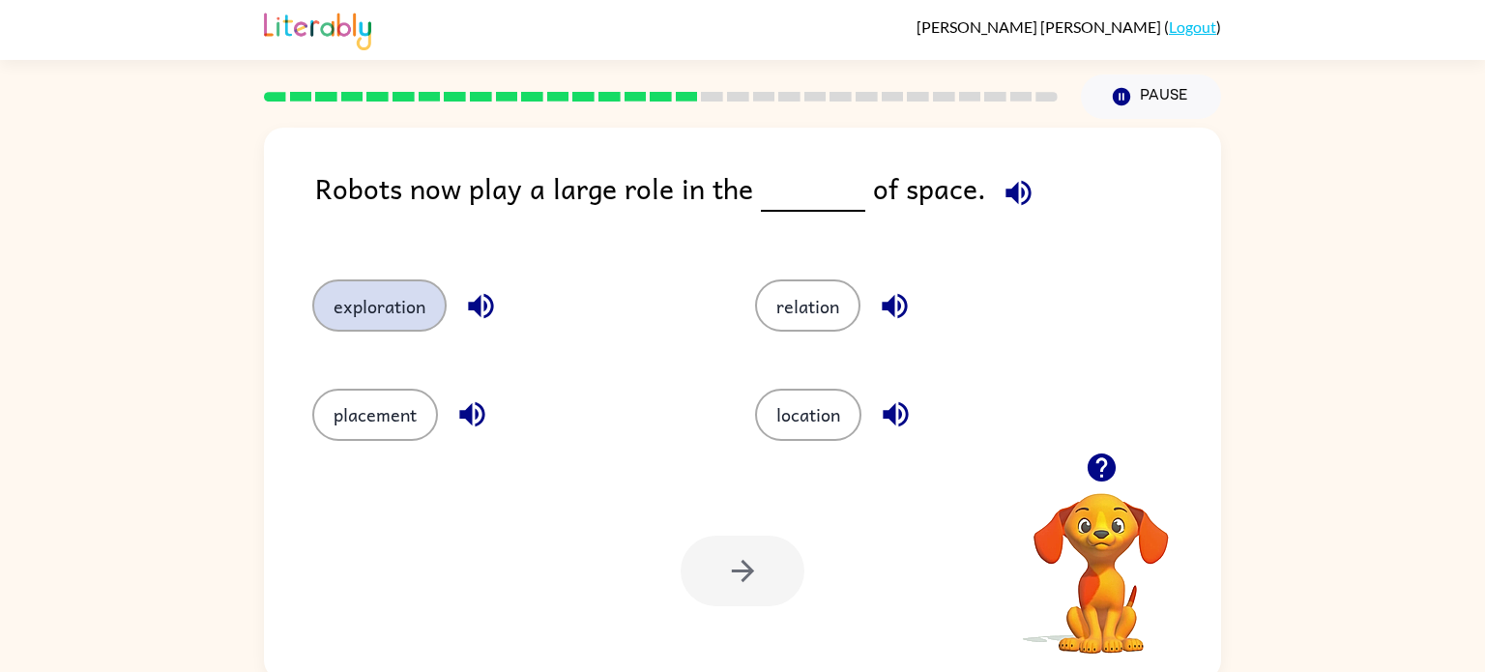
click at [340, 326] on button "exploration" at bounding box center [379, 305] width 134 height 52
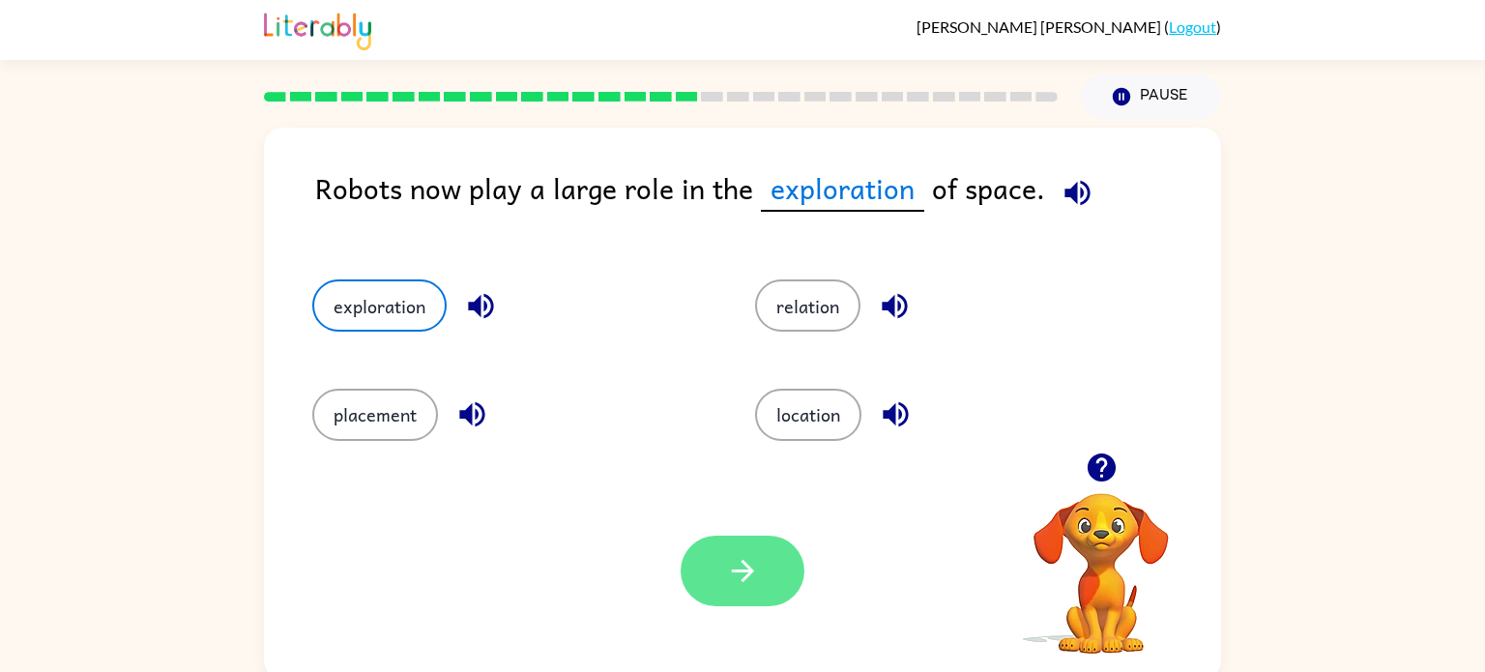
click at [727, 592] on button "button" at bounding box center [743, 571] width 124 height 71
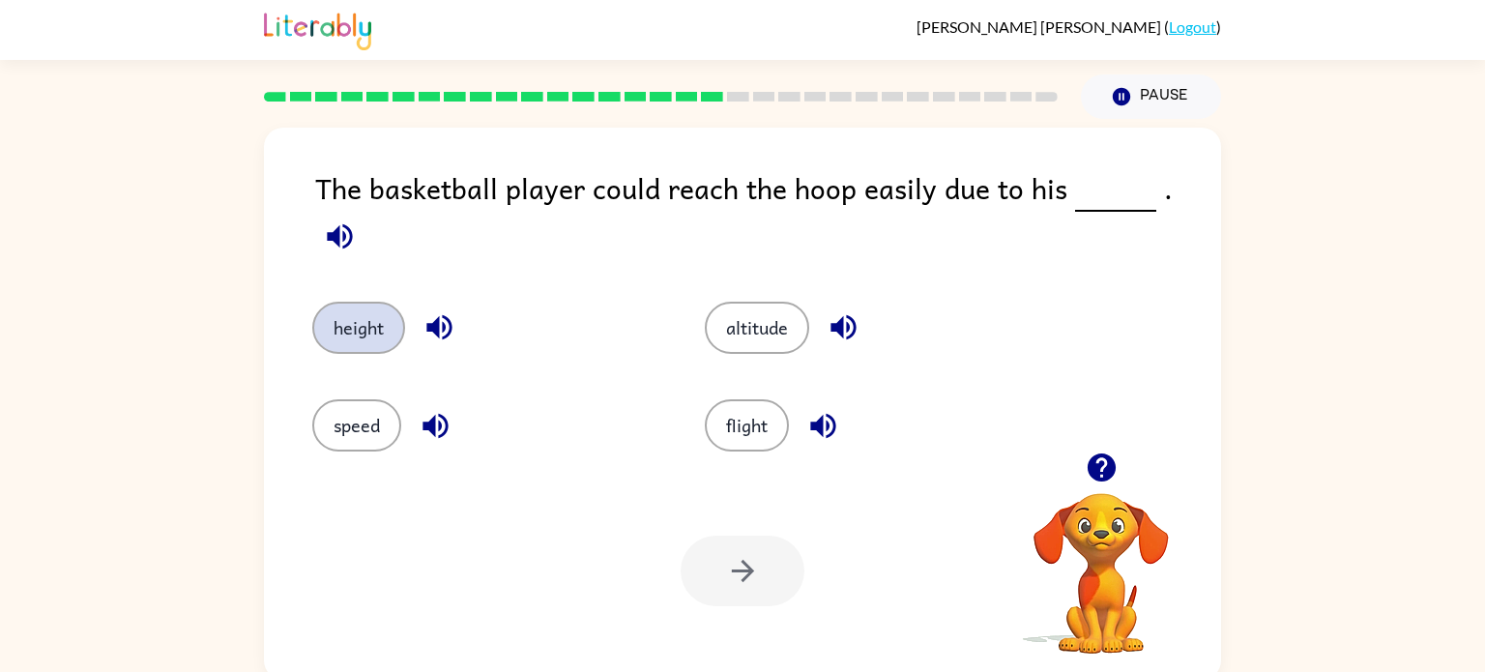
click at [391, 321] on button "height" at bounding box center [358, 328] width 93 height 52
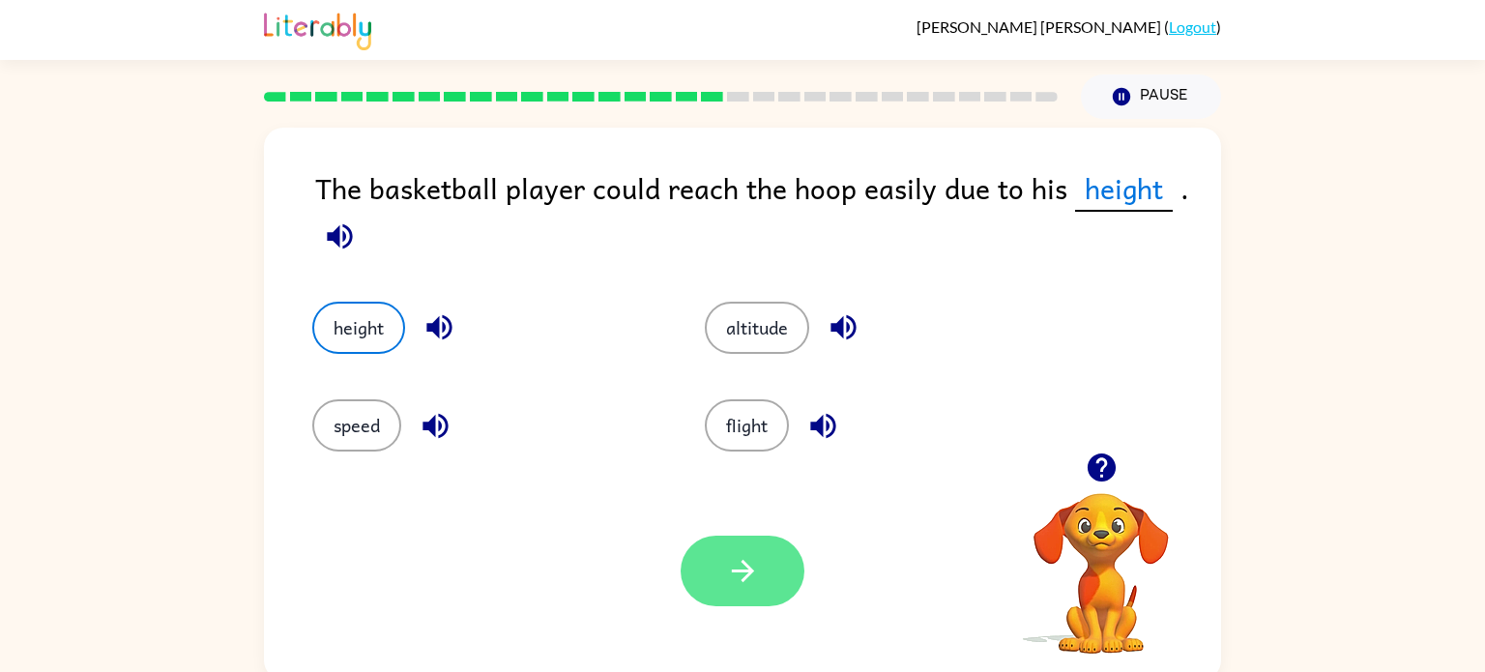
click at [760, 553] on button "button" at bounding box center [743, 571] width 124 height 71
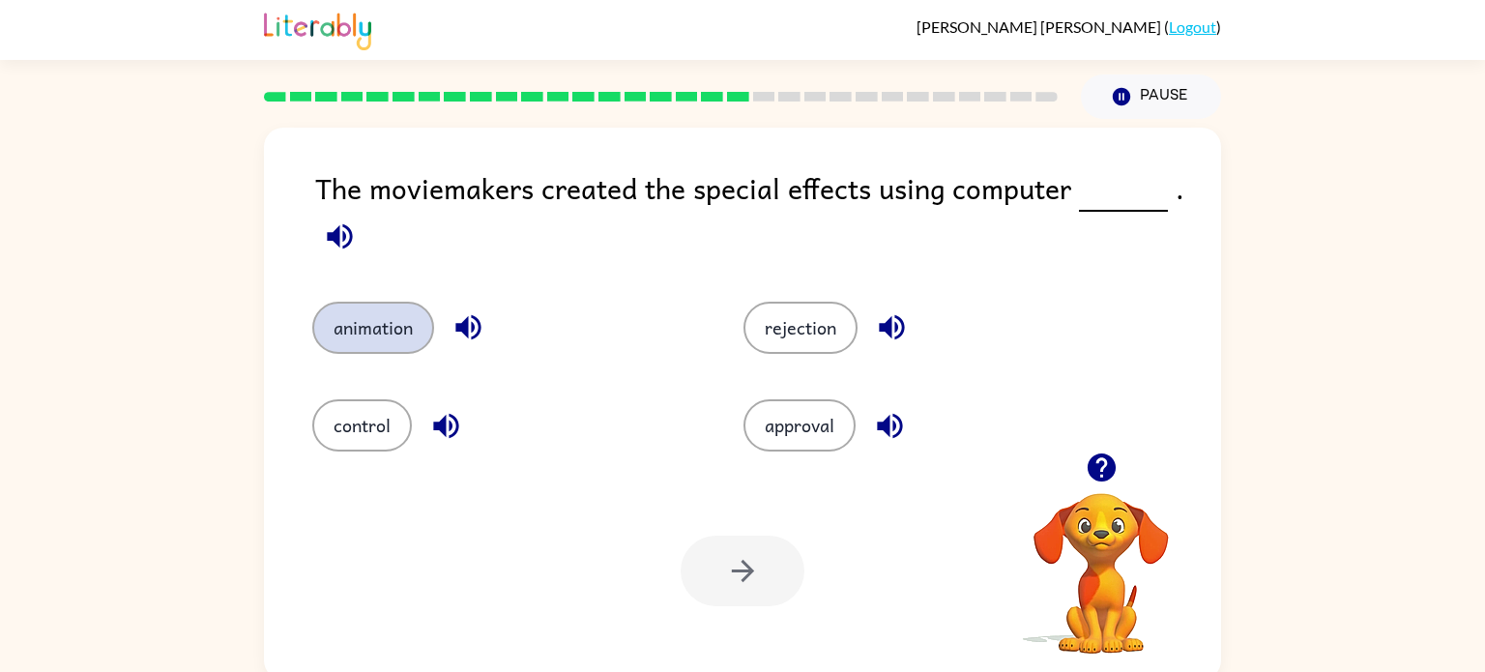
click at [374, 308] on button "animation" at bounding box center [373, 328] width 122 height 52
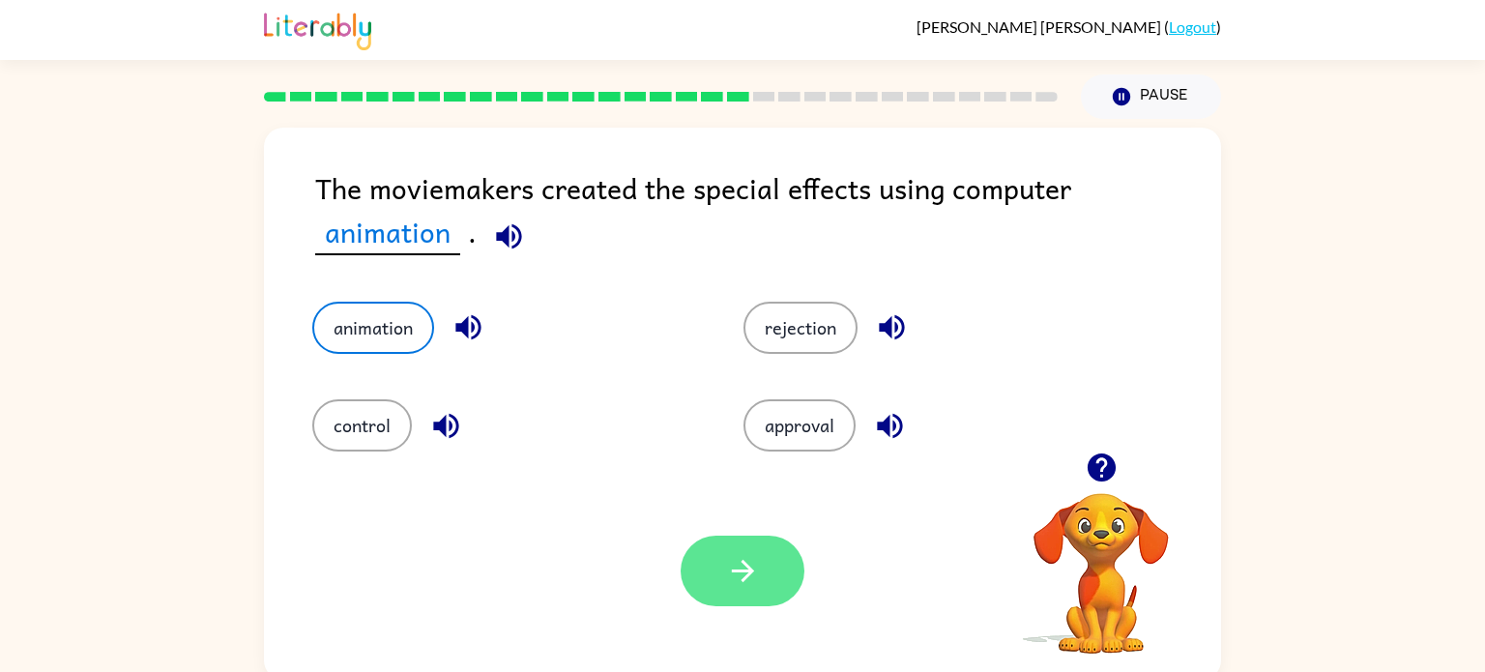
click at [727, 592] on button "button" at bounding box center [743, 571] width 124 height 71
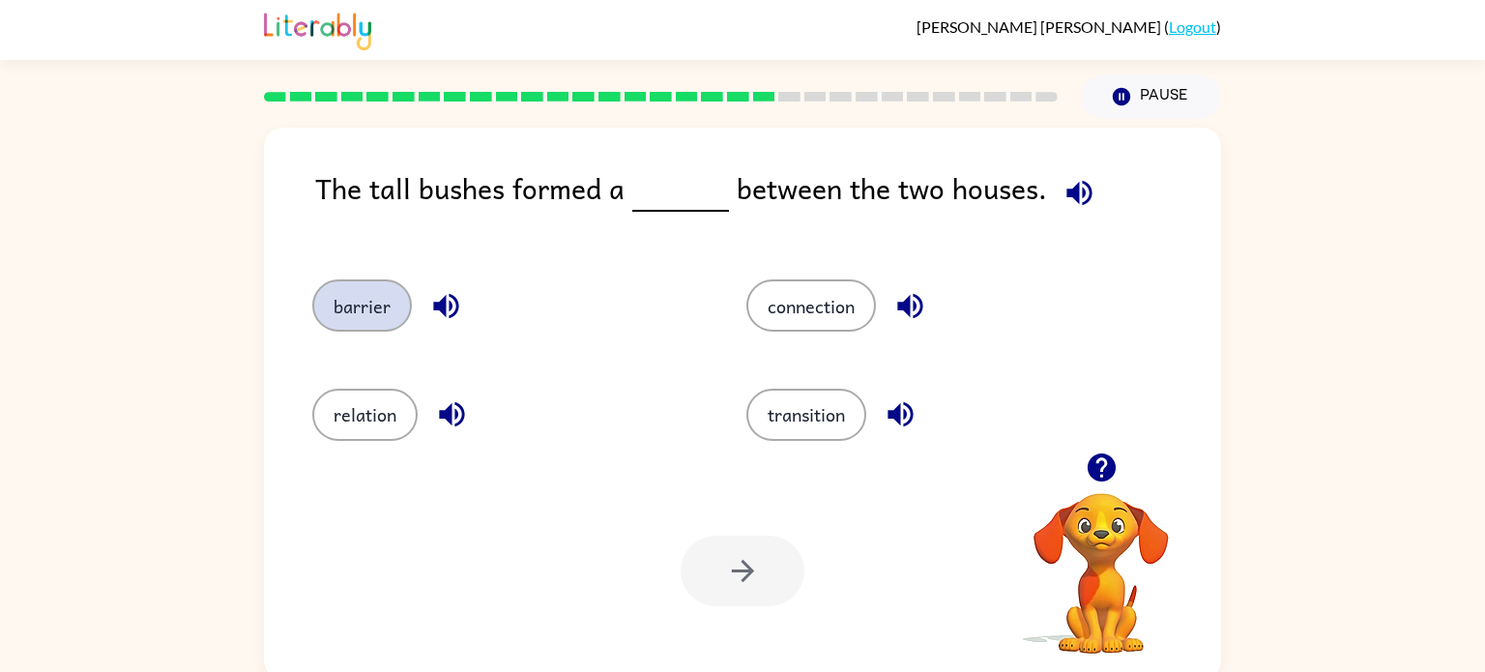
click at [363, 297] on button "barrier" at bounding box center [362, 305] width 100 height 52
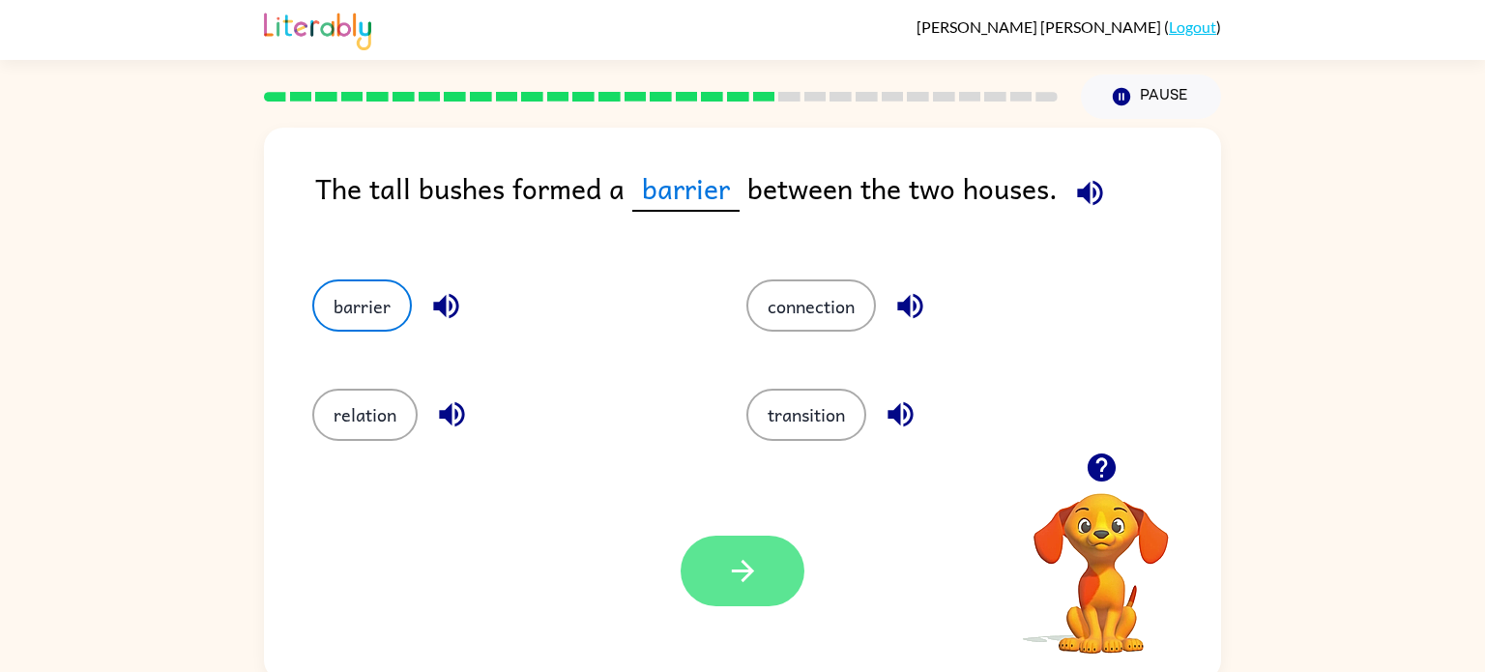
click at [744, 603] on button "button" at bounding box center [743, 571] width 124 height 71
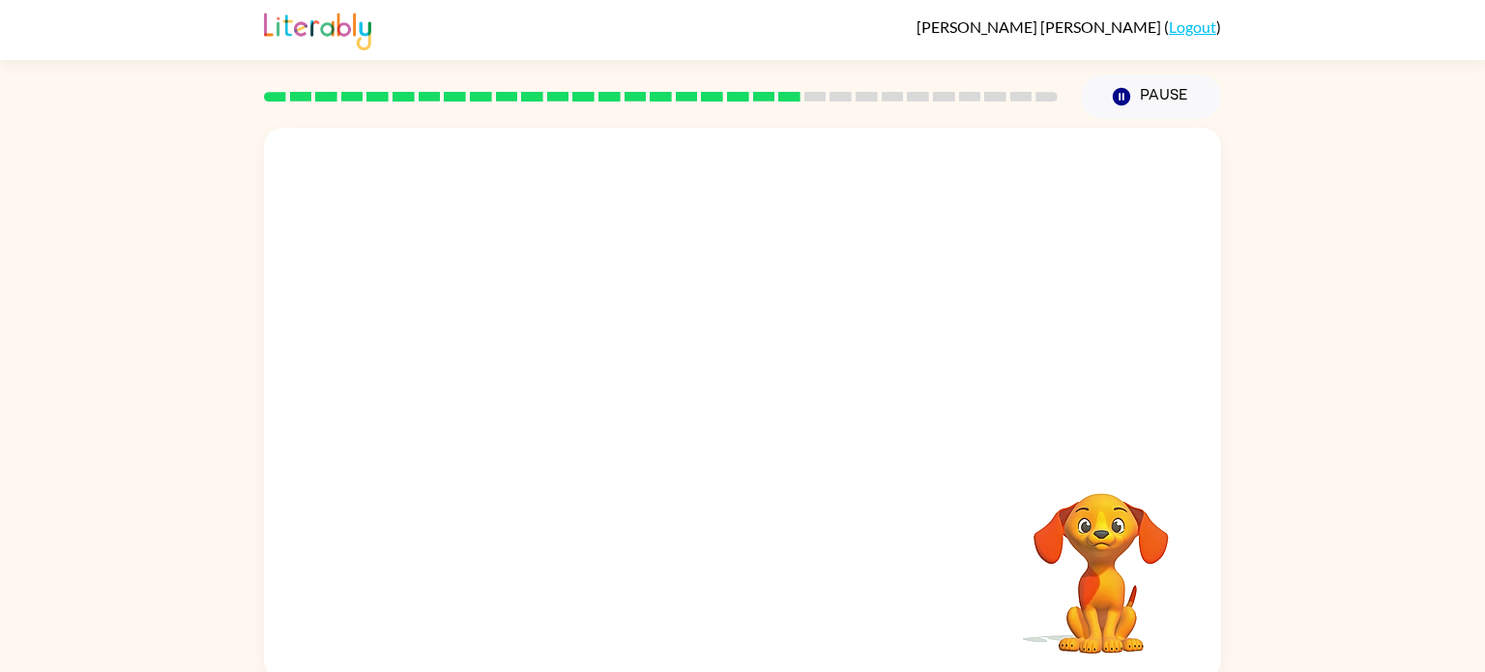
click at [566, 414] on video "Your browser must support playing .mp4 files to use Literably. Please try using…" at bounding box center [742, 290] width 957 height 325
click at [579, 387] on video "Your browser must support playing .mp4 files to use Literably. Please try using…" at bounding box center [742, 290] width 957 height 325
click at [592, 407] on video "Your browser must support playing .mp4 files to use Literably. Please try using…" at bounding box center [742, 290] width 957 height 325
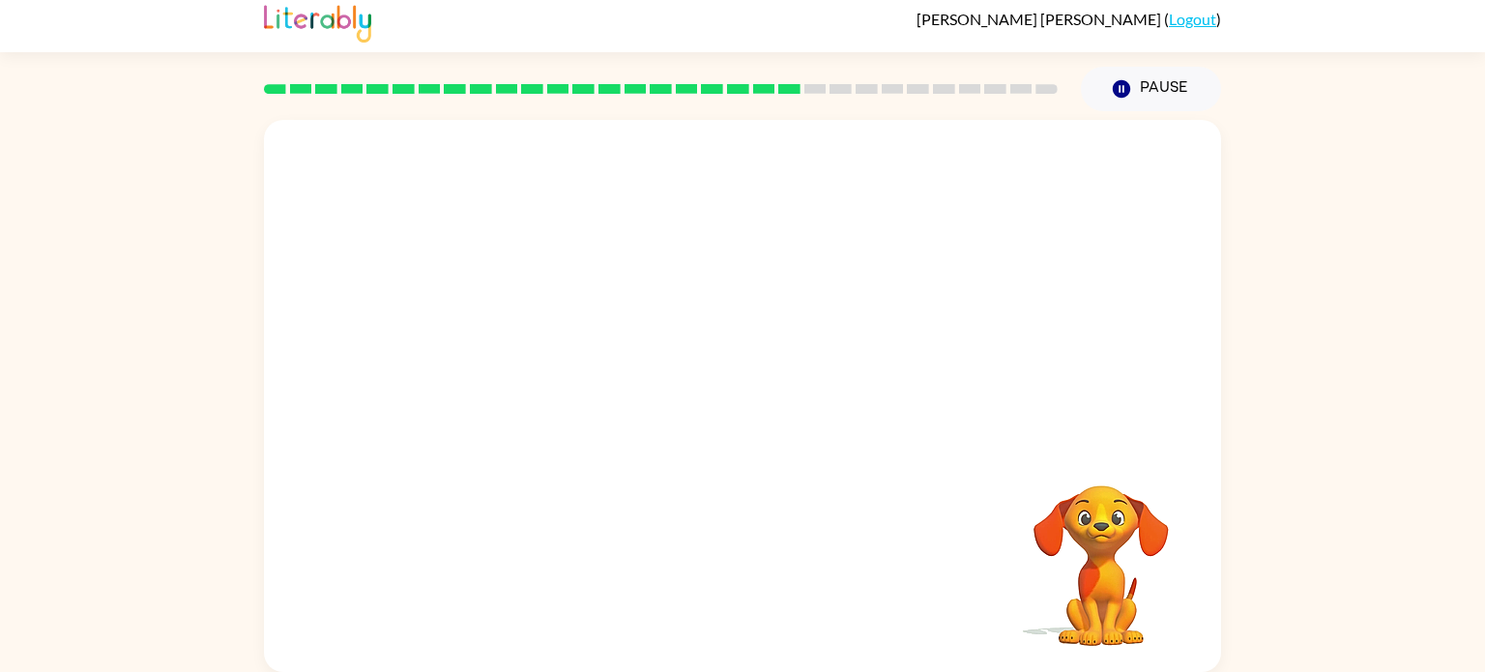
scroll to position [8, 0]
click at [739, 429] on div at bounding box center [743, 405] width 124 height 71
click at [731, 437] on button "button" at bounding box center [743, 405] width 124 height 71
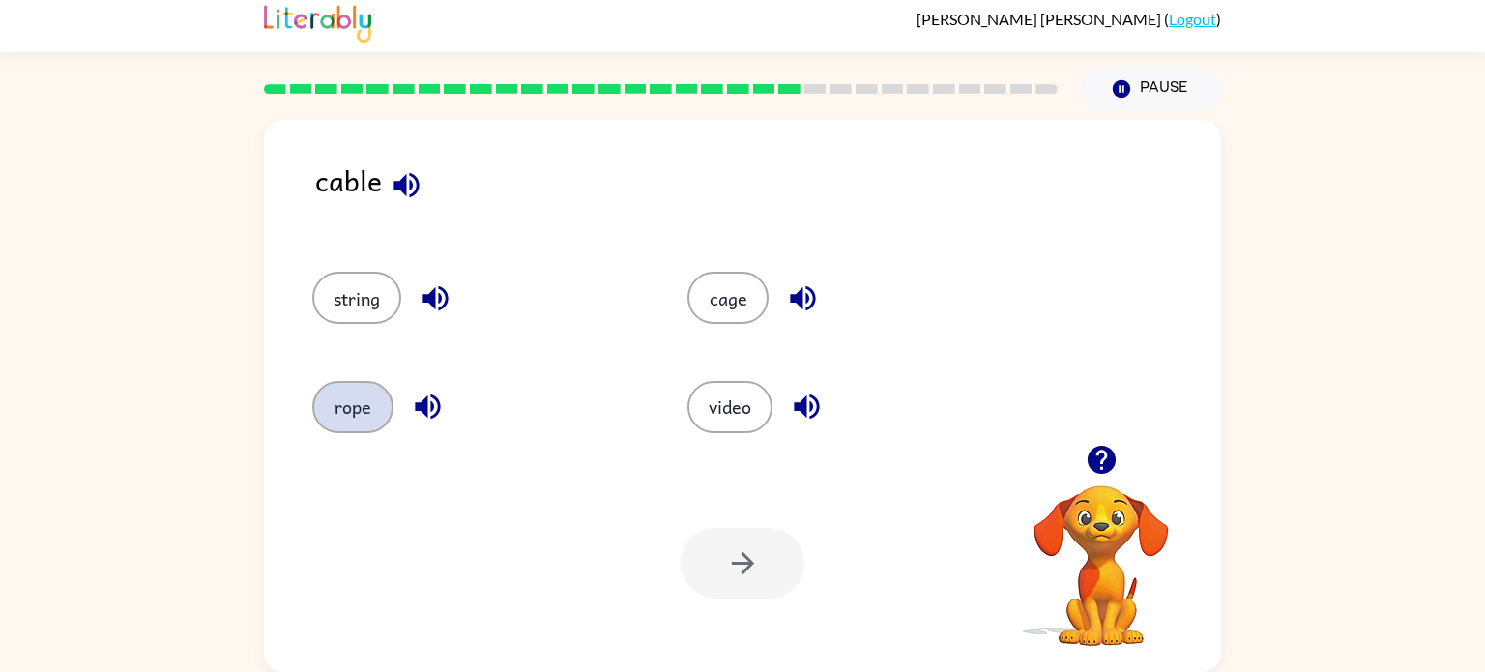
click at [367, 424] on button "rope" at bounding box center [352, 407] width 81 height 52
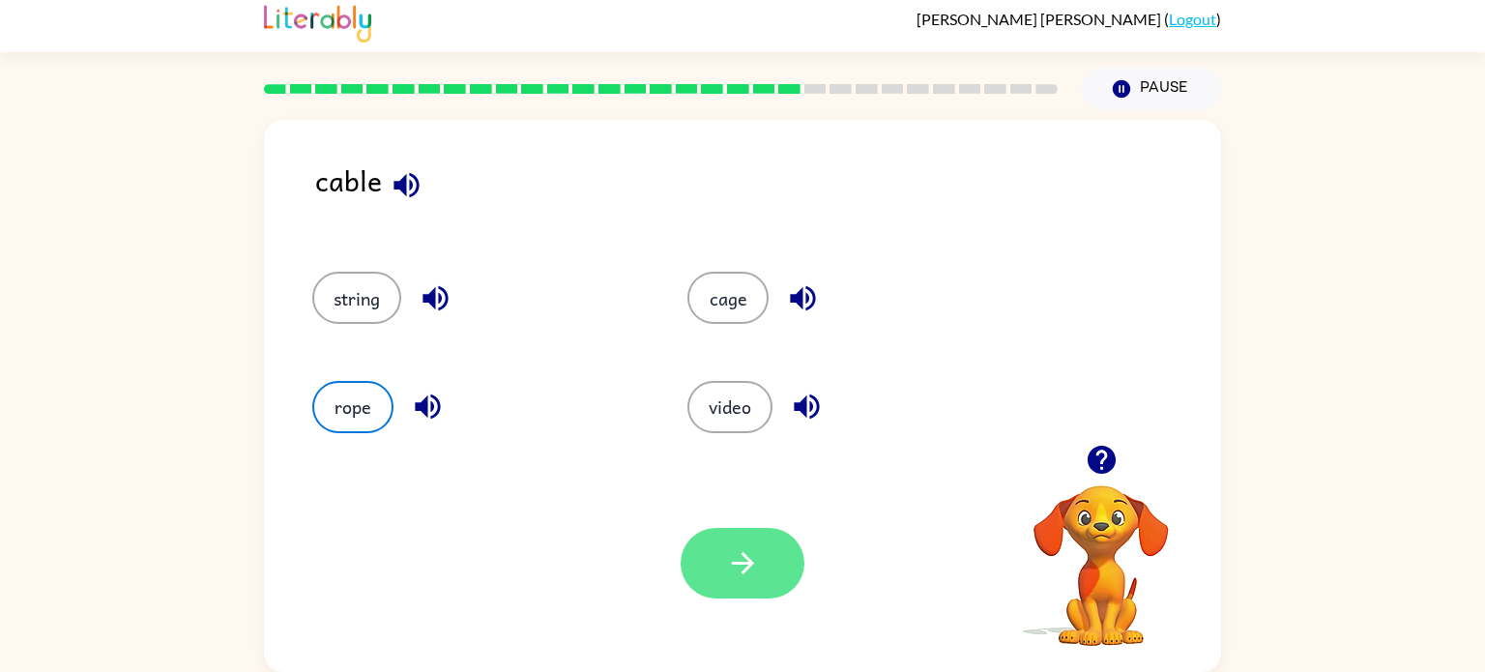
click at [773, 559] on button "button" at bounding box center [743, 563] width 124 height 71
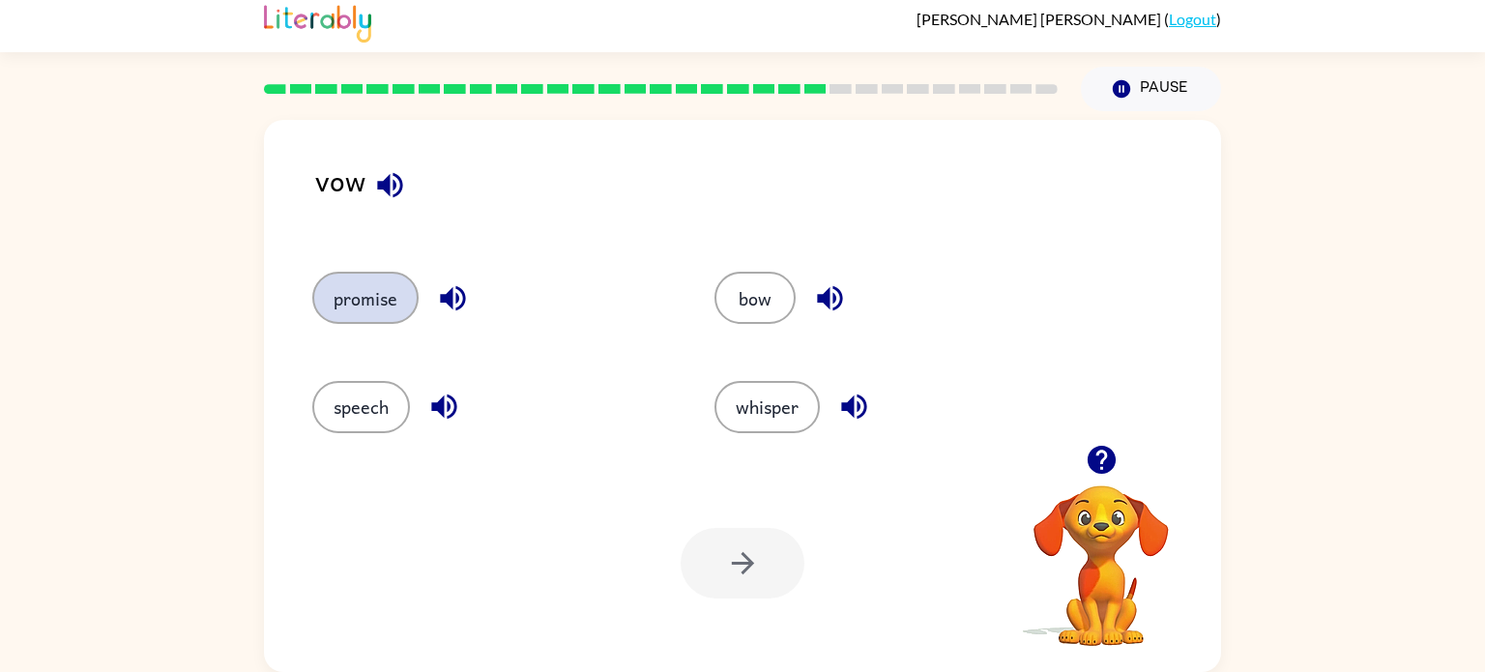
click at [365, 278] on button "promise" at bounding box center [365, 298] width 106 height 52
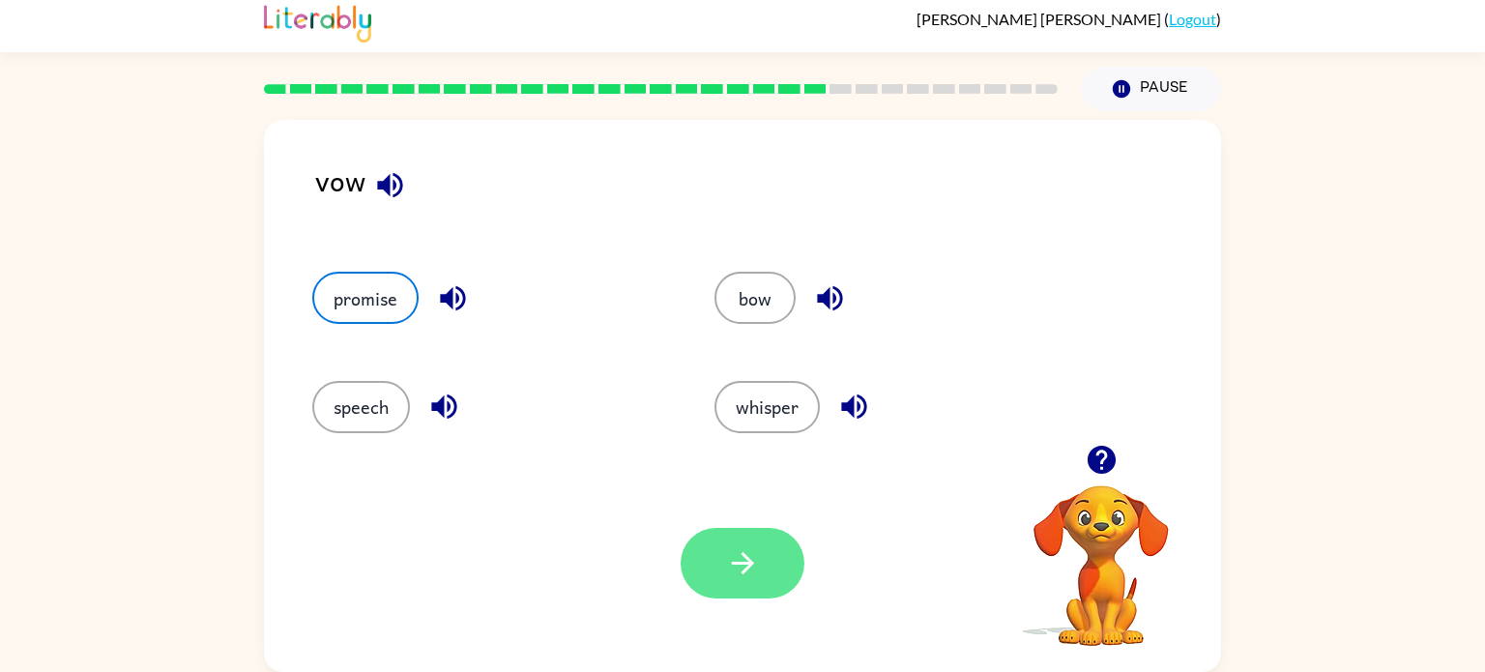
click at [769, 577] on button "button" at bounding box center [743, 563] width 124 height 71
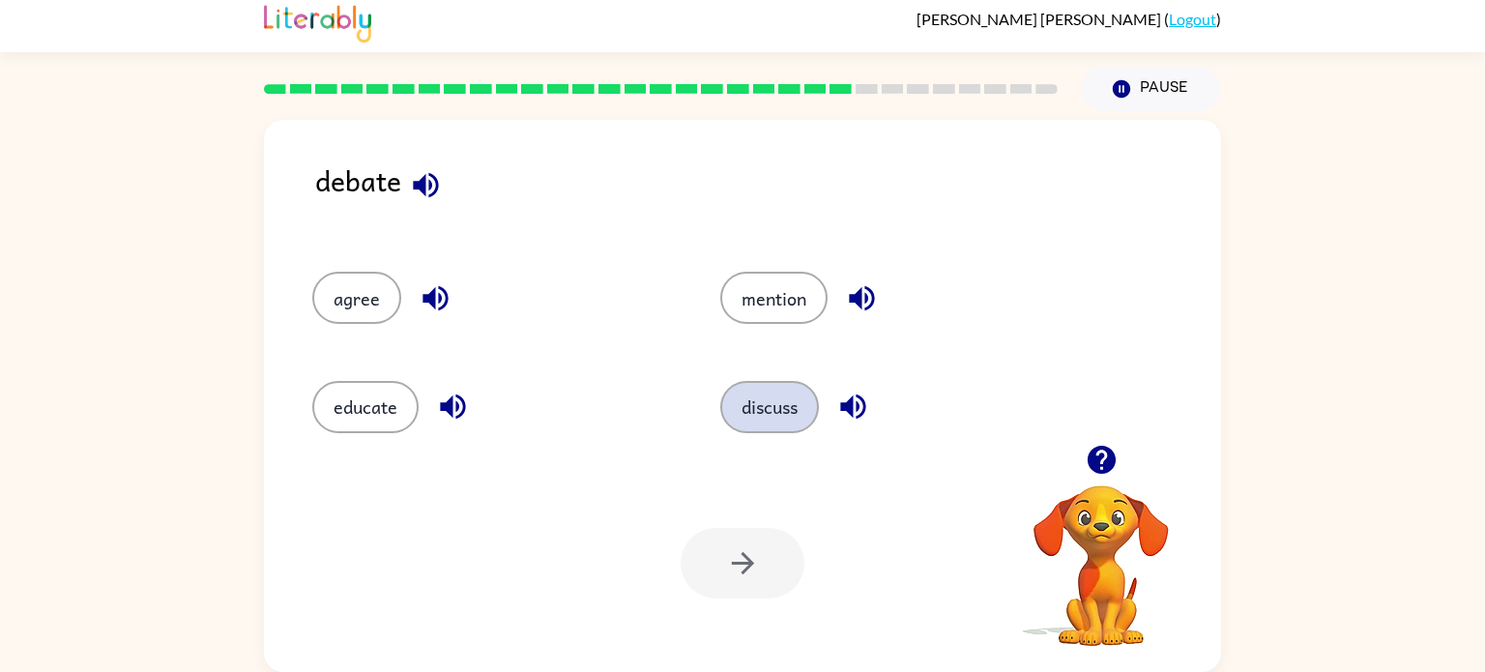
click at [783, 418] on button "discuss" at bounding box center [769, 407] width 99 height 52
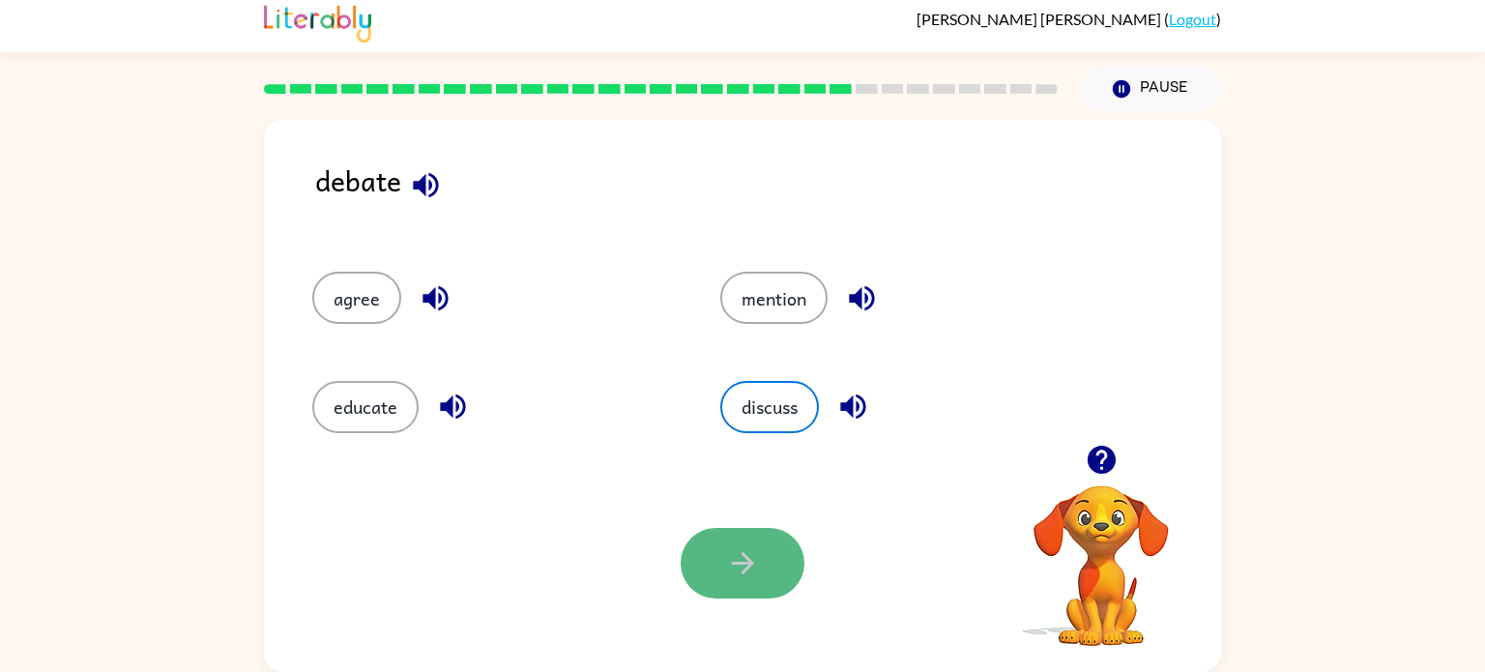
click at [742, 581] on button "button" at bounding box center [743, 563] width 124 height 71
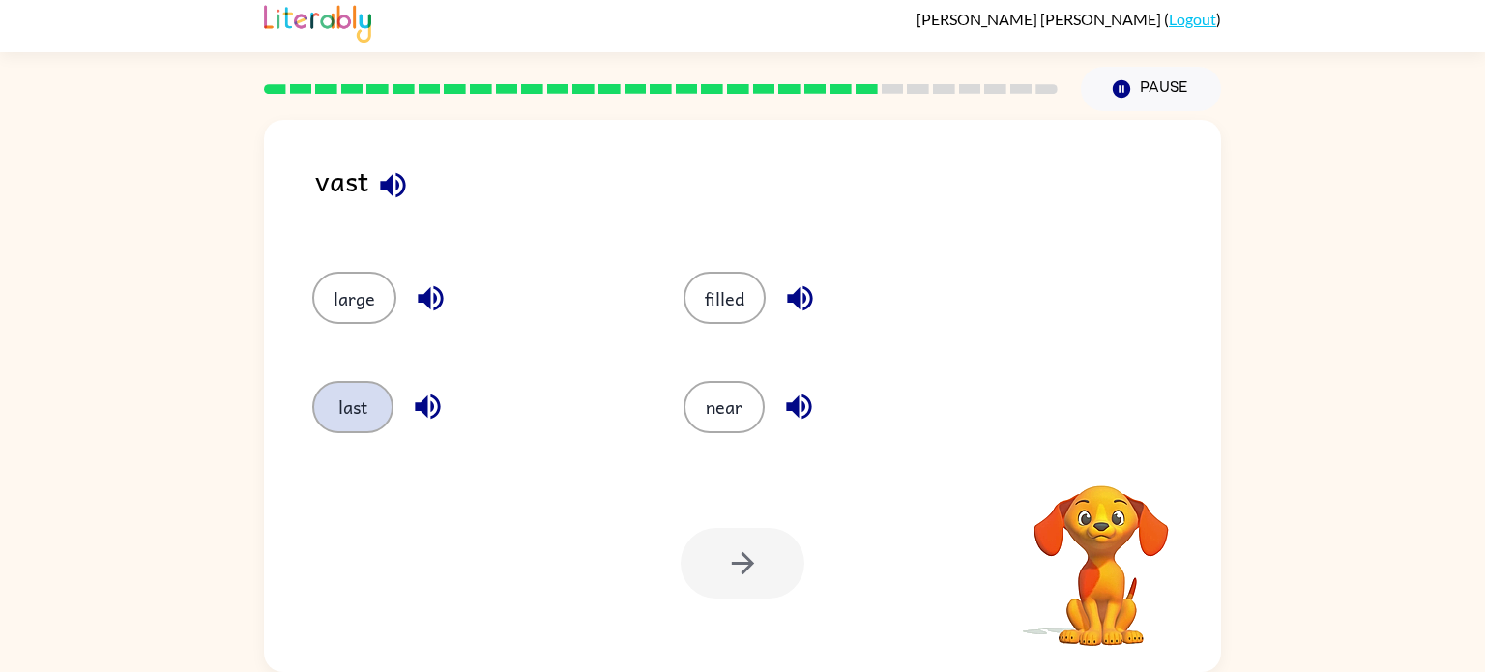
click at [359, 416] on button "last" at bounding box center [352, 407] width 81 height 52
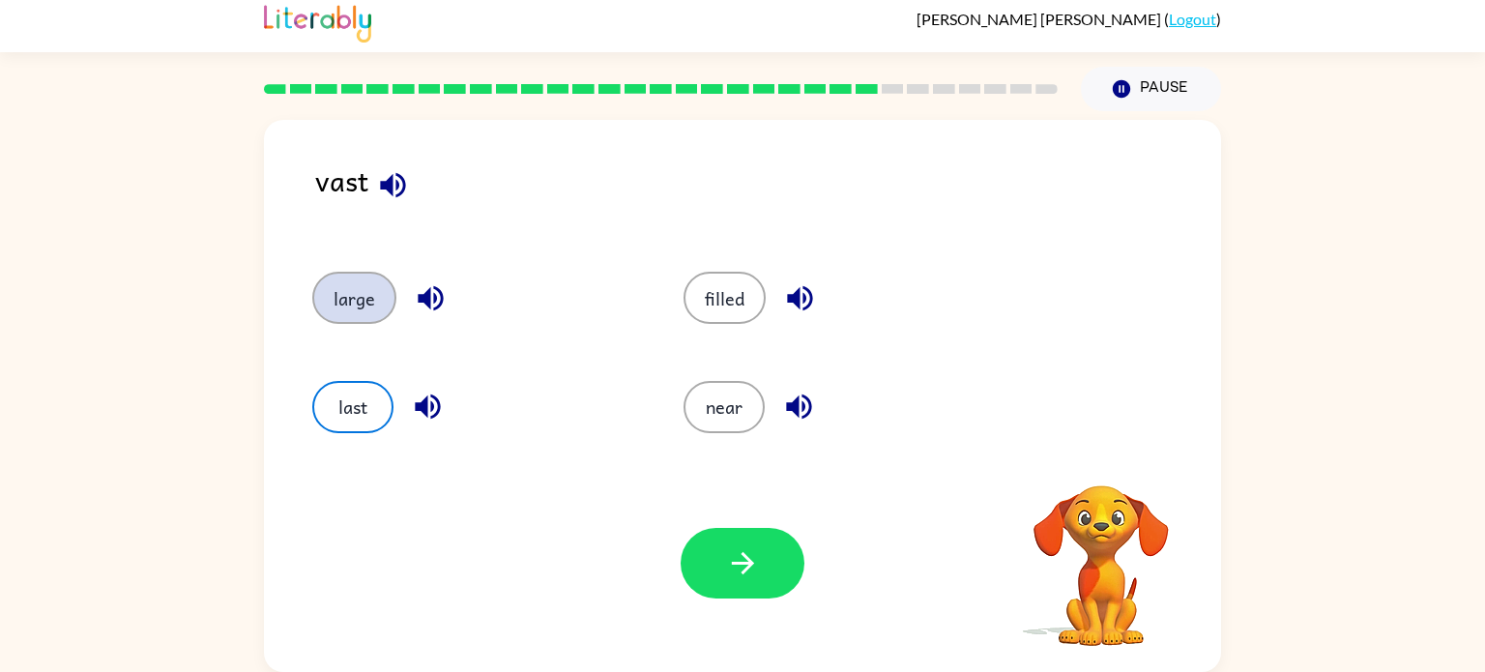
click at [379, 306] on button "large" at bounding box center [354, 298] width 84 height 52
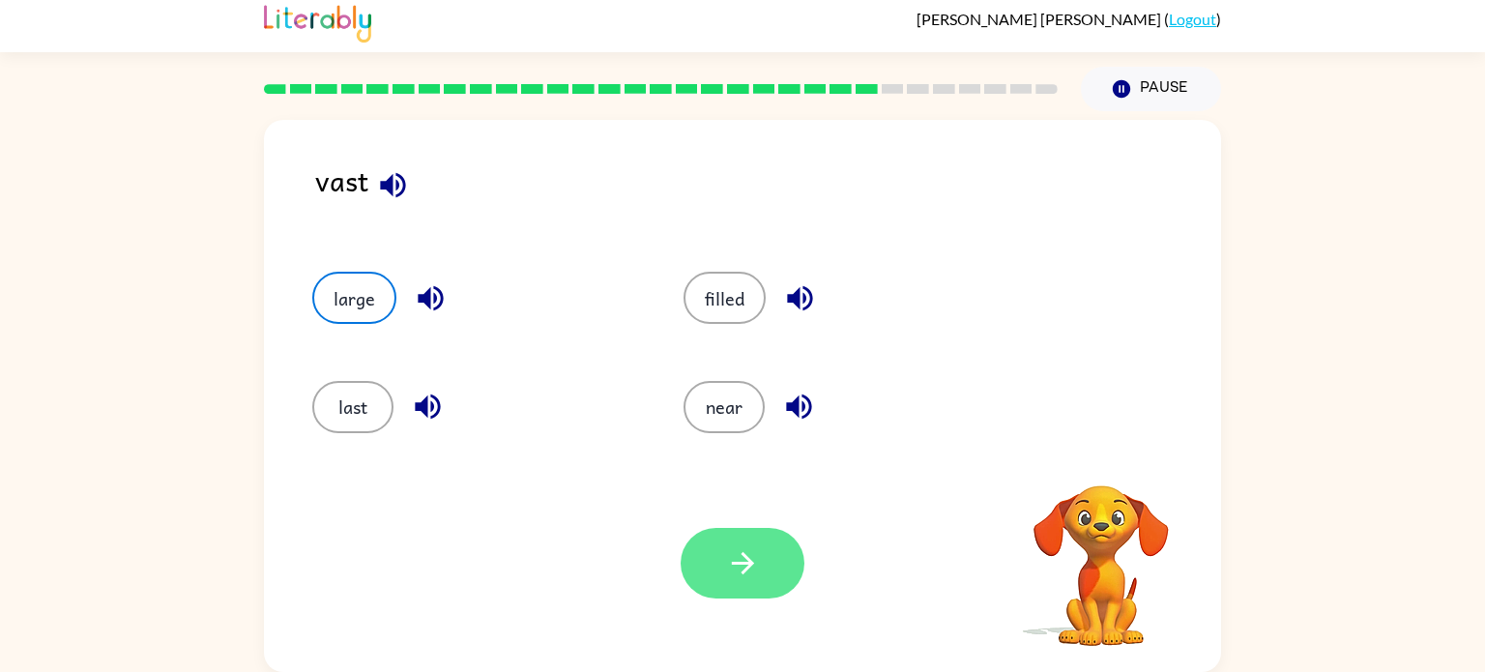
click at [778, 584] on button "button" at bounding box center [743, 563] width 124 height 71
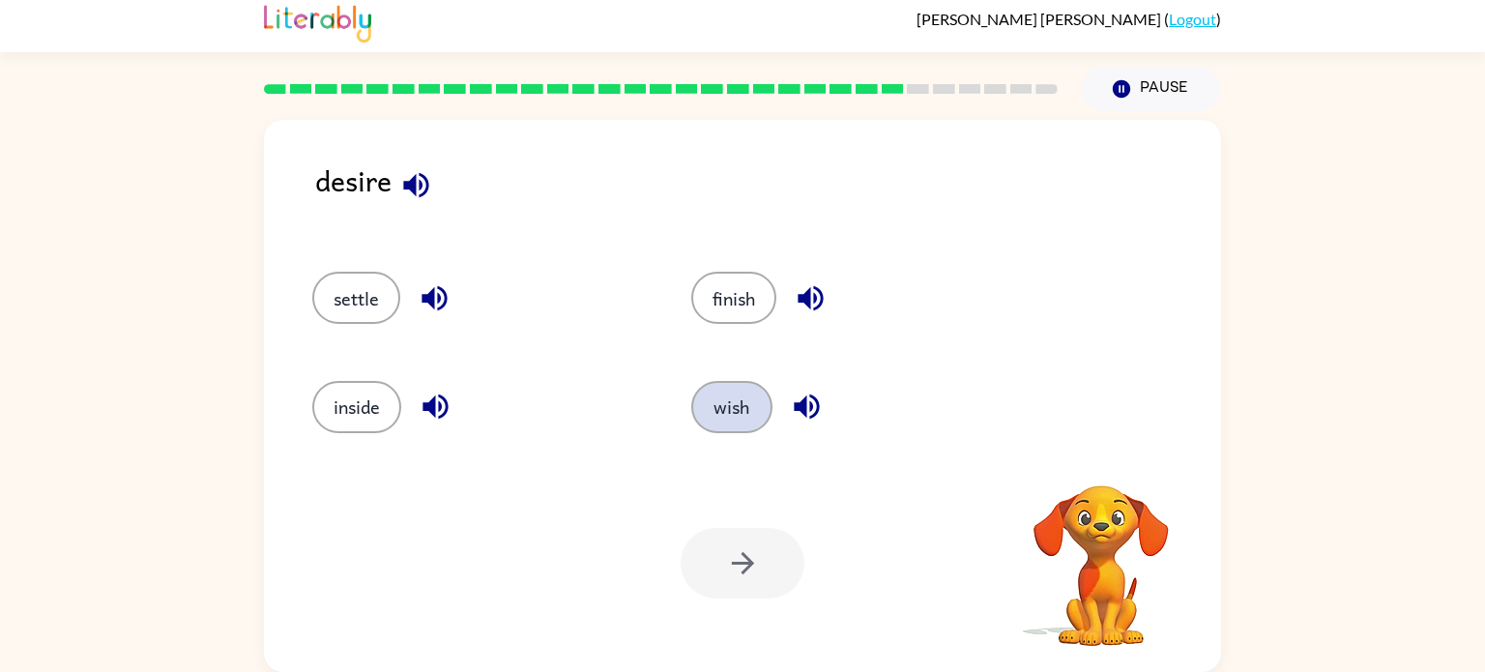
click at [735, 404] on button "wish" at bounding box center [731, 407] width 81 height 52
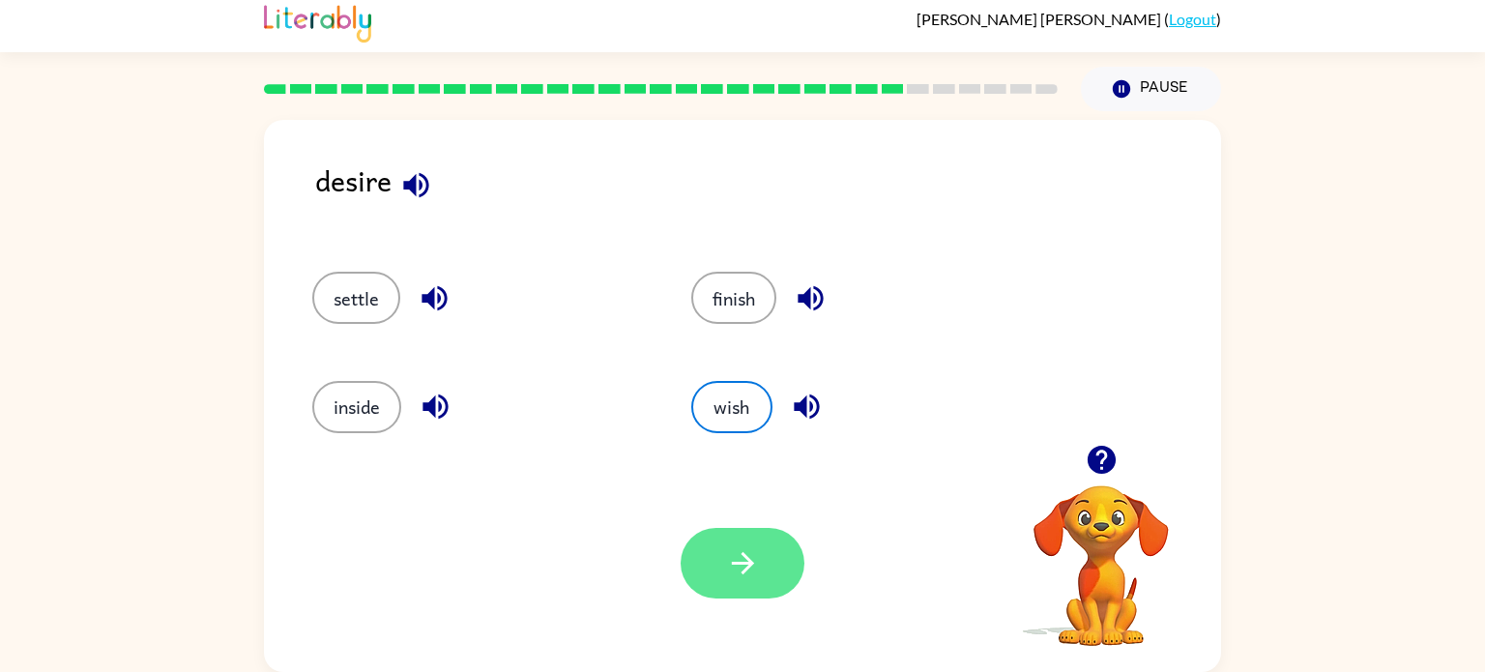
click at [748, 565] on icon "button" at bounding box center [742, 563] width 22 height 22
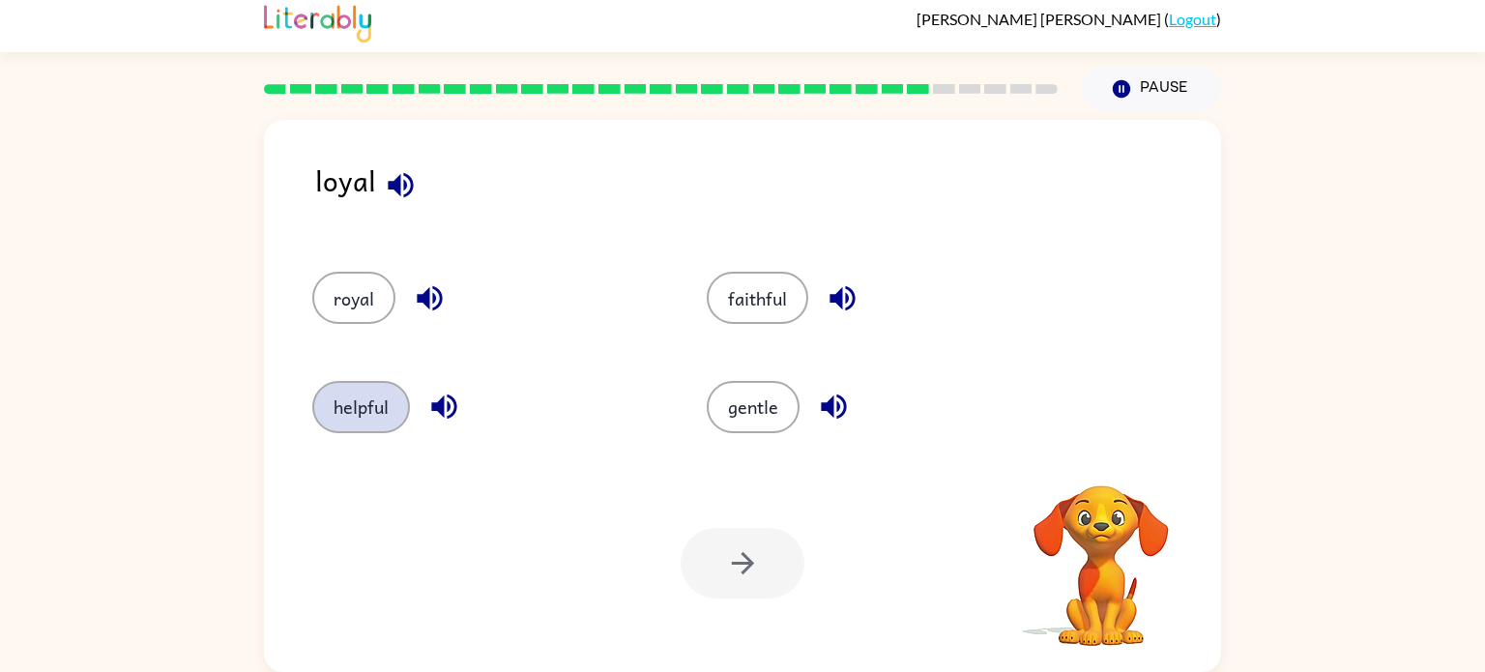
click at [371, 390] on button "helpful" at bounding box center [361, 407] width 98 height 52
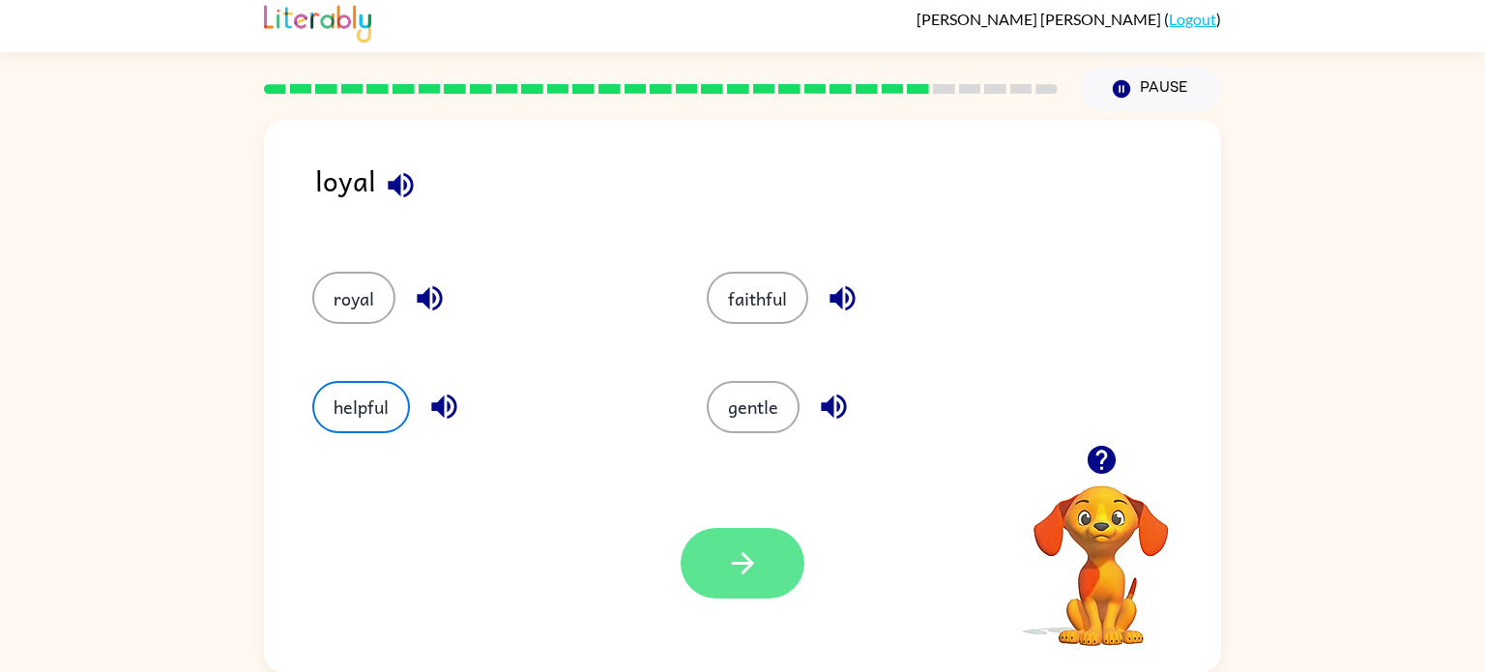
click at [758, 575] on icon "button" at bounding box center [743, 563] width 34 height 34
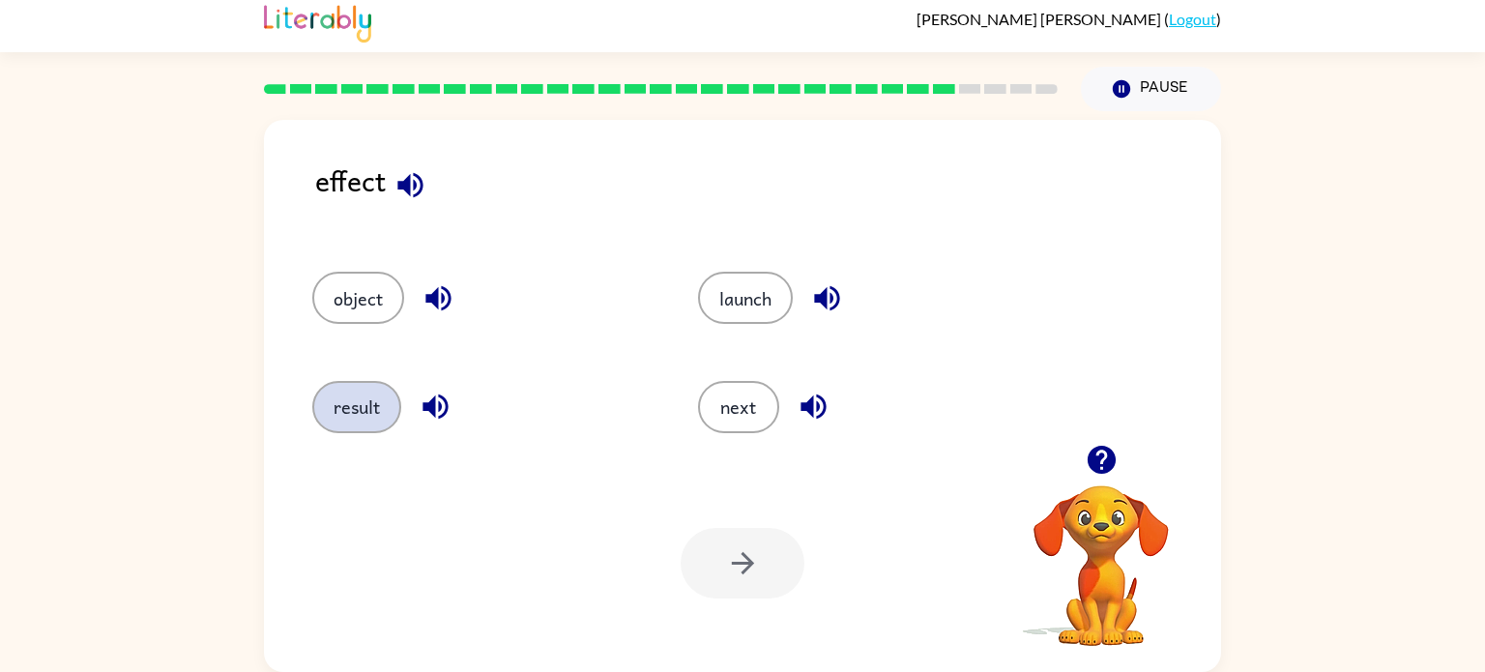
click at [351, 401] on button "result" at bounding box center [356, 407] width 89 height 52
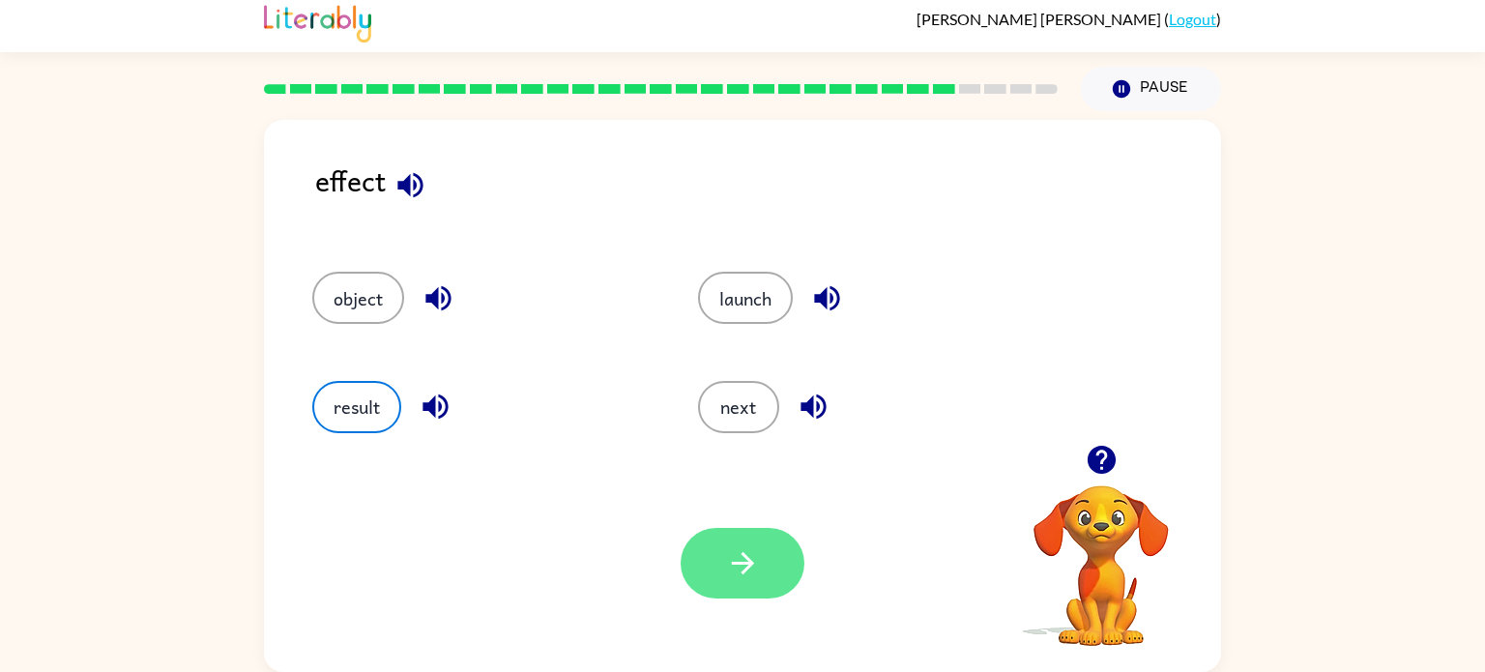
click at [773, 576] on button "button" at bounding box center [743, 563] width 124 height 71
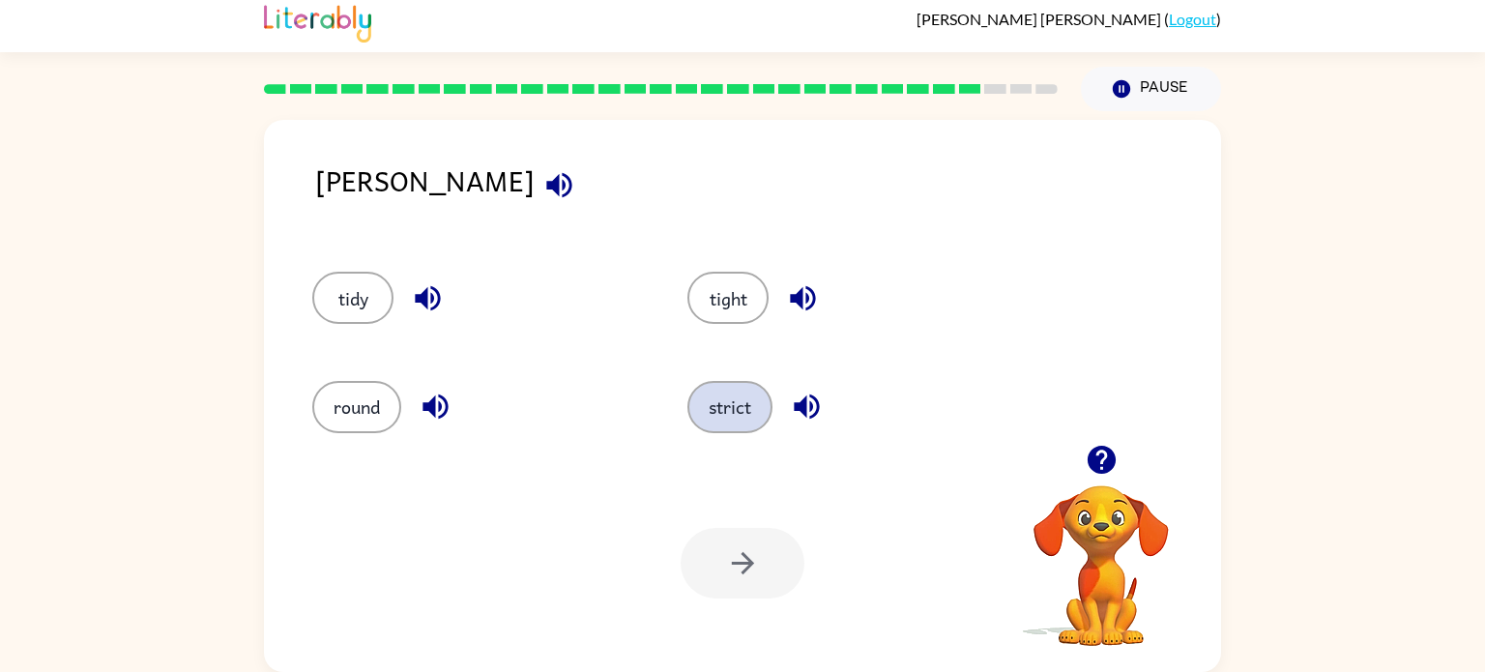
click at [742, 389] on button "strict" at bounding box center [729, 407] width 85 height 52
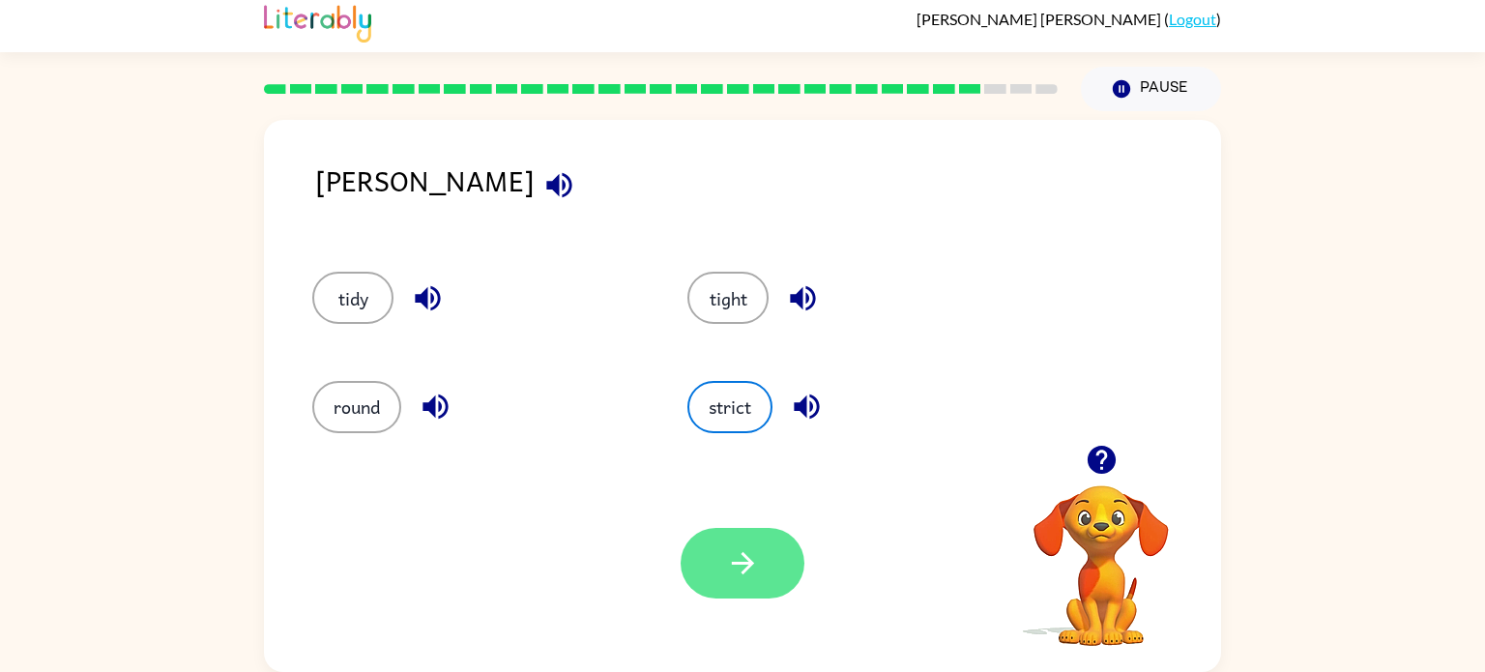
click at [758, 558] on icon "button" at bounding box center [743, 563] width 34 height 34
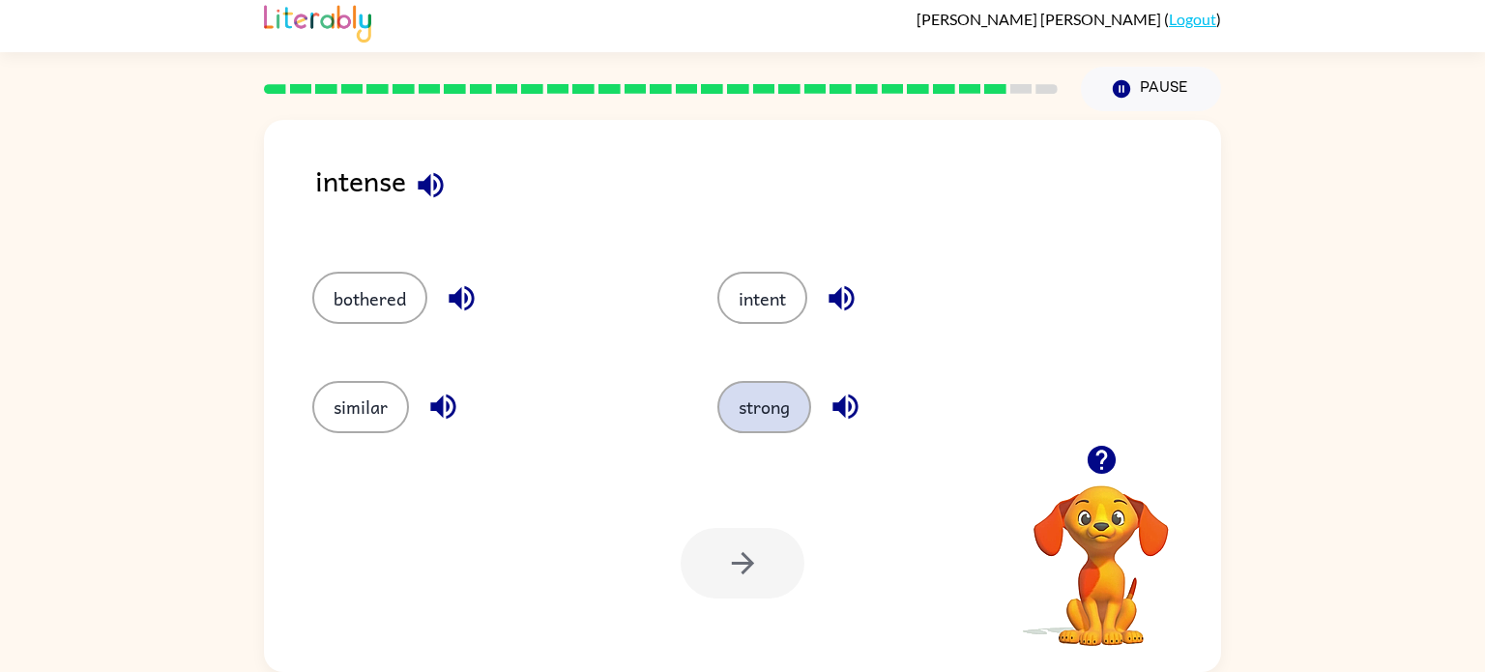
click at [775, 400] on button "strong" at bounding box center [764, 407] width 94 height 52
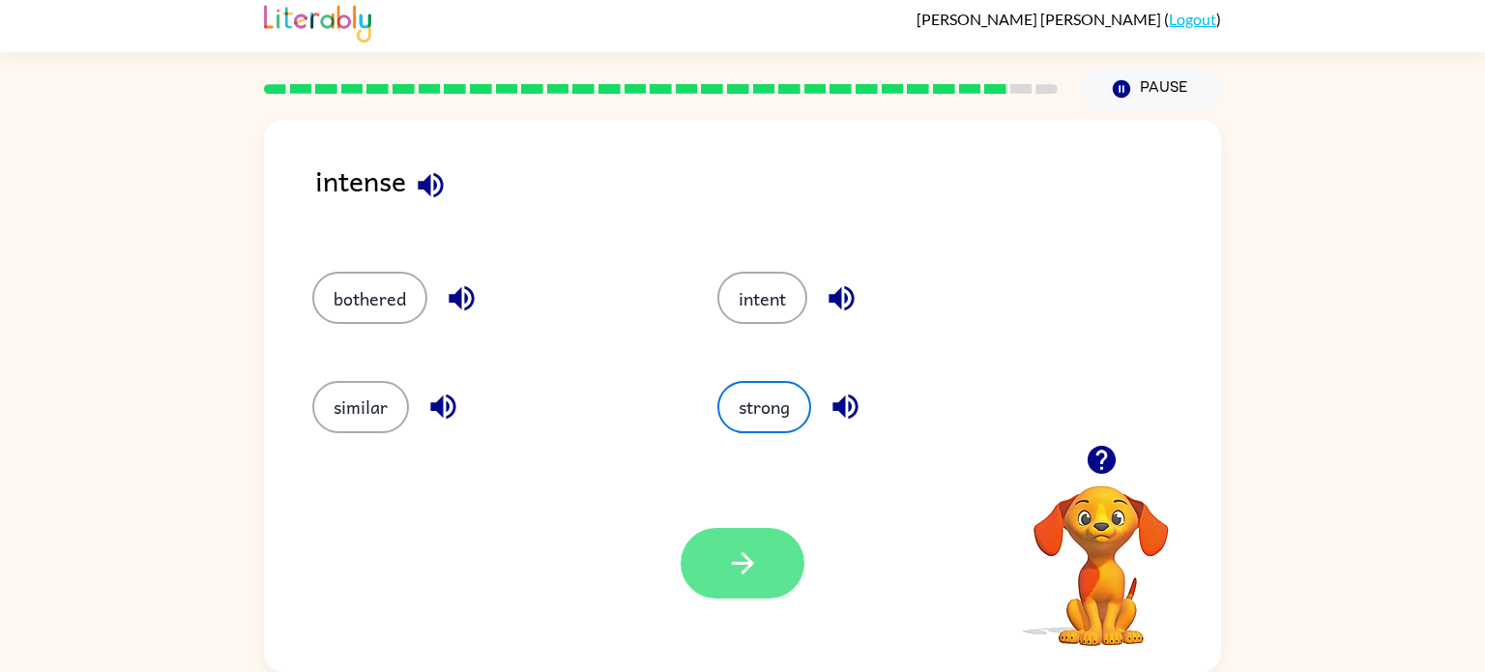
click at [746, 588] on button "button" at bounding box center [743, 563] width 124 height 71
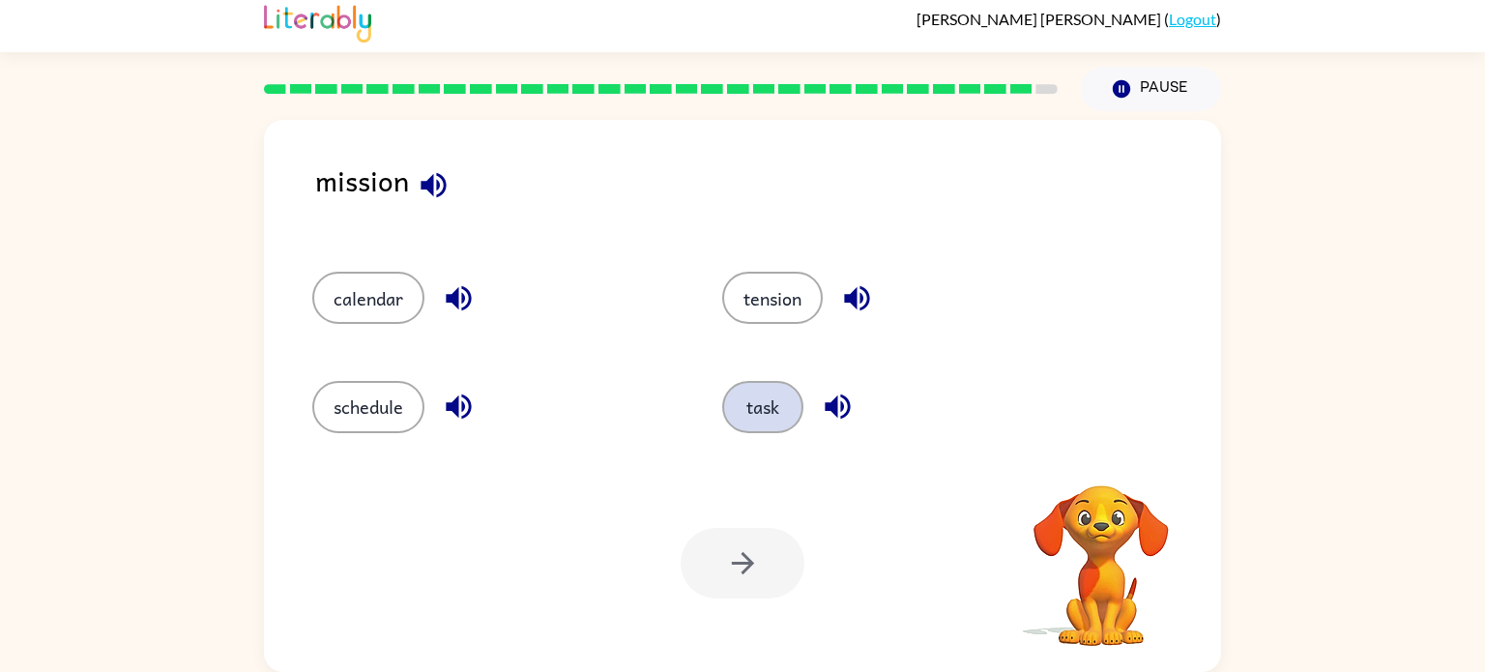
click at [771, 395] on button "task" at bounding box center [762, 407] width 81 height 52
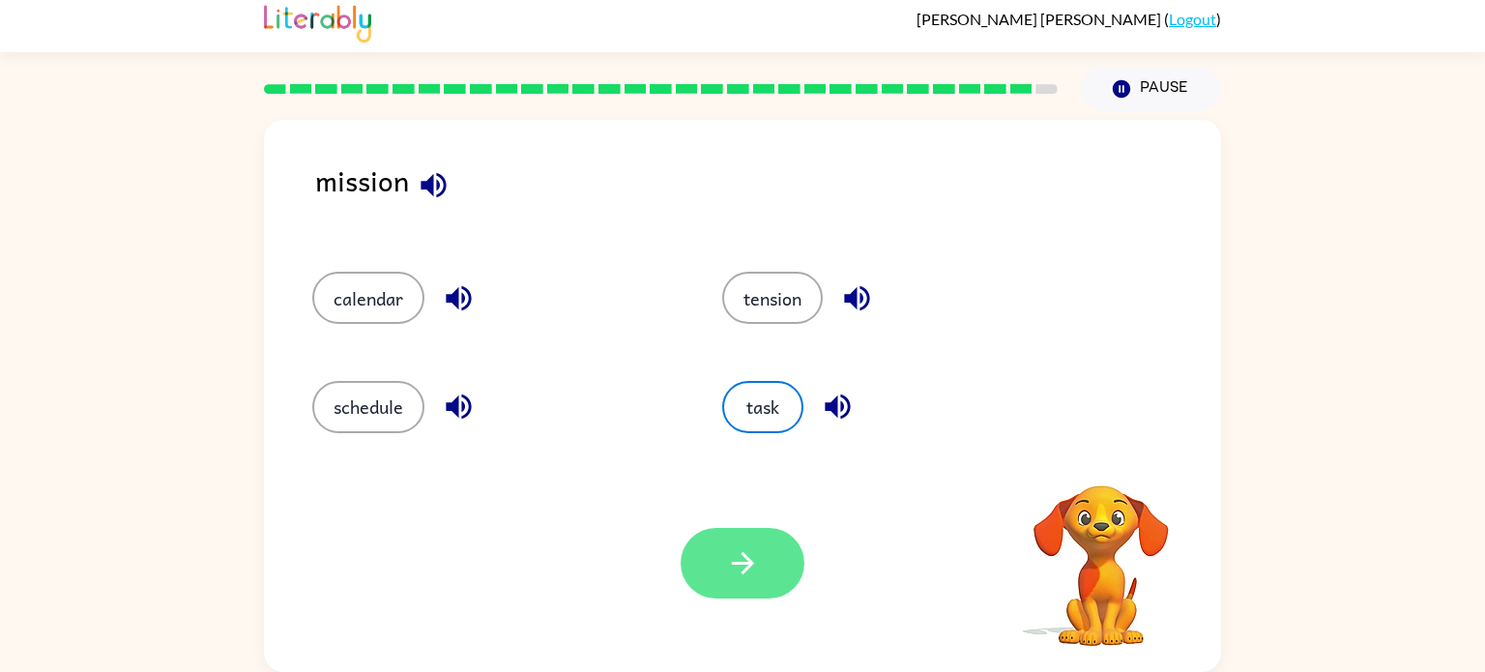
click at [727, 580] on button "button" at bounding box center [743, 563] width 124 height 71
